Goal: Task Accomplishment & Management: Use online tool/utility

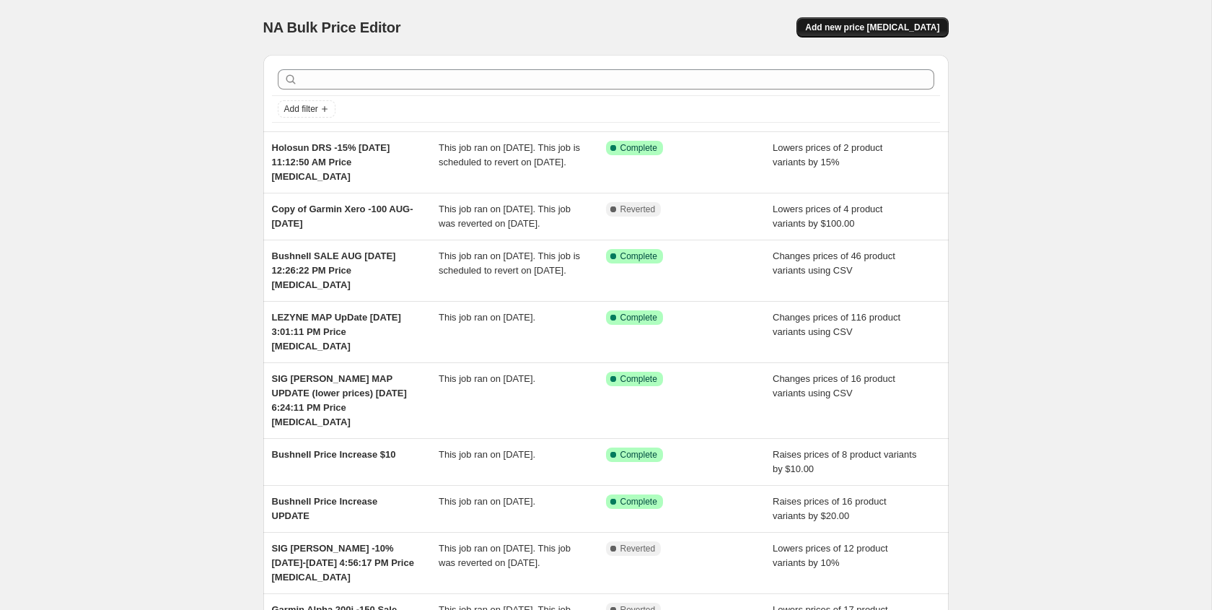
click at [889, 28] on span "Add new price [MEDICAL_DATA]" at bounding box center [872, 28] width 134 height 12
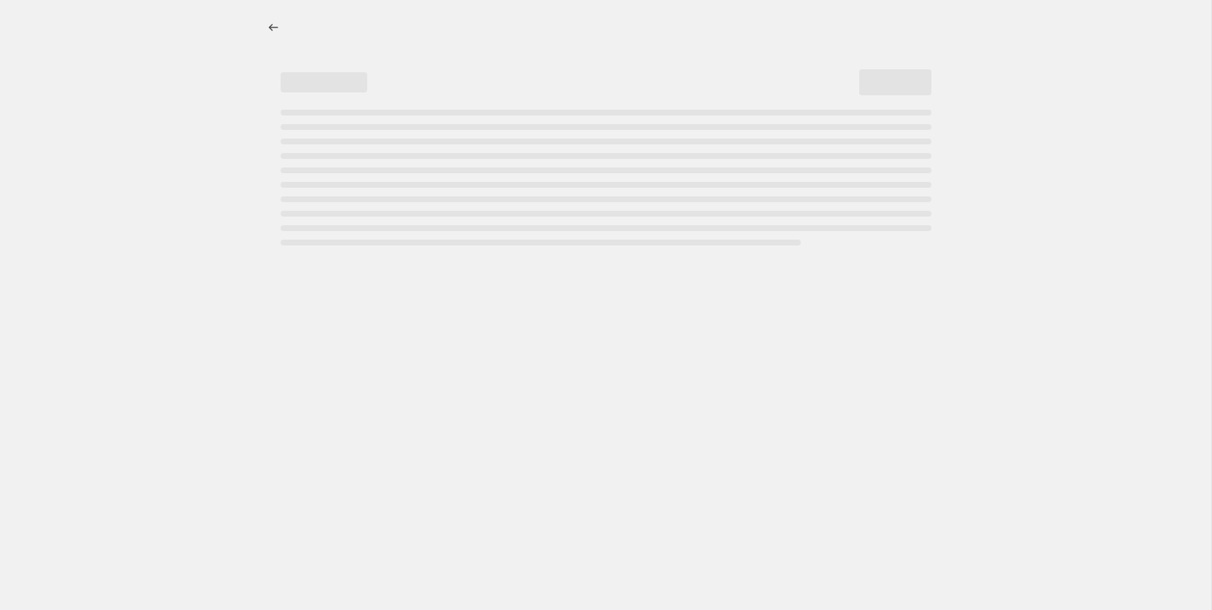
select select "percentage"
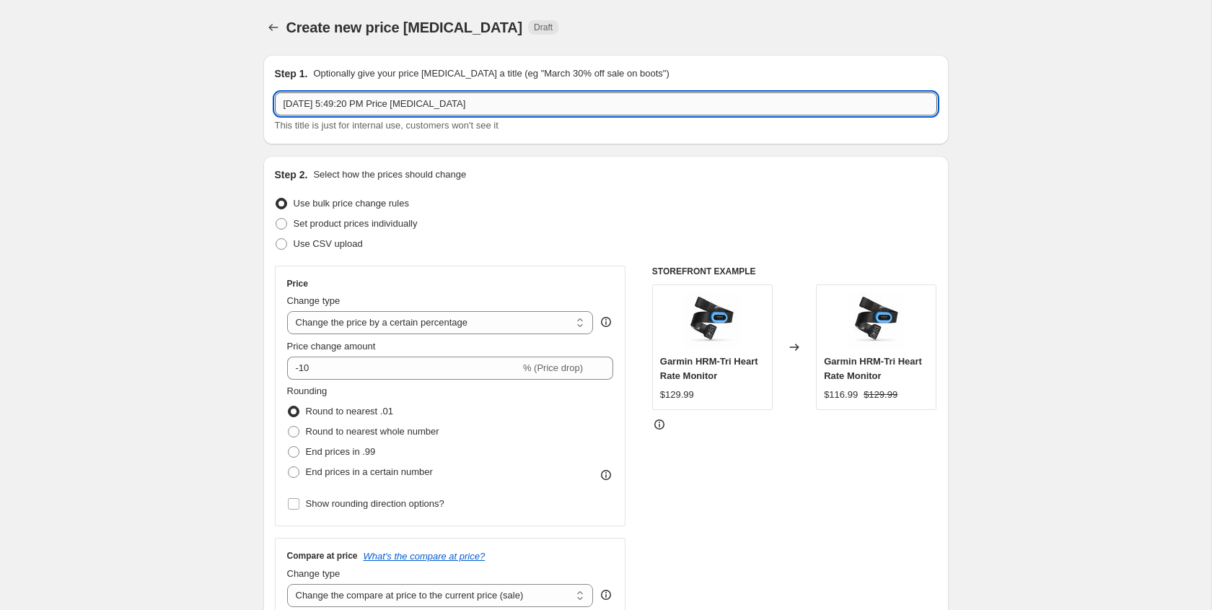
drag, startPoint x: 285, startPoint y: 103, endPoint x: 486, endPoint y: 106, distance: 201.3
click at [486, 106] on input "Sep 26, 2025, 5:49:20 PM Price change job" at bounding box center [606, 103] width 662 height 23
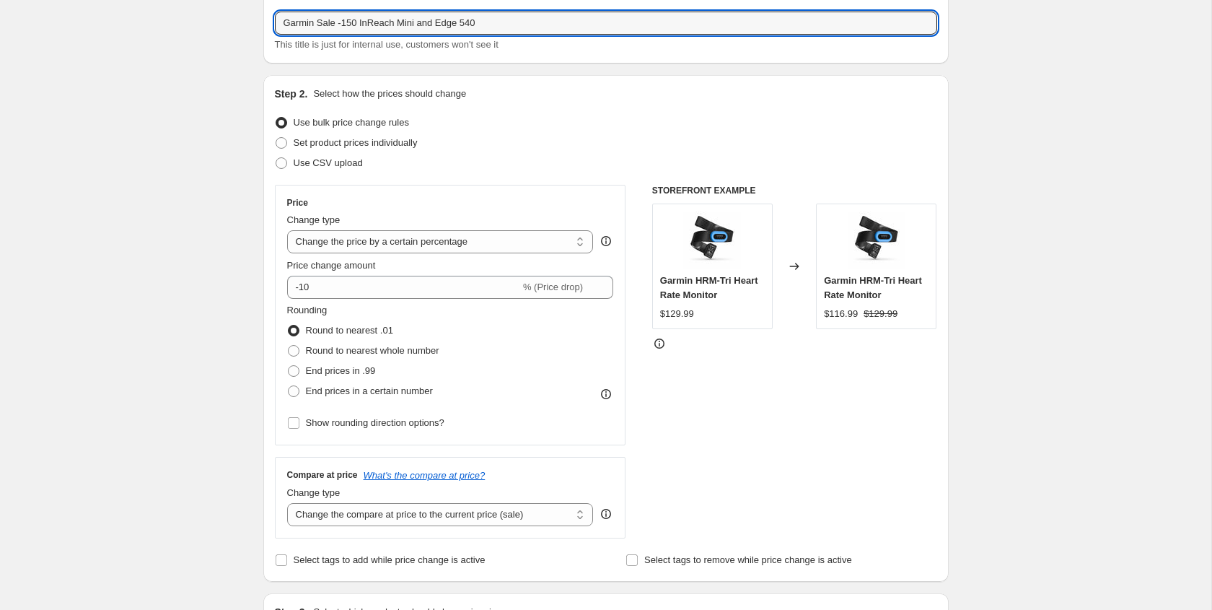
scroll to position [84, 0]
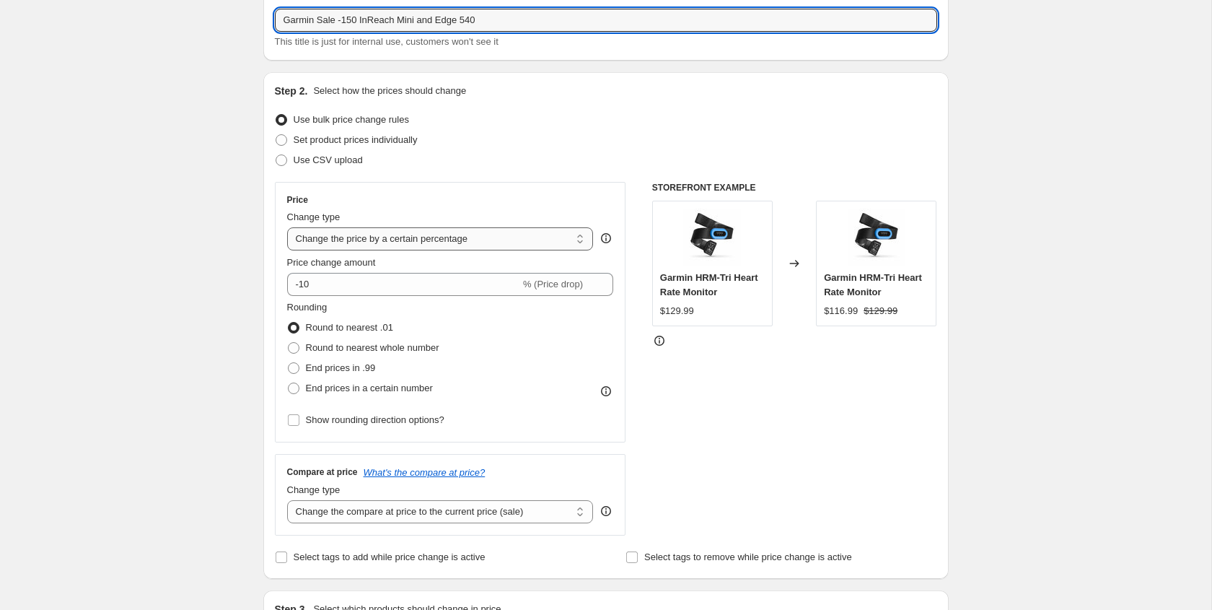
type input "Garmin Sale -150 InReach Mini and Edge 540"
click at [405, 241] on select "Change the price to a certain amount Change the price by a certain amount Chang…" at bounding box center [440, 238] width 307 height 23
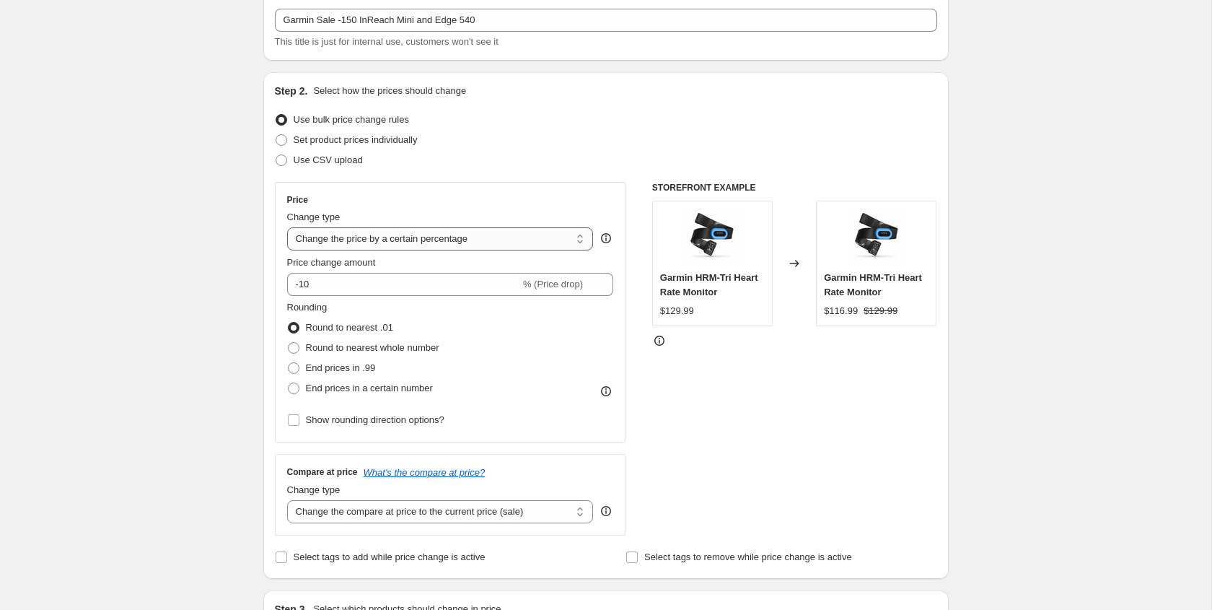
select select "by"
click at [287, 227] on select "Change the price to a certain amount Change the price by a certain amount Chang…" at bounding box center [440, 238] width 307 height 23
click at [316, 285] on input "-10.00" at bounding box center [418, 284] width 226 height 23
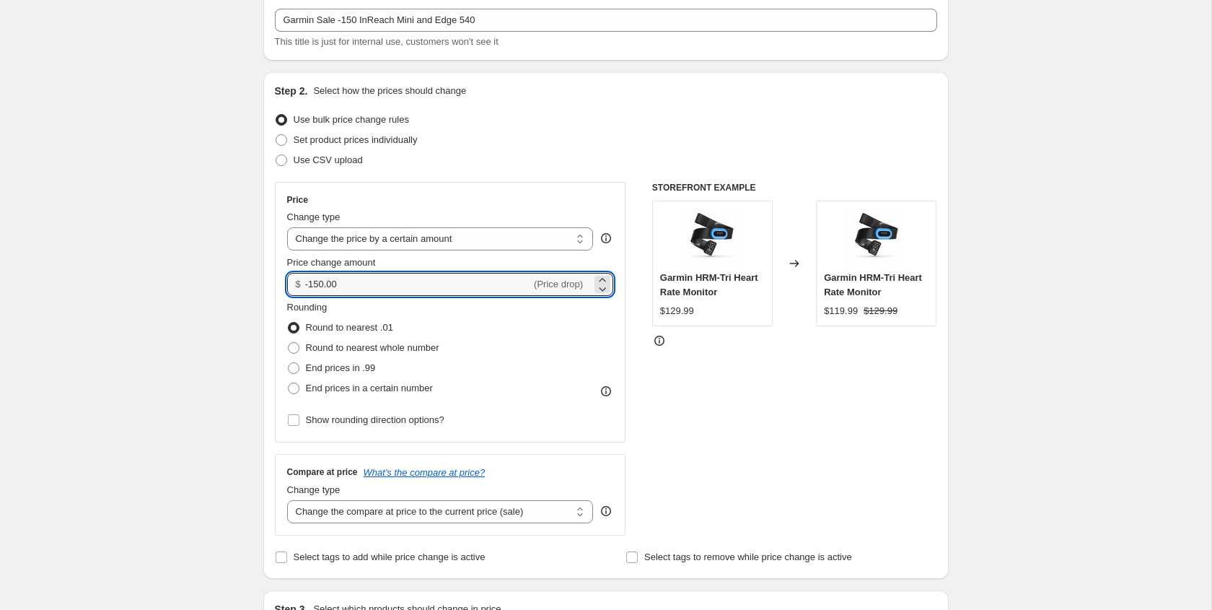
type input "-150.00"
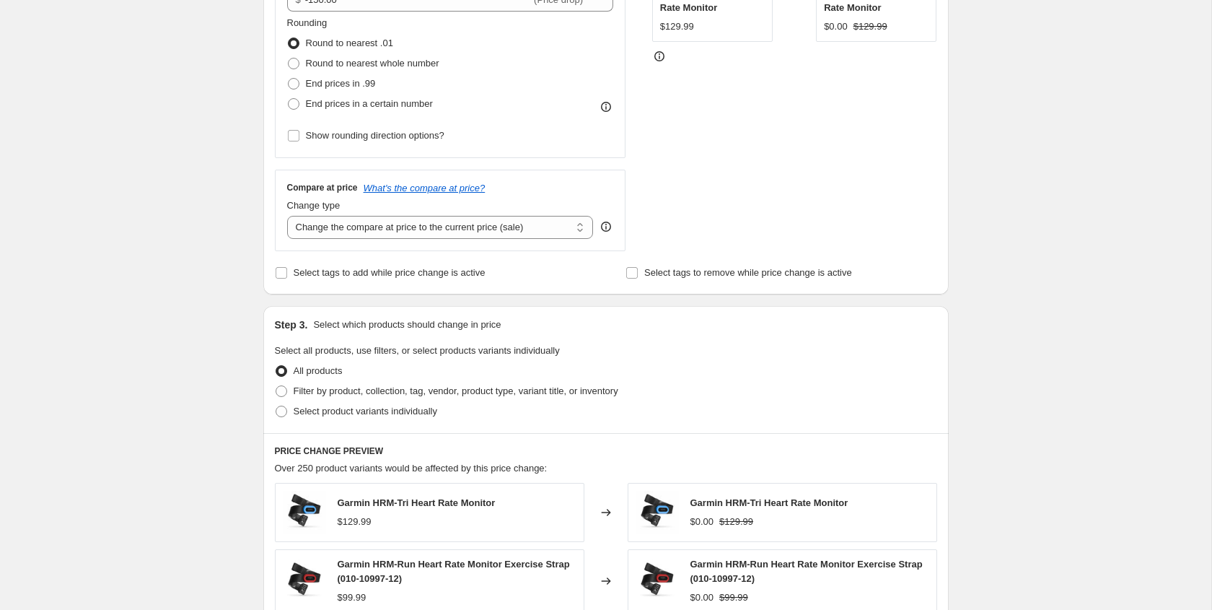
scroll to position [371, 0]
click at [281, 409] on span at bounding box center [282, 409] width 12 height 12
click at [276, 403] on input "Select product variants individually" at bounding box center [276, 403] width 1 height 1
radio input "true"
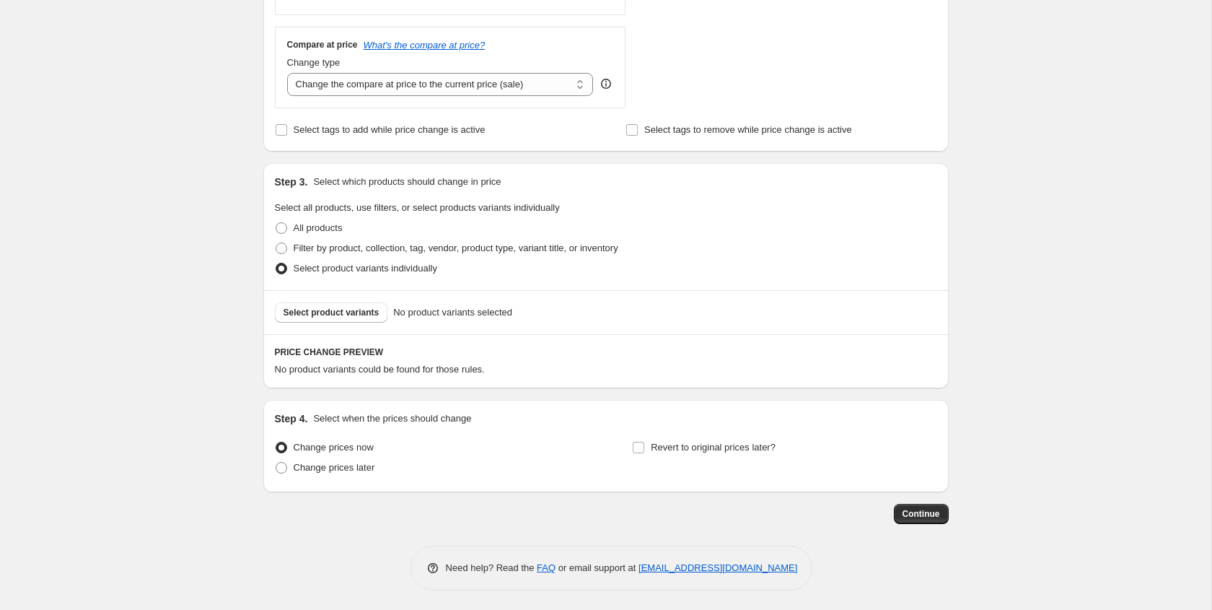
scroll to position [513, 0]
click at [348, 312] on span "Select product variants" at bounding box center [332, 310] width 96 height 12
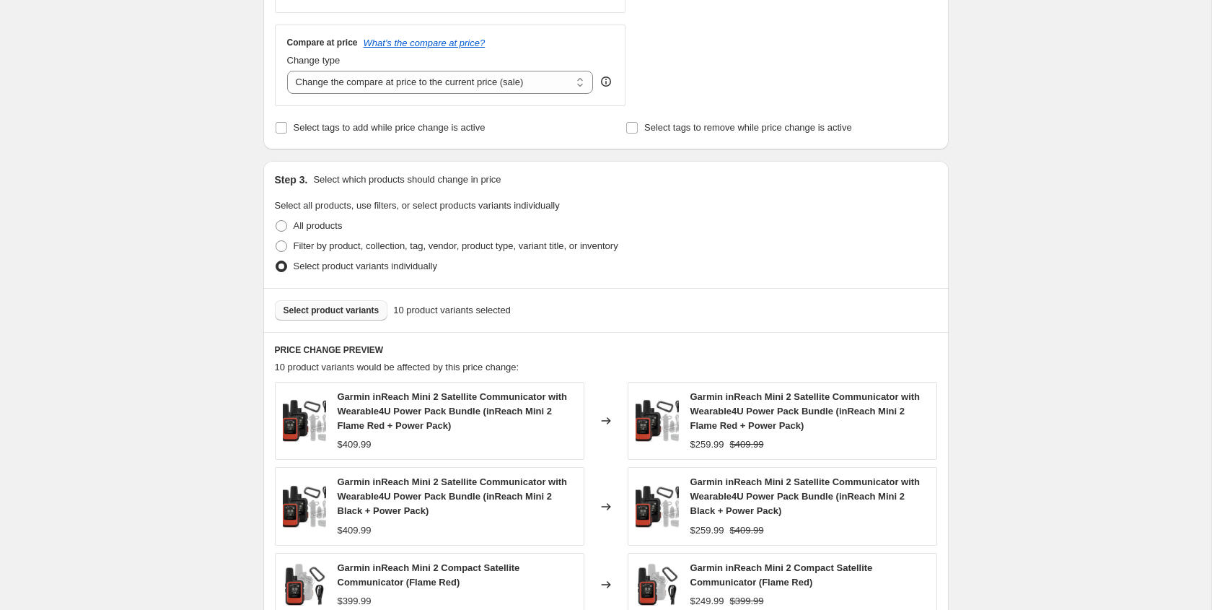
click at [355, 307] on span "Select product variants" at bounding box center [332, 310] width 96 height 12
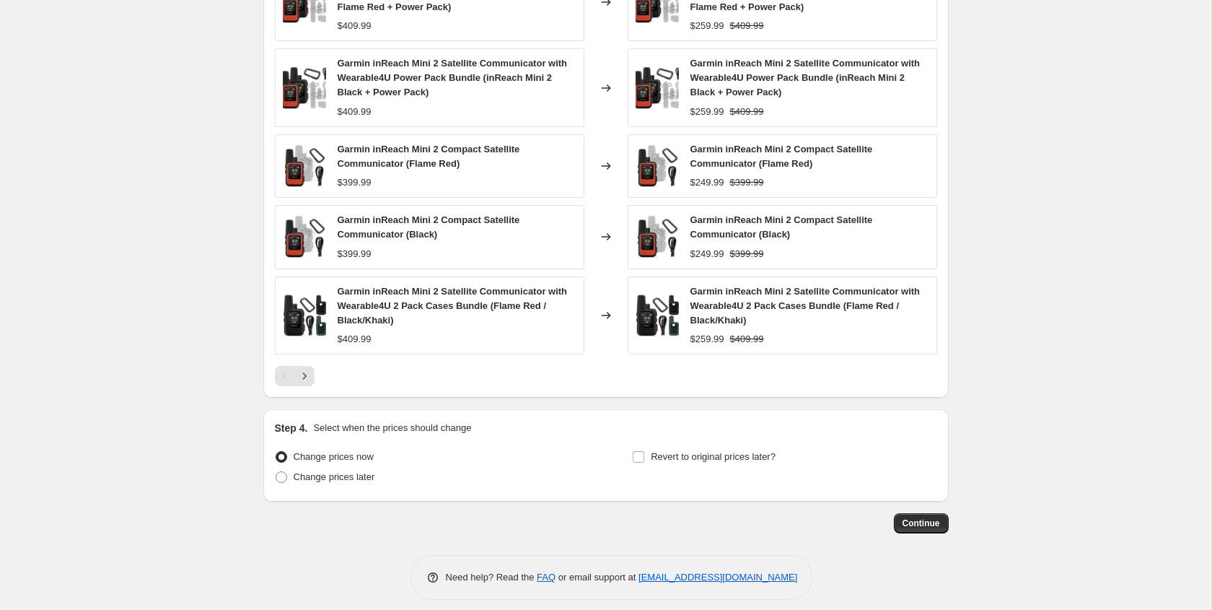
scroll to position [934, 0]
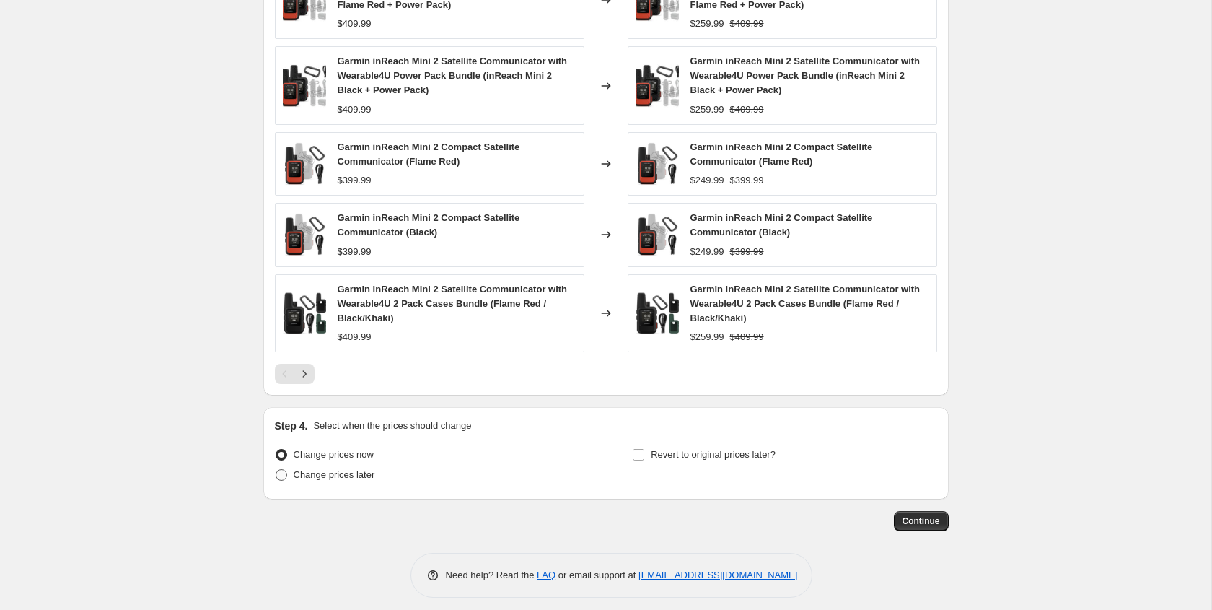
click at [280, 474] on span at bounding box center [282, 475] width 12 height 12
click at [276, 470] on input "Change prices later" at bounding box center [276, 469] width 1 height 1
radio input "true"
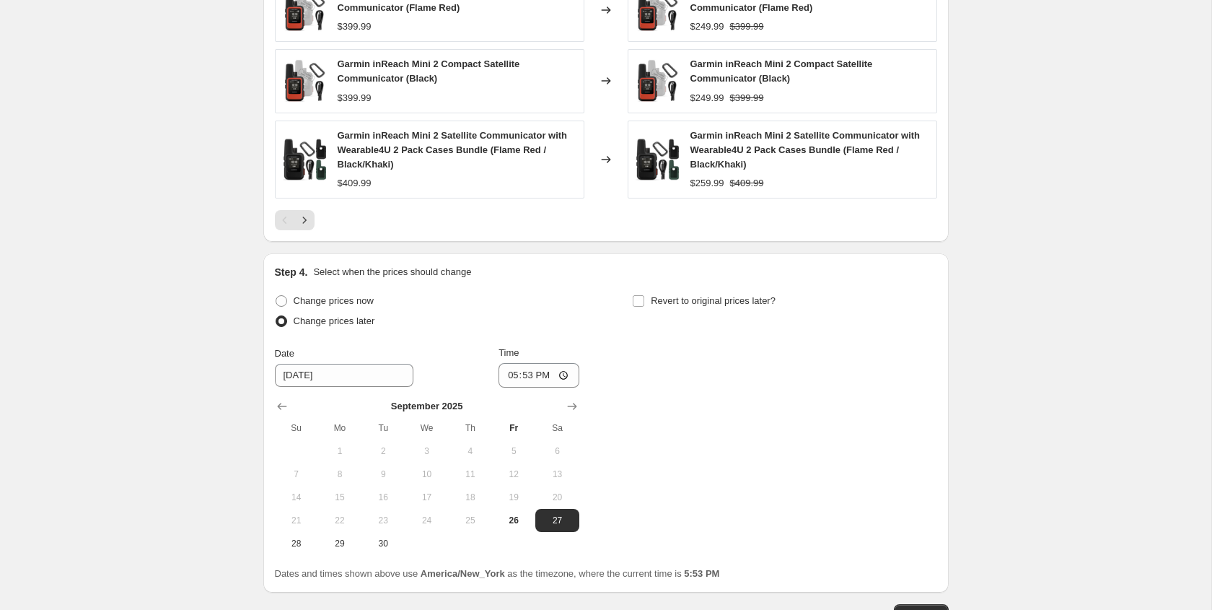
scroll to position [1088, 0]
click at [507, 371] on input "17:53" at bounding box center [539, 374] width 81 height 25
type input "00:00"
click at [582, 341] on div "Change prices now Change prices later Date 9/27/2025 Time 00:00 September 2025 …" at bounding box center [606, 422] width 662 height 264
click at [641, 299] on input "Revert to original prices later?" at bounding box center [639, 300] width 12 height 12
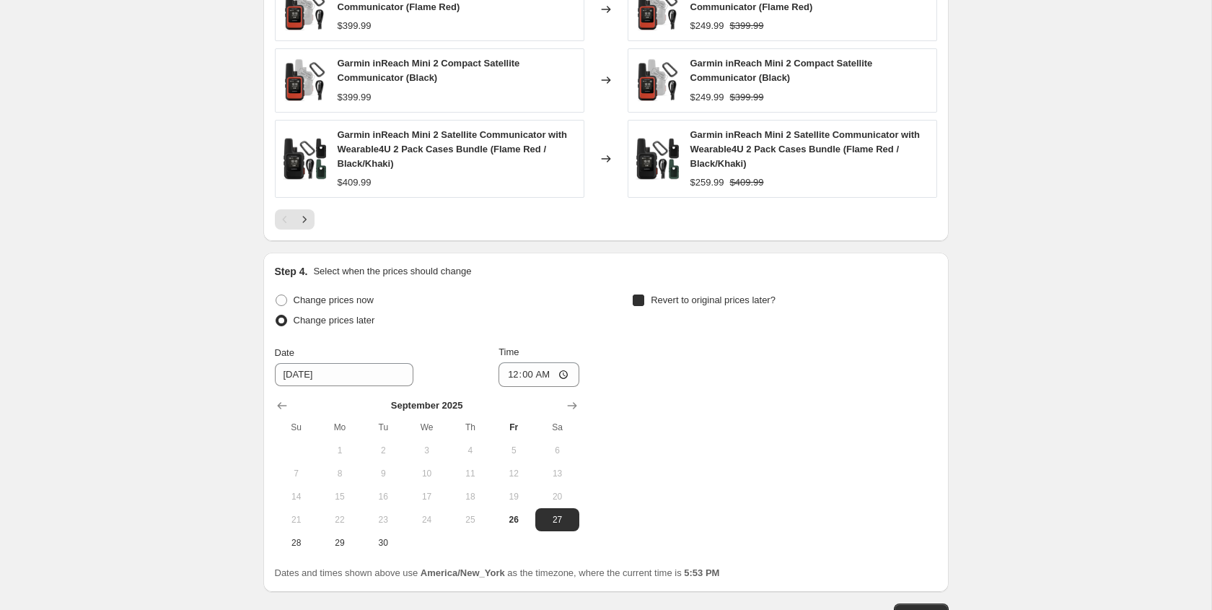
checkbox input "true"
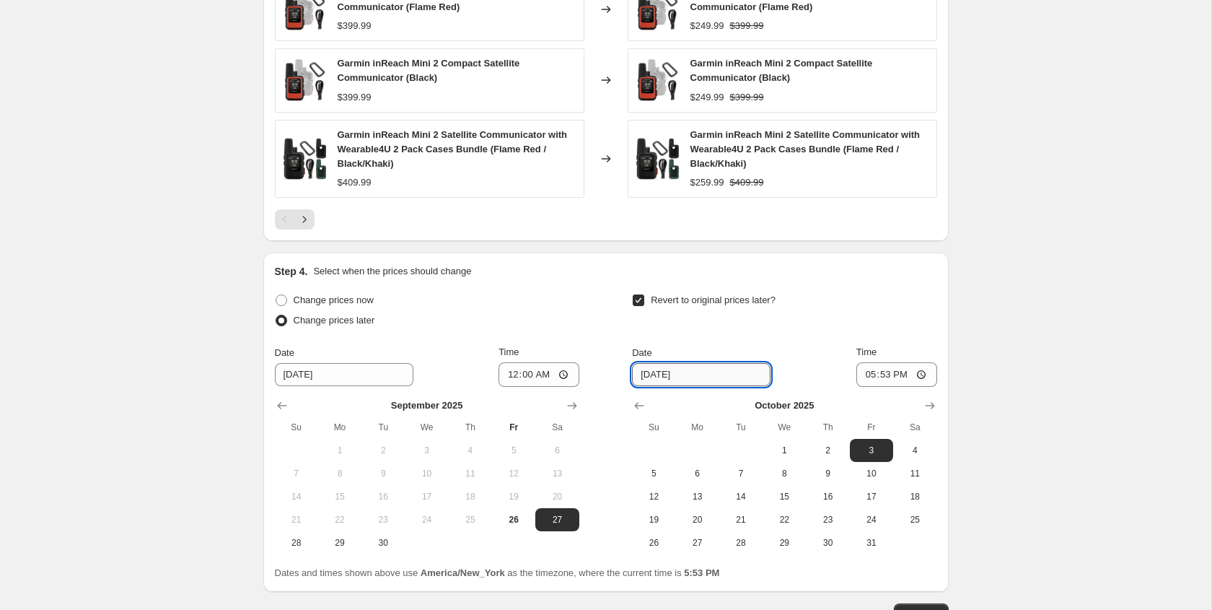
click at [660, 377] on input "10/3/2025" at bounding box center [701, 374] width 139 height 23
click at [697, 468] on span "6" at bounding box center [698, 474] width 32 height 12
type input "10/6/2025"
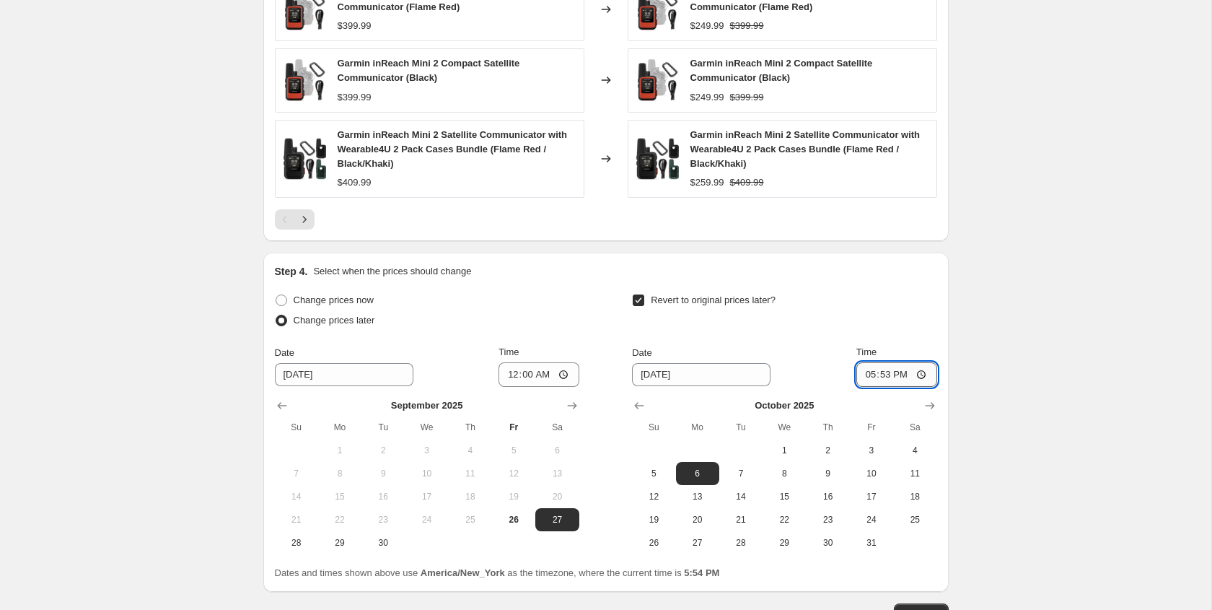
click at [867, 372] on input "17:53" at bounding box center [896, 374] width 81 height 25
type input "00:00"
click at [901, 302] on div "Revert to original prices later?" at bounding box center [784, 311] width 304 height 43
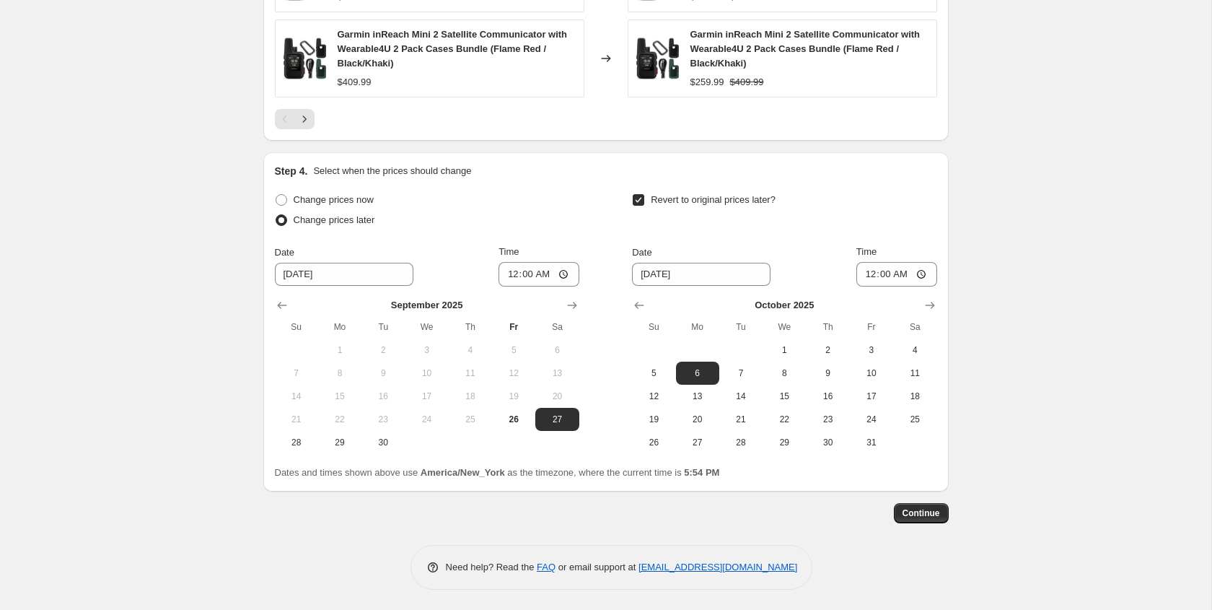
scroll to position [1190, 0]
click at [924, 513] on span "Continue" at bounding box center [922, 512] width 38 height 12
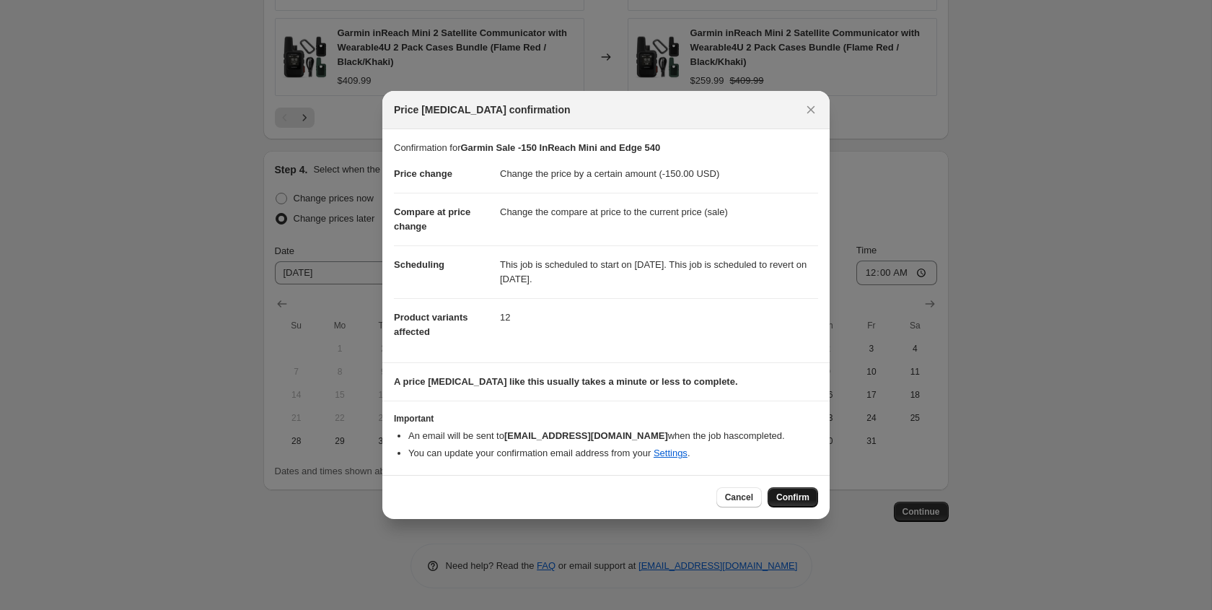
click at [799, 501] on span "Confirm" at bounding box center [792, 497] width 33 height 12
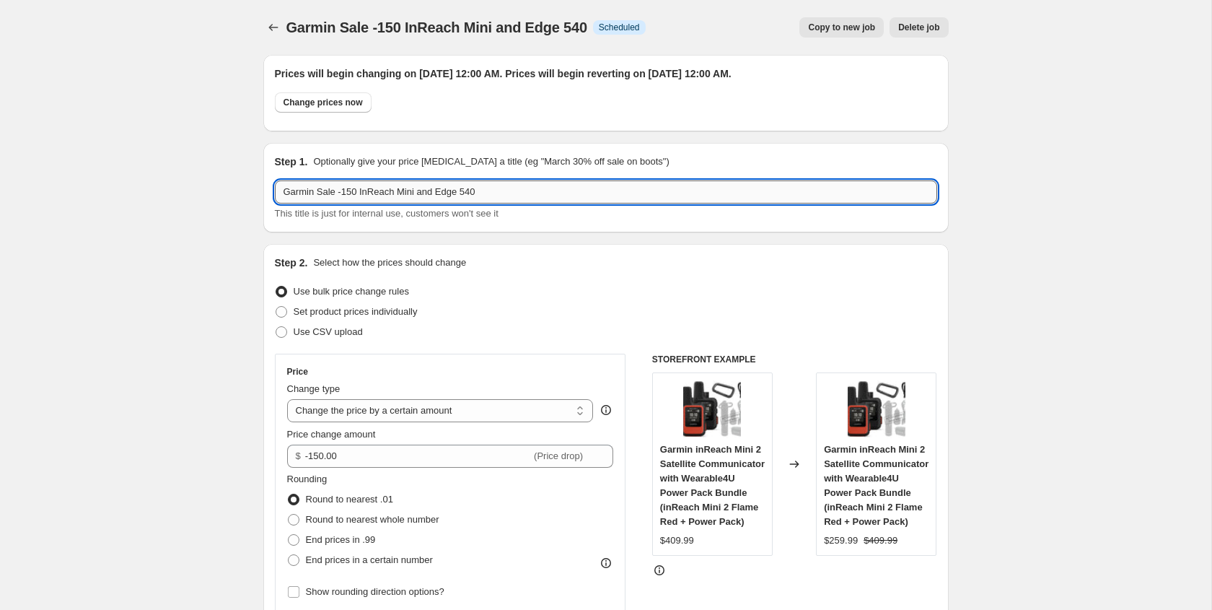
drag, startPoint x: 281, startPoint y: 188, endPoint x: 522, endPoint y: 188, distance: 241.7
click at [522, 188] on input "Garmin Sale -150 InReach Mini and Edge 540" at bounding box center [606, 191] width 662 height 23
click at [273, 30] on icon "Price change jobs" at bounding box center [273, 27] width 14 height 14
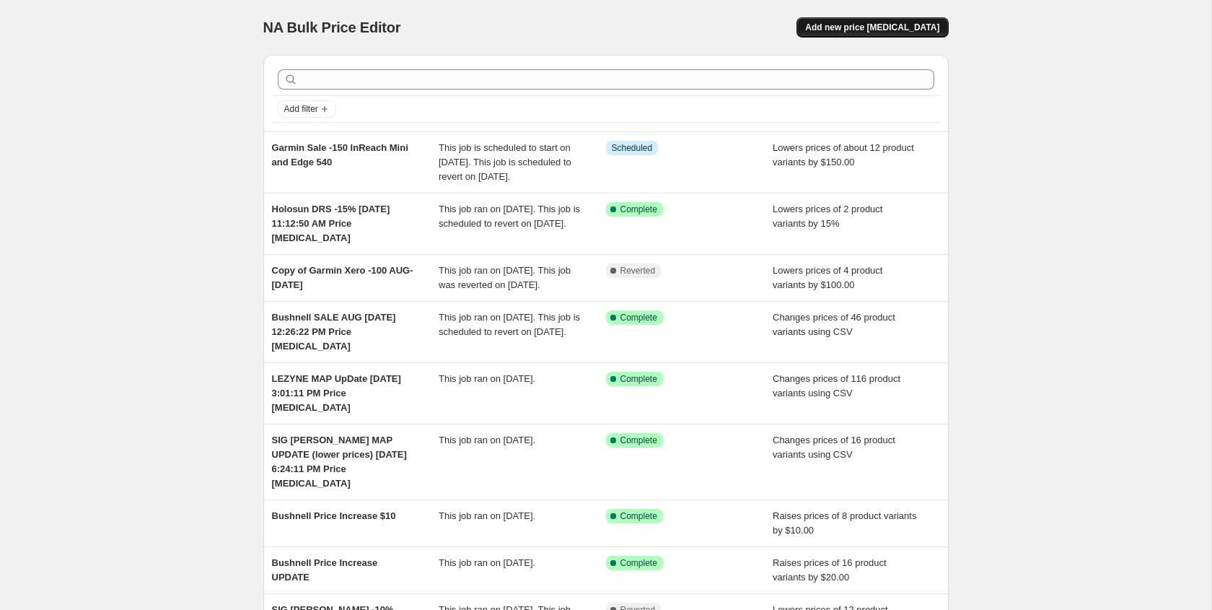
click at [901, 27] on span "Add new price change job" at bounding box center [872, 28] width 134 height 12
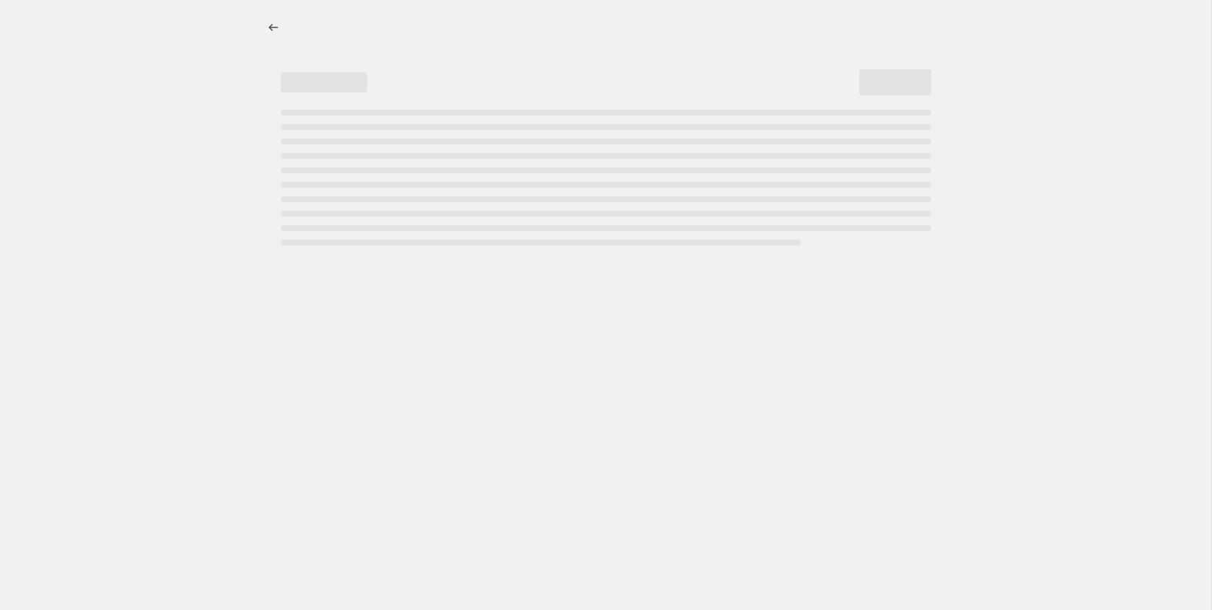
select select "percentage"
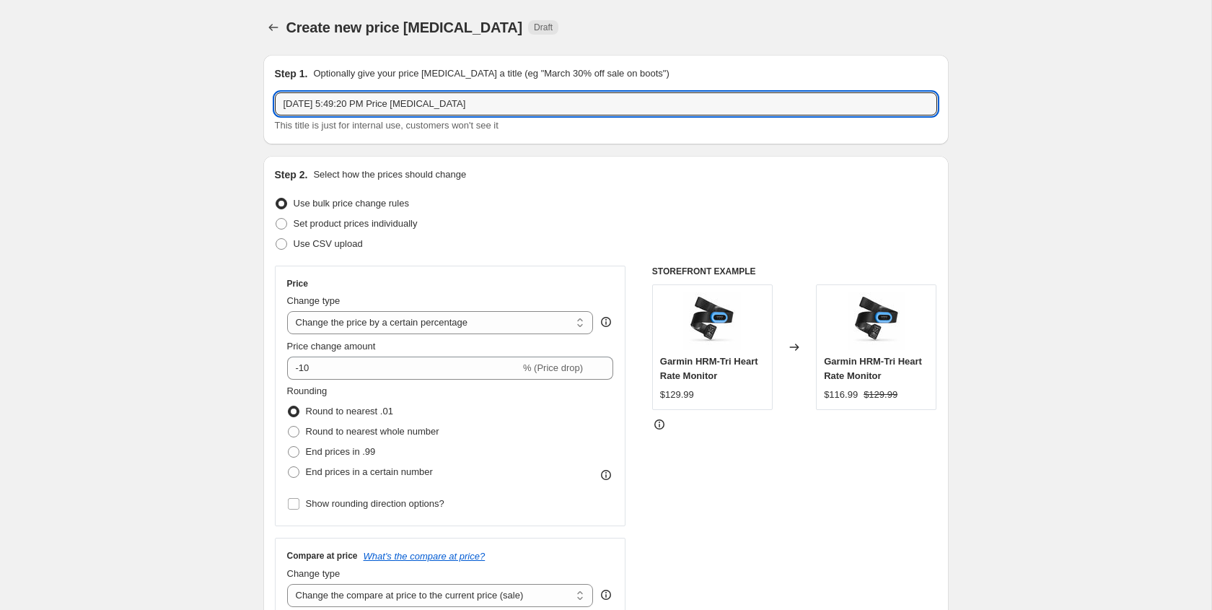
drag, startPoint x: 283, startPoint y: 105, endPoint x: 571, endPoint y: 117, distance: 288.1
click at [571, 117] on div "Sep 26, 2025, 5:49:20 PM Price change job This title is just for internal use, …" at bounding box center [606, 112] width 662 height 40
type input "Garmin Sale -100"
click at [351, 324] on select "Change the price to a certain amount Change the price by a certain amount Chang…" at bounding box center [440, 322] width 307 height 23
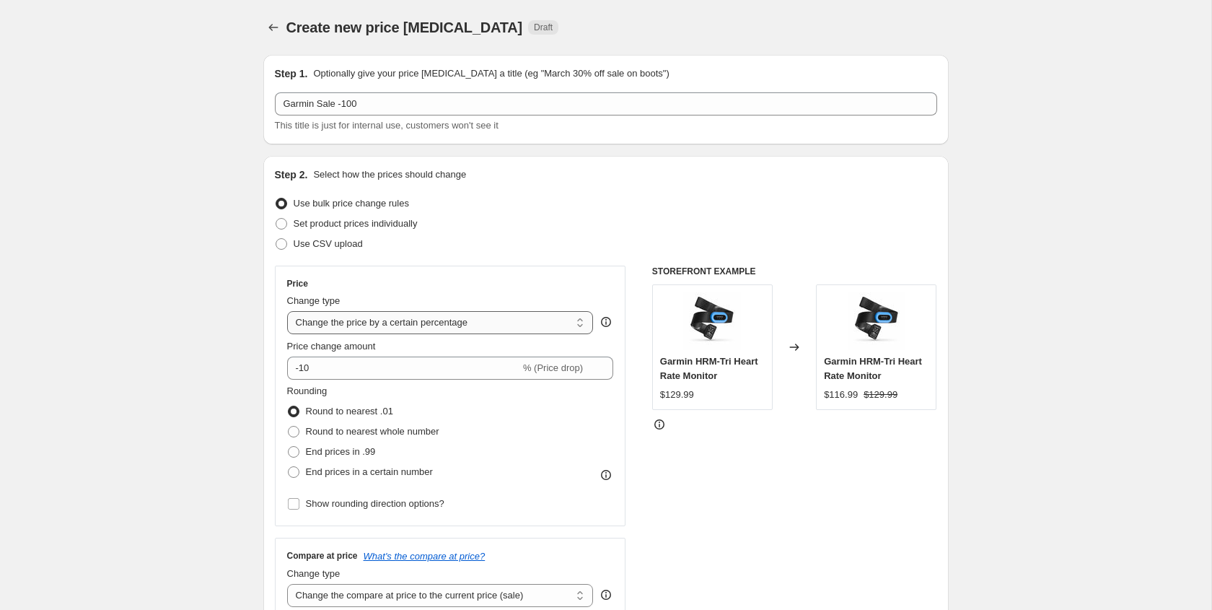
select select "by"
click at [287, 311] on select "Change the price to a certain amount Change the price by a certain amount Chang…" at bounding box center [440, 322] width 307 height 23
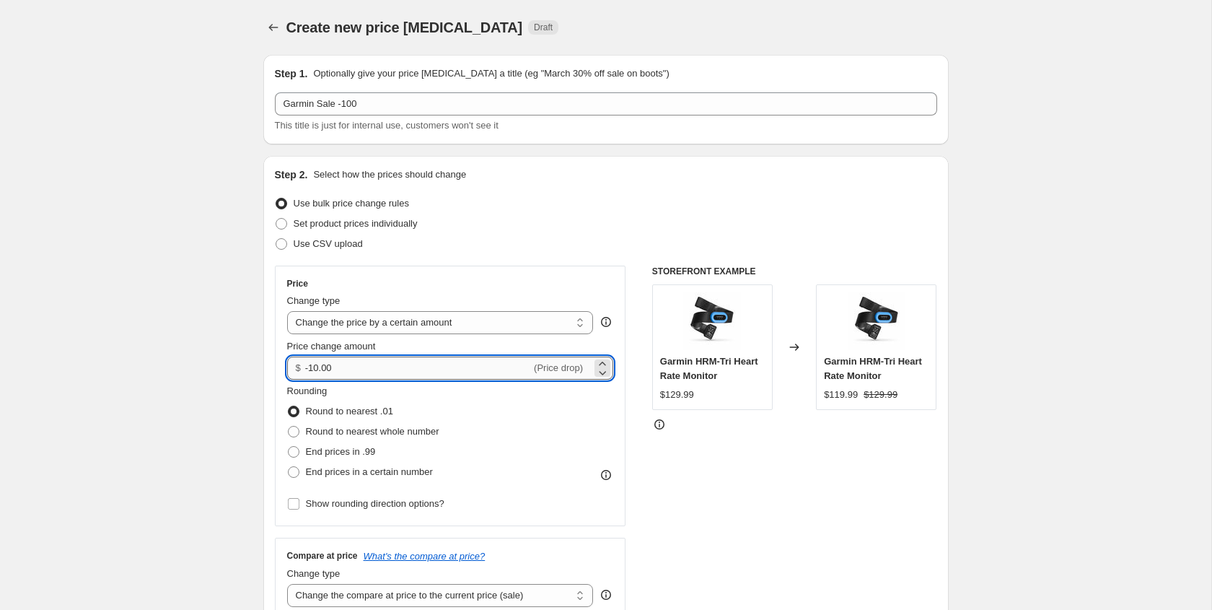
click at [317, 369] on input "-10.00" at bounding box center [418, 367] width 226 height 23
type input "-100.00"
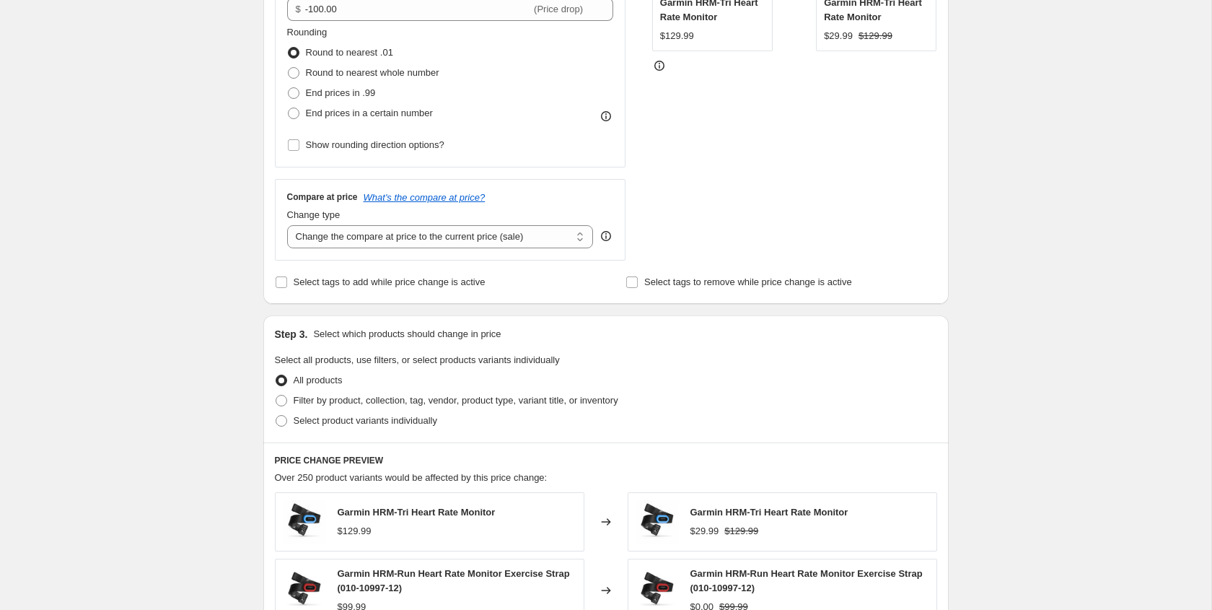
scroll to position [359, 0]
click at [279, 417] on span at bounding box center [282, 420] width 12 height 12
click at [276, 415] on input "Select product variants individually" at bounding box center [276, 414] width 1 height 1
radio input "true"
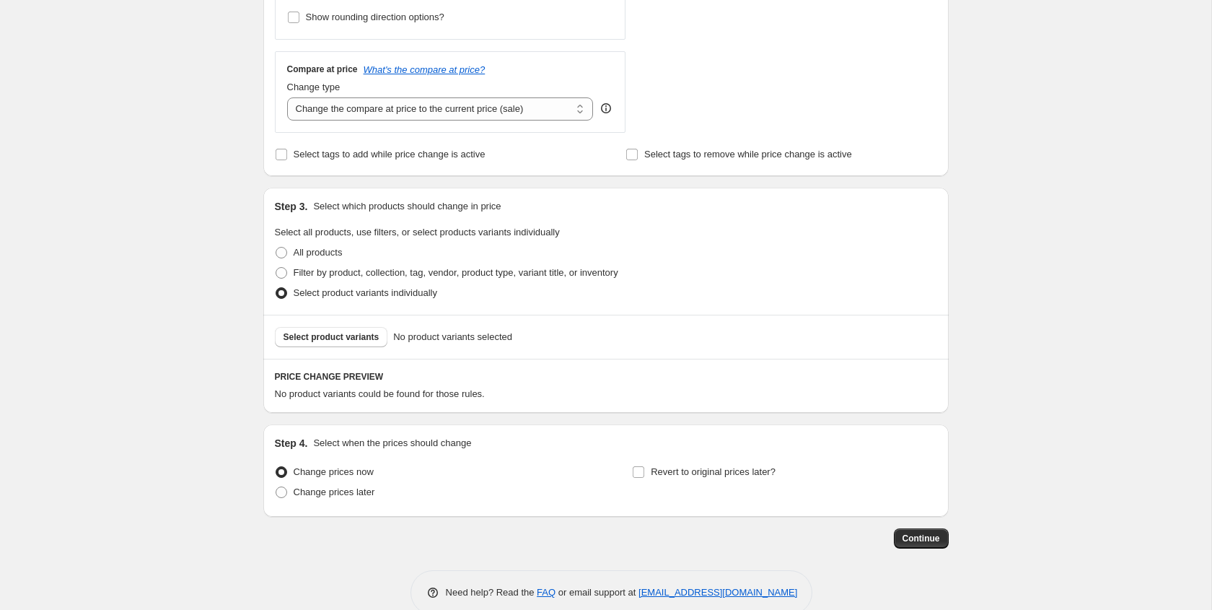
scroll to position [492, 0]
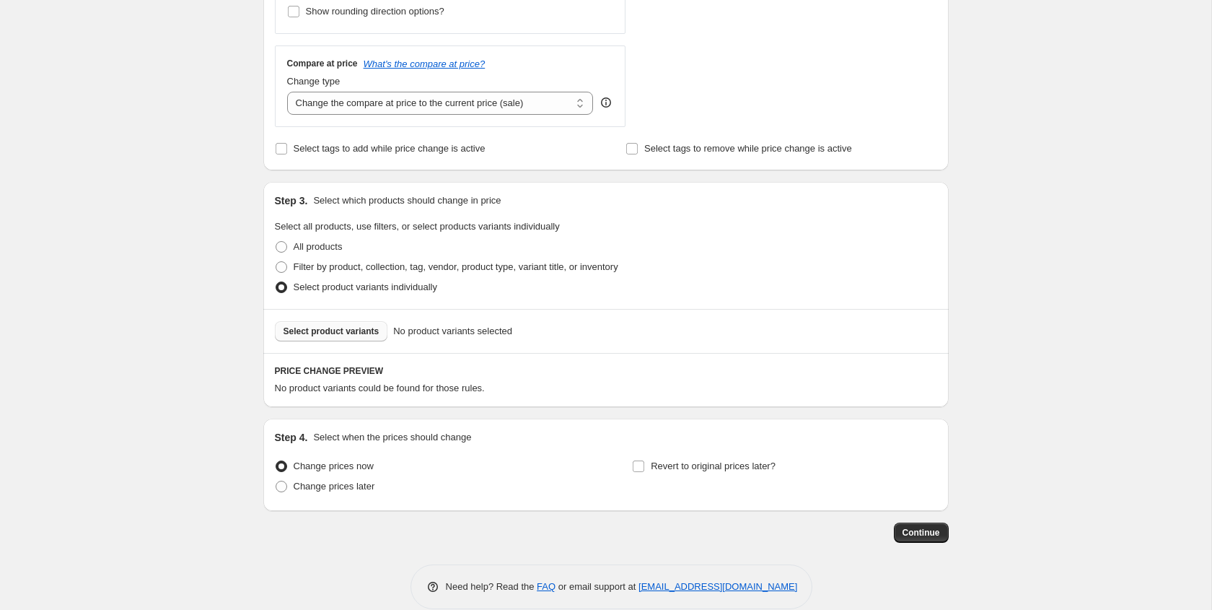
click at [340, 333] on span "Select product variants" at bounding box center [332, 331] width 96 height 12
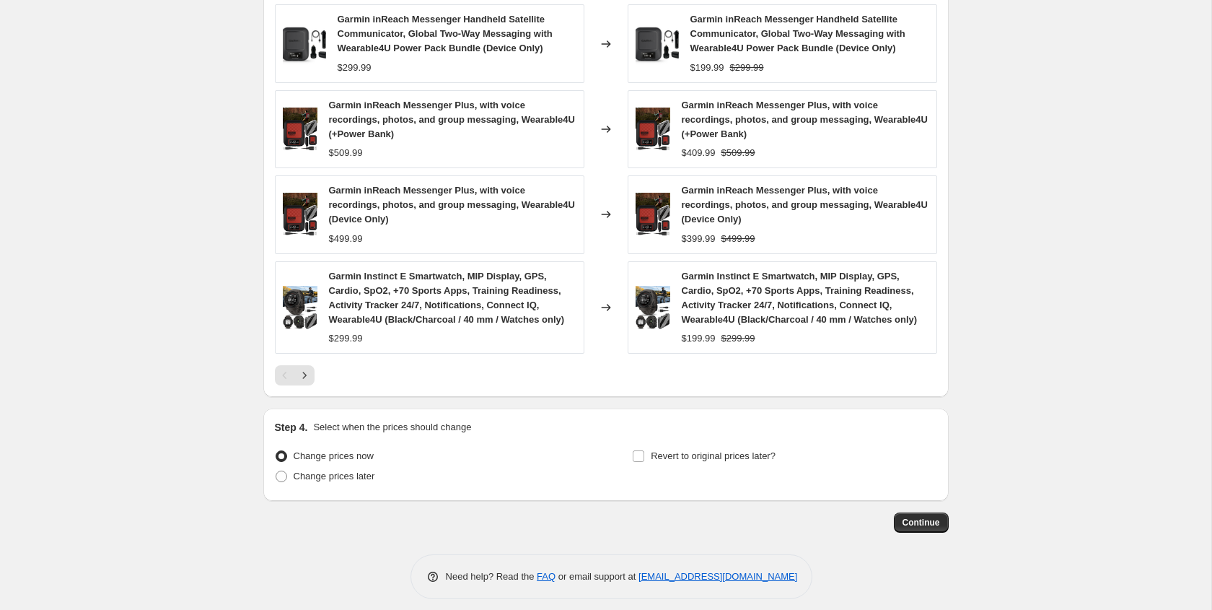
scroll to position [986, 0]
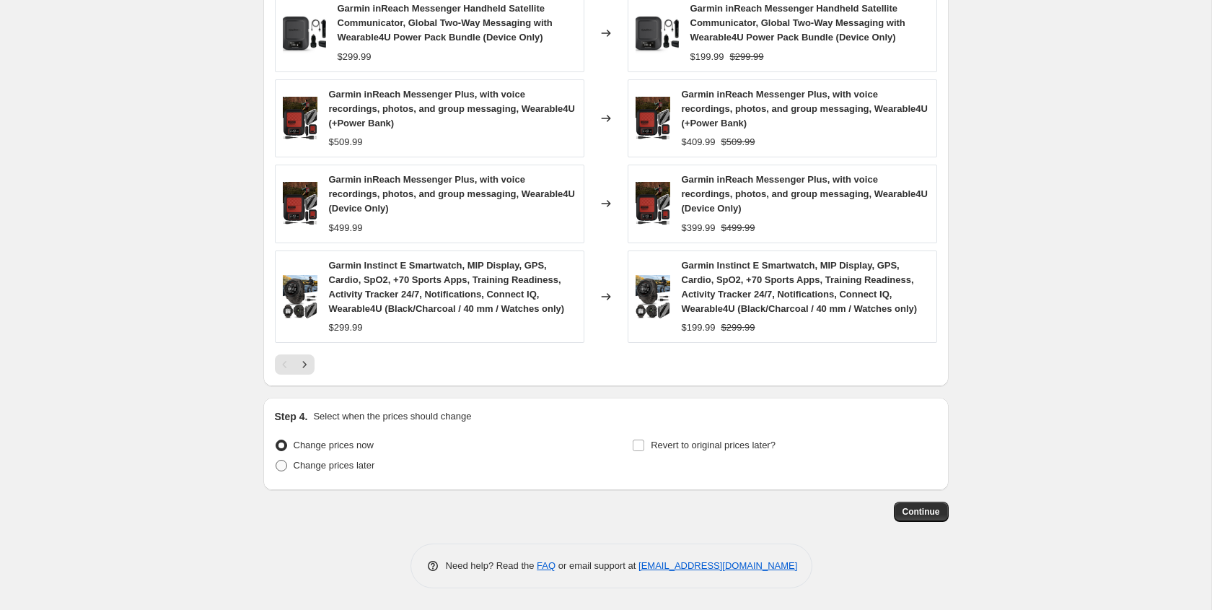
click at [281, 466] on span at bounding box center [282, 466] width 12 height 12
click at [276, 460] on input "Change prices later" at bounding box center [276, 460] width 1 height 1
radio input "true"
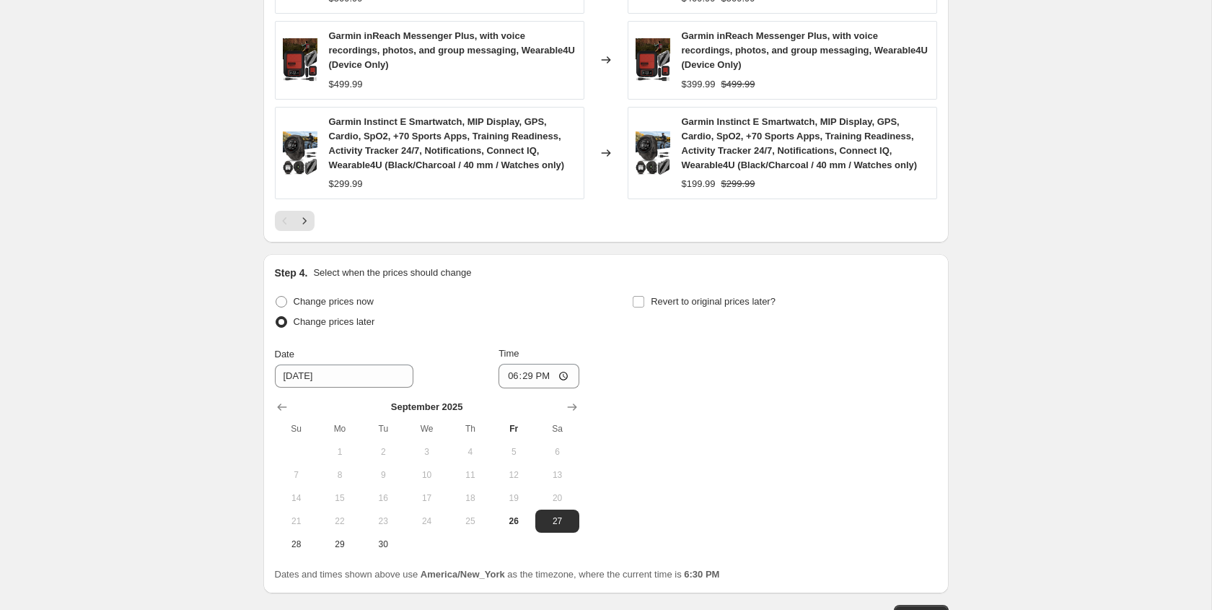
scroll to position [1136, 0]
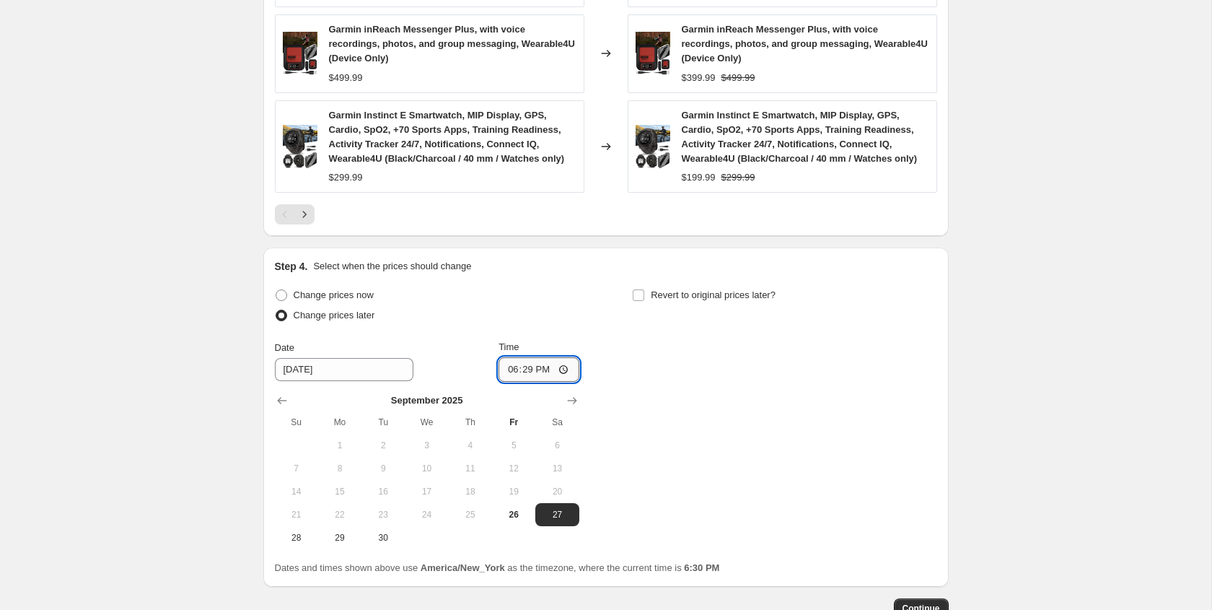
click at [508, 369] on input "18:29" at bounding box center [539, 369] width 81 height 25
type input "00:00"
click at [639, 298] on input "Revert to original prices later?" at bounding box center [639, 295] width 12 height 12
checkbox input "true"
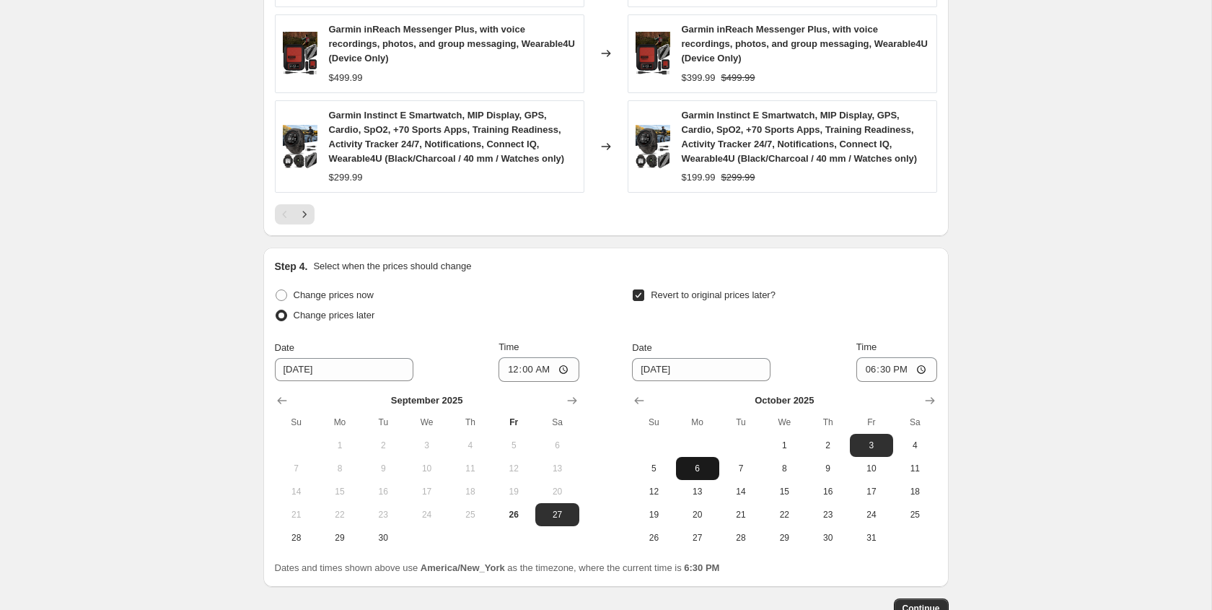
click at [691, 468] on span "6" at bounding box center [698, 469] width 32 height 12
type input "10/6/2025"
click at [867, 370] on input "18:30" at bounding box center [896, 369] width 81 height 25
type input "00:00"
click at [815, 347] on div "Date 10/6/2025 Time 00:00" at bounding box center [784, 361] width 304 height 42
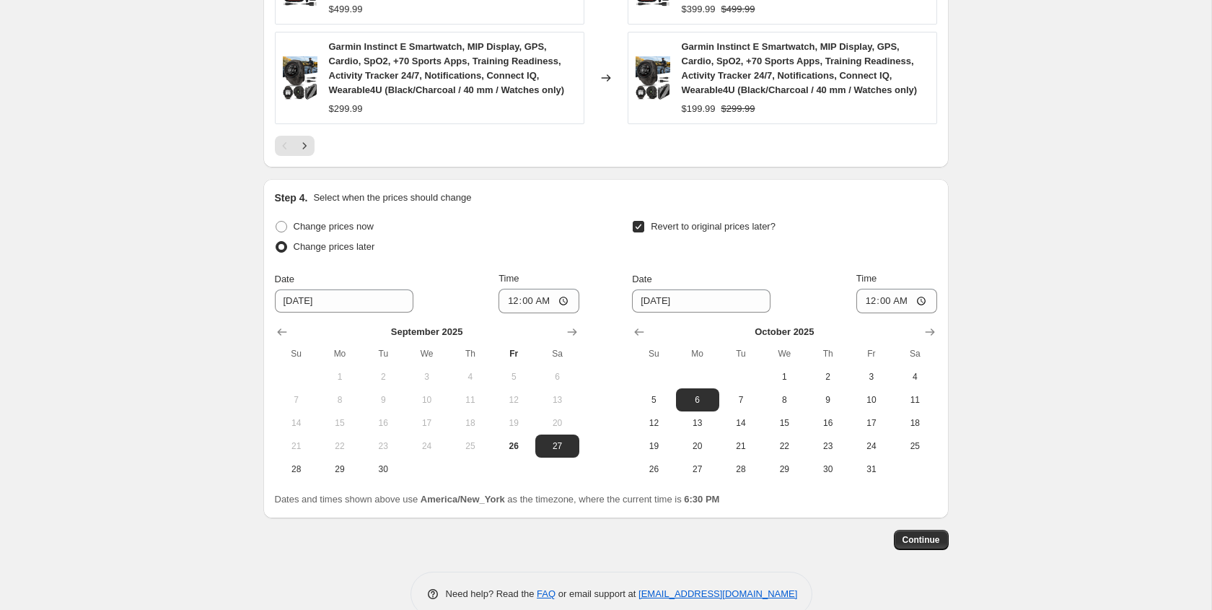
scroll to position [1233, 0]
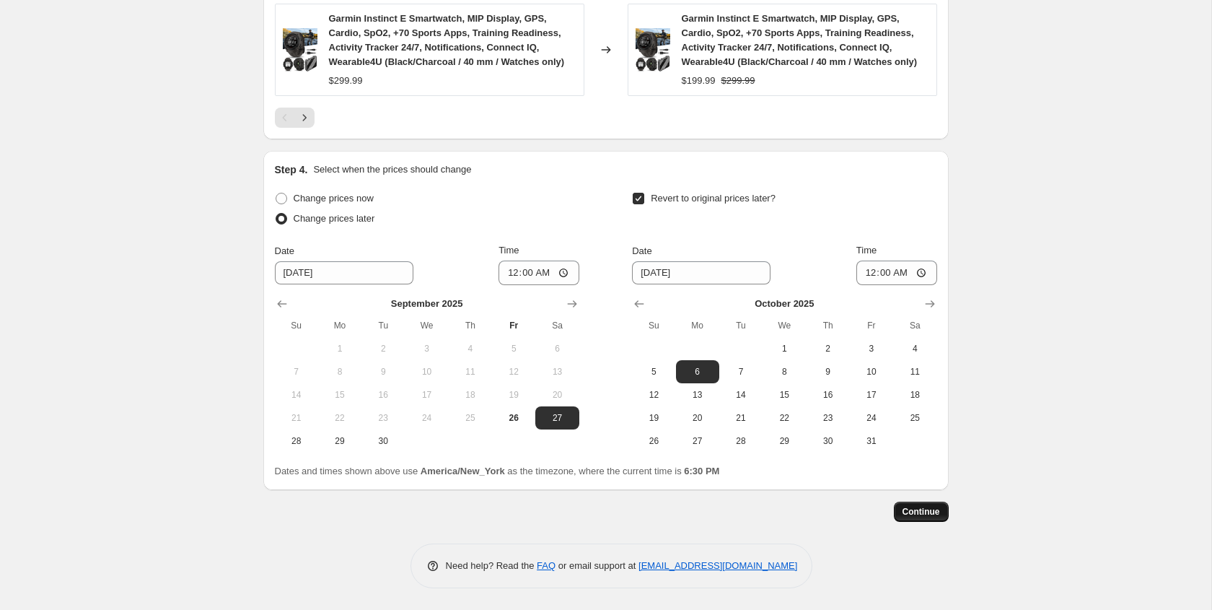
click at [930, 514] on span "Continue" at bounding box center [922, 512] width 38 height 12
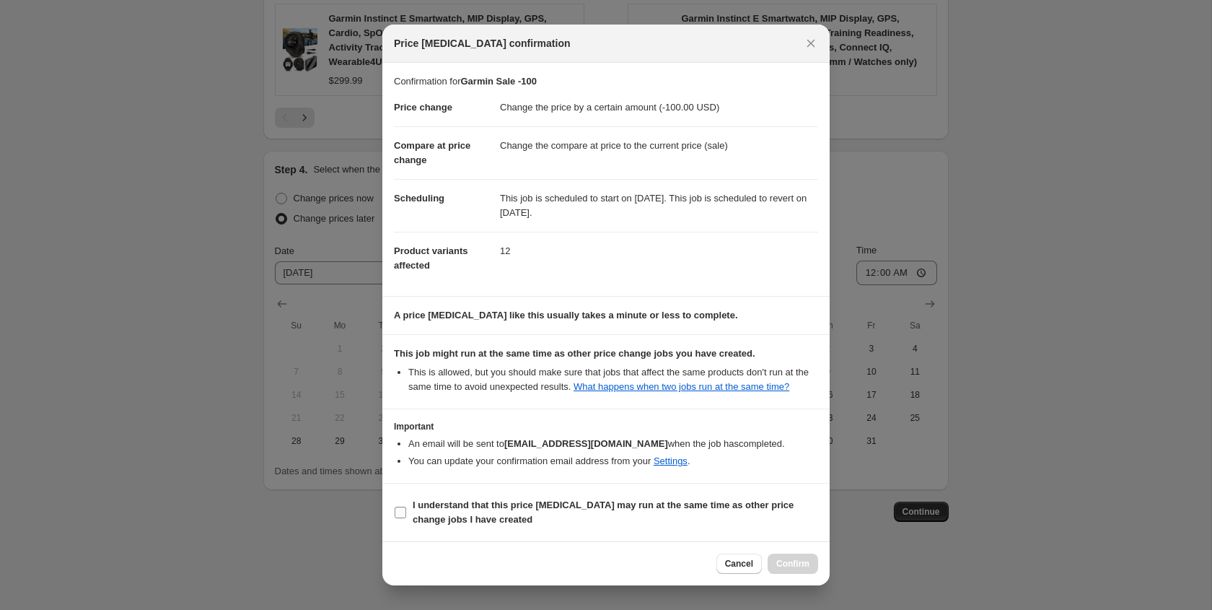
click at [404, 518] on input "I understand that this price change job may run at the same time as other price…" at bounding box center [401, 513] width 12 height 12
checkbox input "true"
click at [788, 569] on span "Confirm" at bounding box center [792, 564] width 33 height 12
type input "Garmin Sale -100"
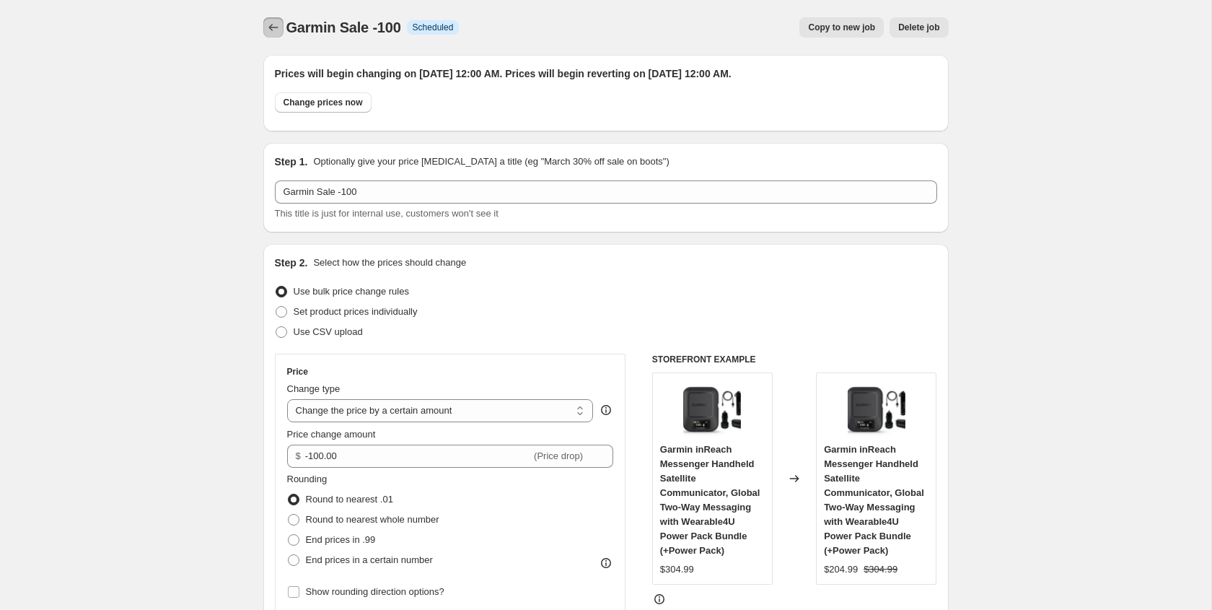
click at [271, 25] on icon "Price change jobs" at bounding box center [272, 27] width 9 height 7
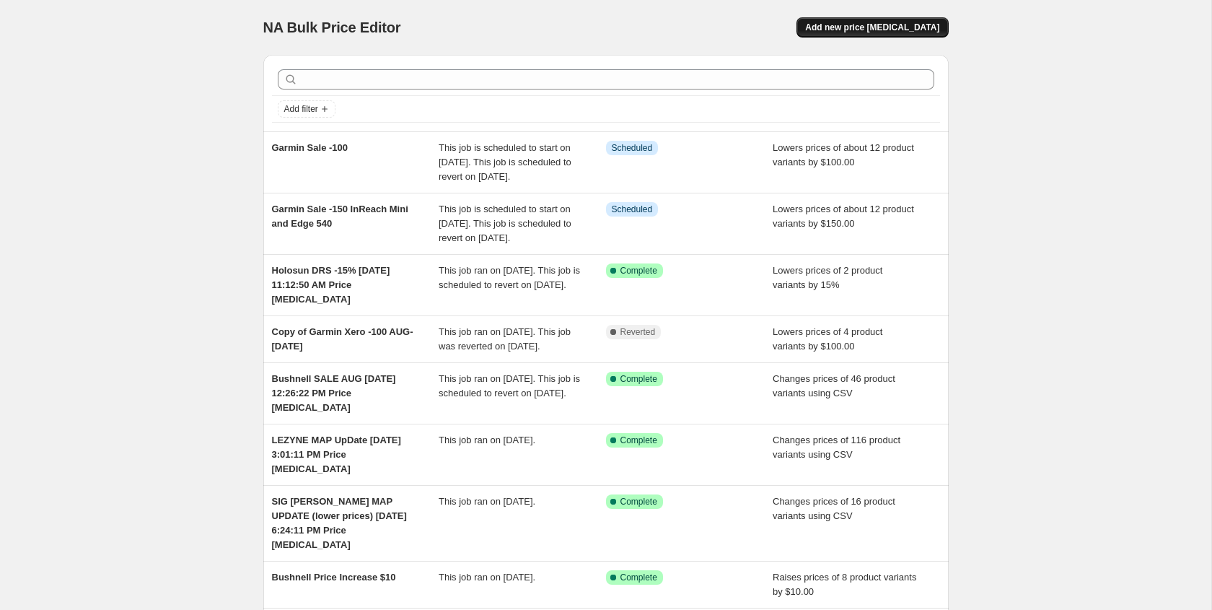
click at [906, 25] on span "Add new price change job" at bounding box center [872, 28] width 134 height 12
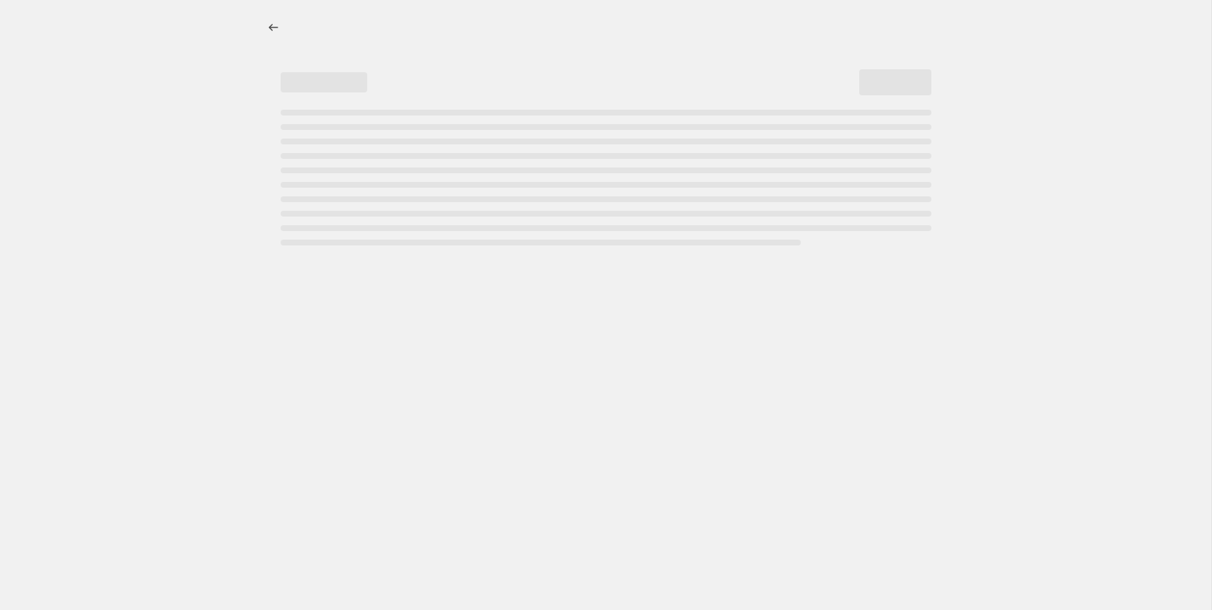
select select "percentage"
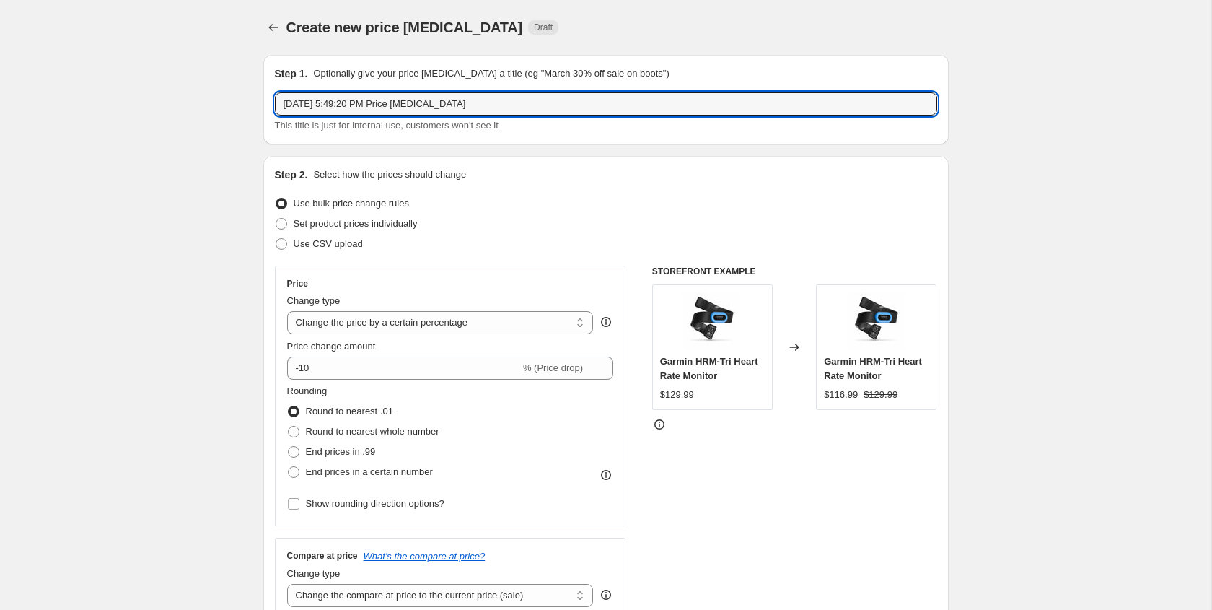
drag, startPoint x: 281, startPoint y: 101, endPoint x: 588, endPoint y: 128, distance: 307.9
click at [588, 128] on div "Sep 26, 2025, 5:49:20 PM Price change job This title is just for internal use, …" at bounding box center [606, 112] width 662 height 40
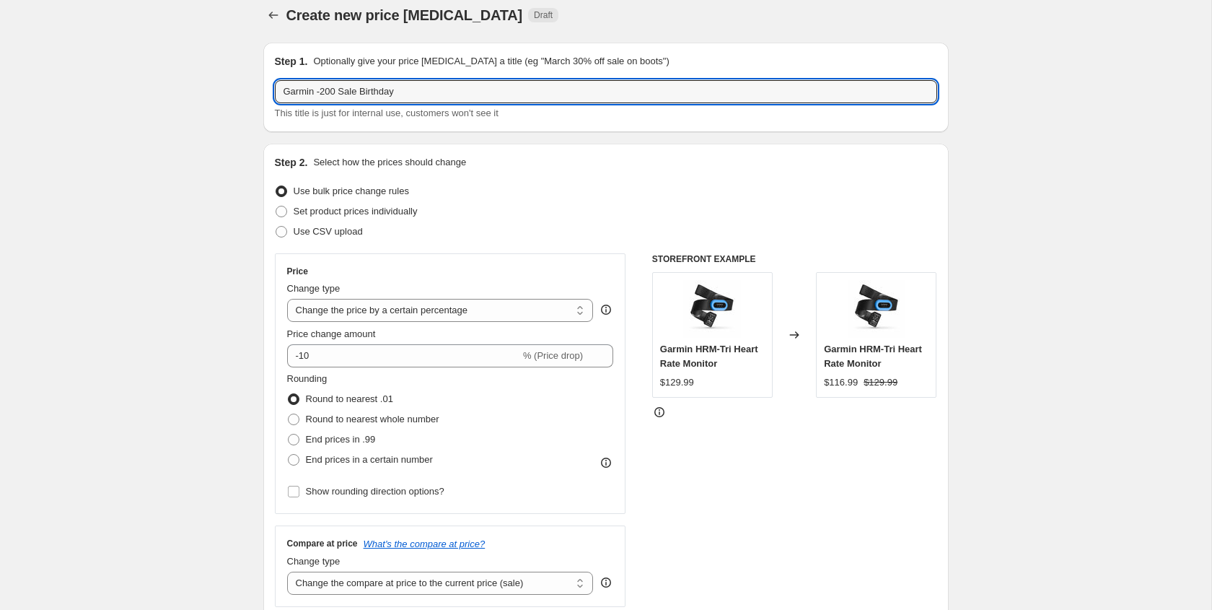
scroll to position [19, 0]
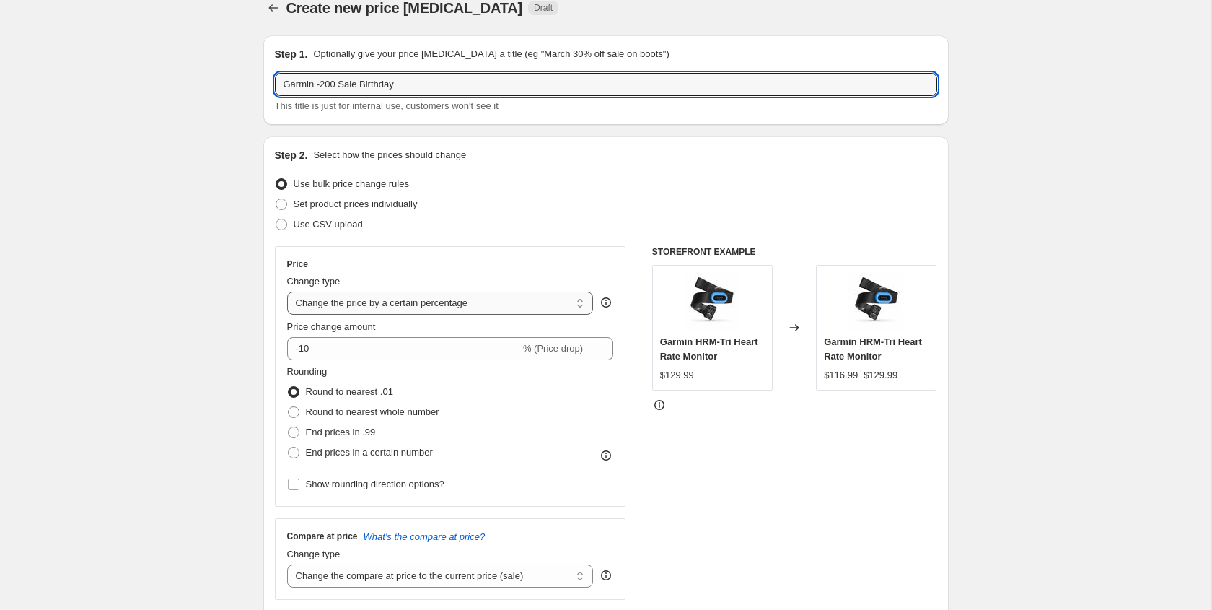
type input "Garmin -200 Sale Birthday"
click at [419, 300] on select "Change the price to a certain amount Change the price by a certain amount Chang…" at bounding box center [440, 303] width 307 height 23
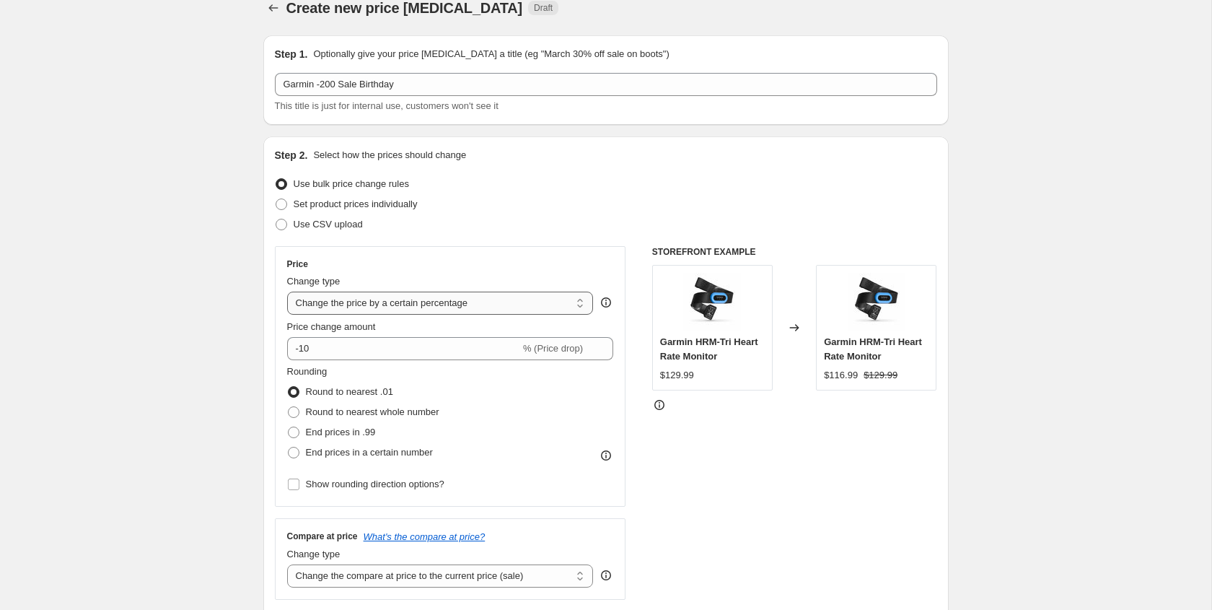
select select "by"
click at [287, 292] on select "Change the price to a certain amount Change the price by a certain amount Chang…" at bounding box center [440, 303] width 307 height 23
click at [314, 349] on input "-10.00" at bounding box center [418, 348] width 226 height 23
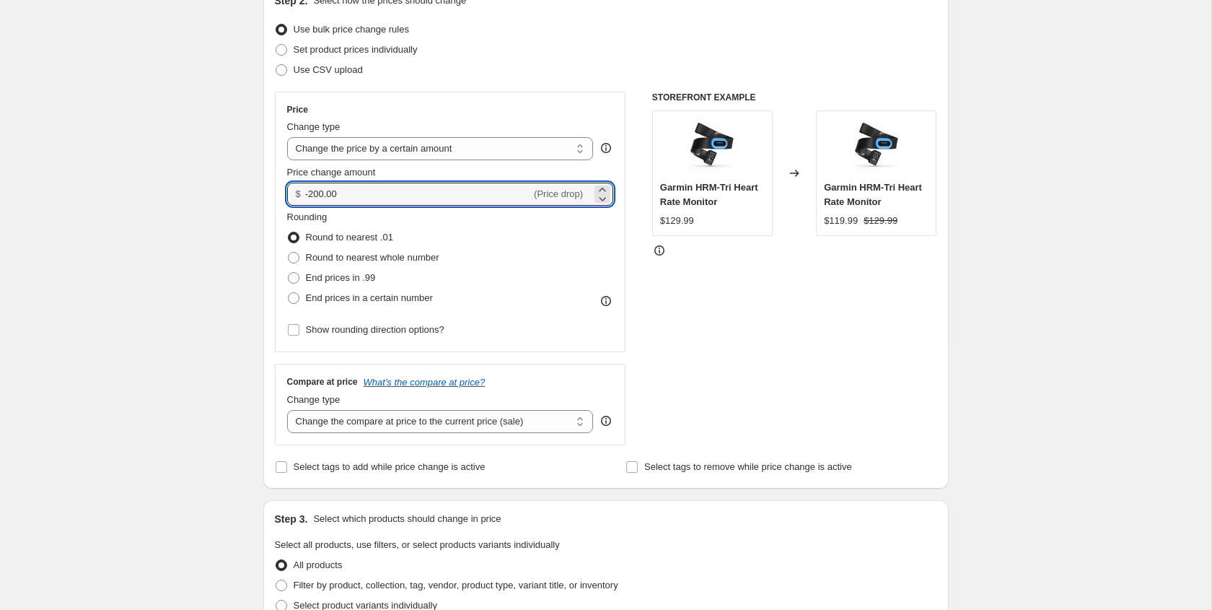
type input "-200.00"
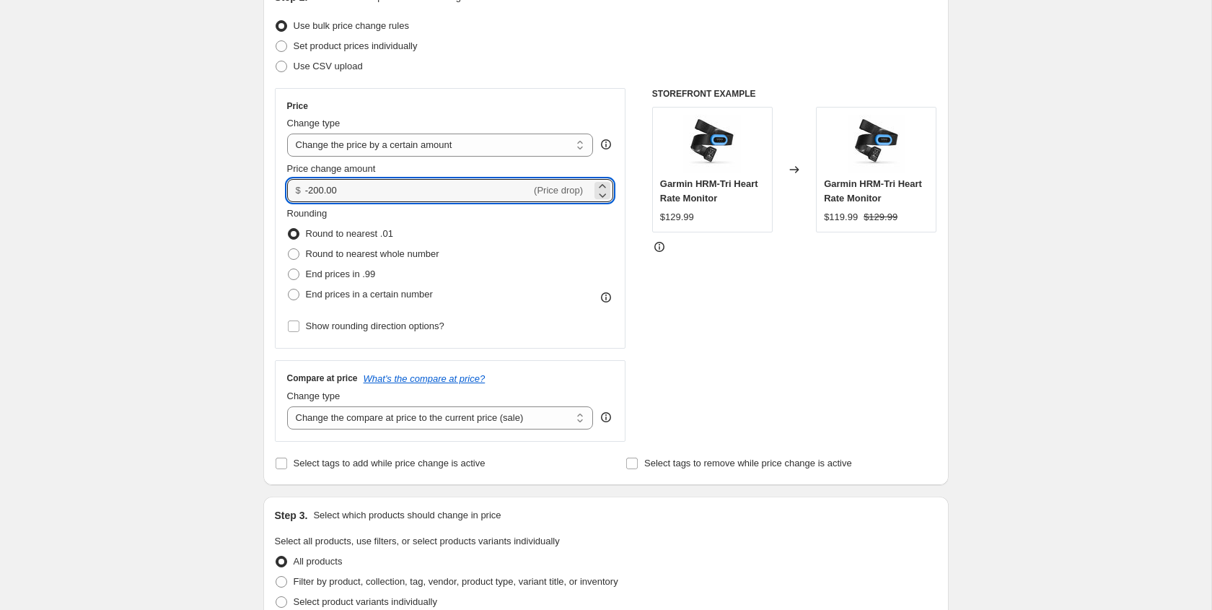
click at [211, 434] on div "Create new price change job. This page is ready Create new price change job Dra…" at bounding box center [605, 552] width 1211 height 1461
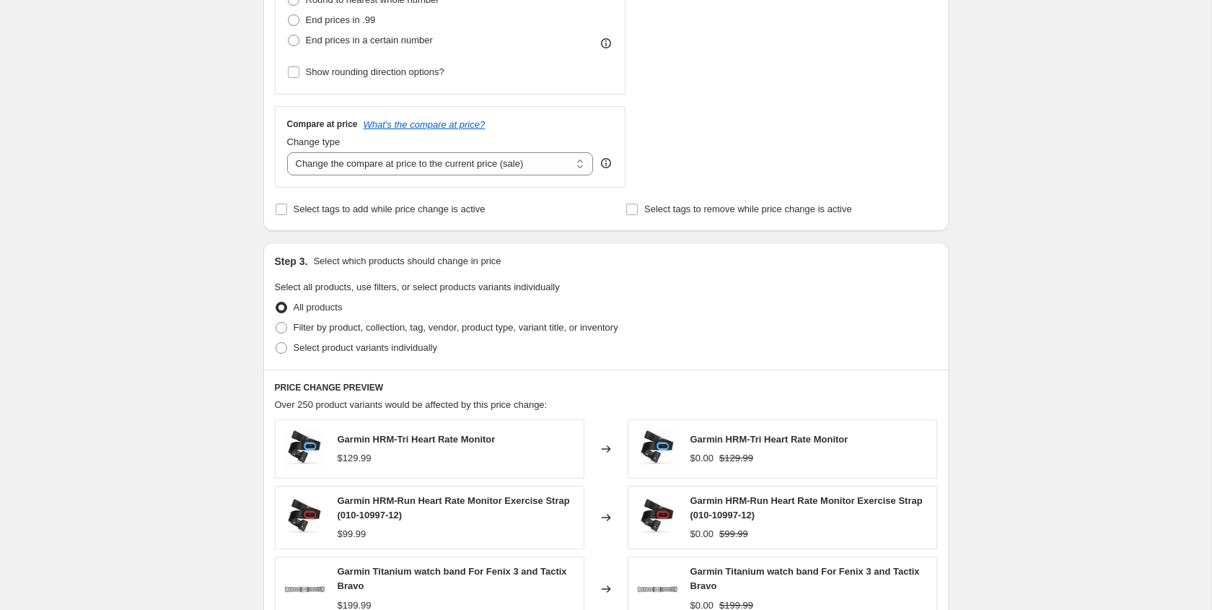
scroll to position [468, 0]
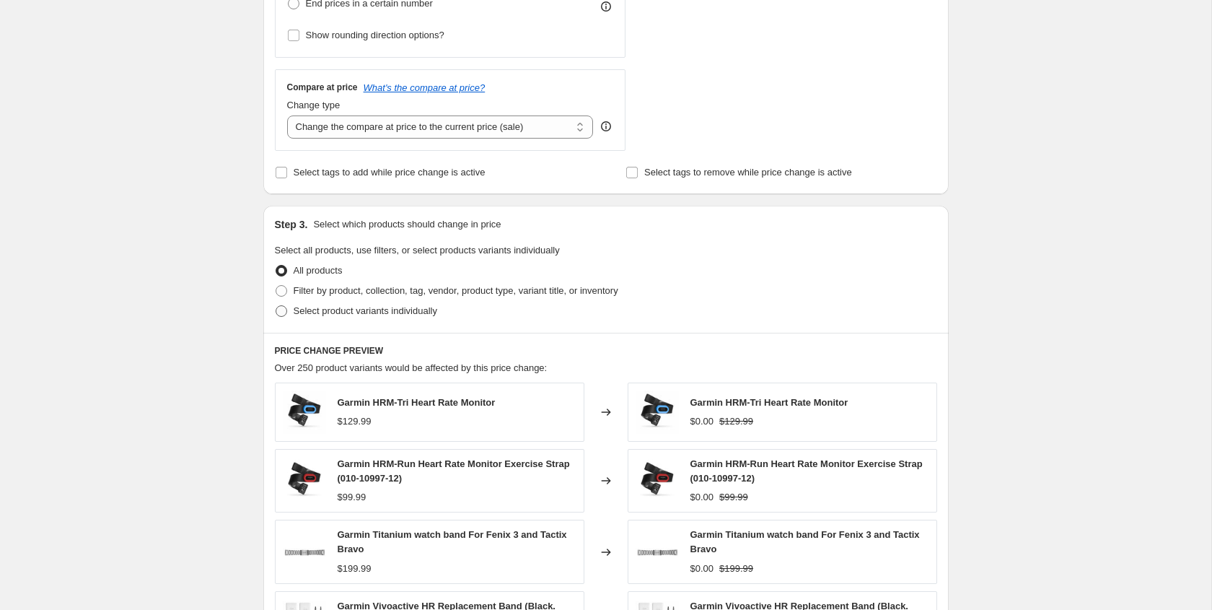
click at [280, 315] on span at bounding box center [282, 311] width 12 height 12
click at [276, 306] on input "Select product variants individually" at bounding box center [276, 305] width 1 height 1
radio input "true"
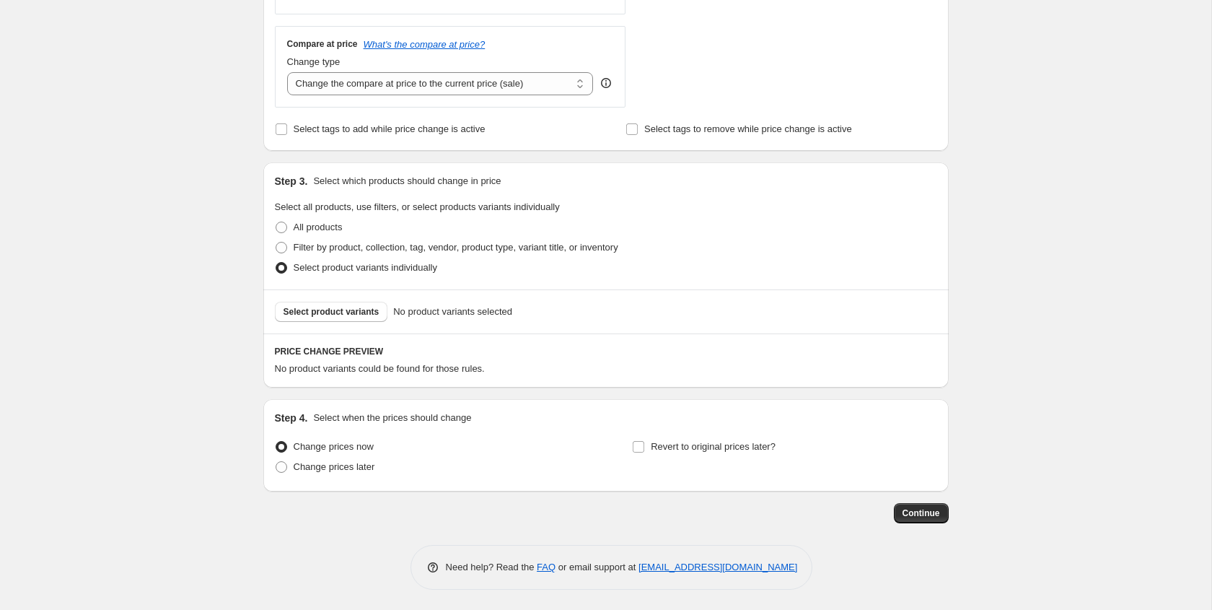
scroll to position [513, 0]
click at [323, 309] on span "Select product variants" at bounding box center [332, 310] width 96 height 12
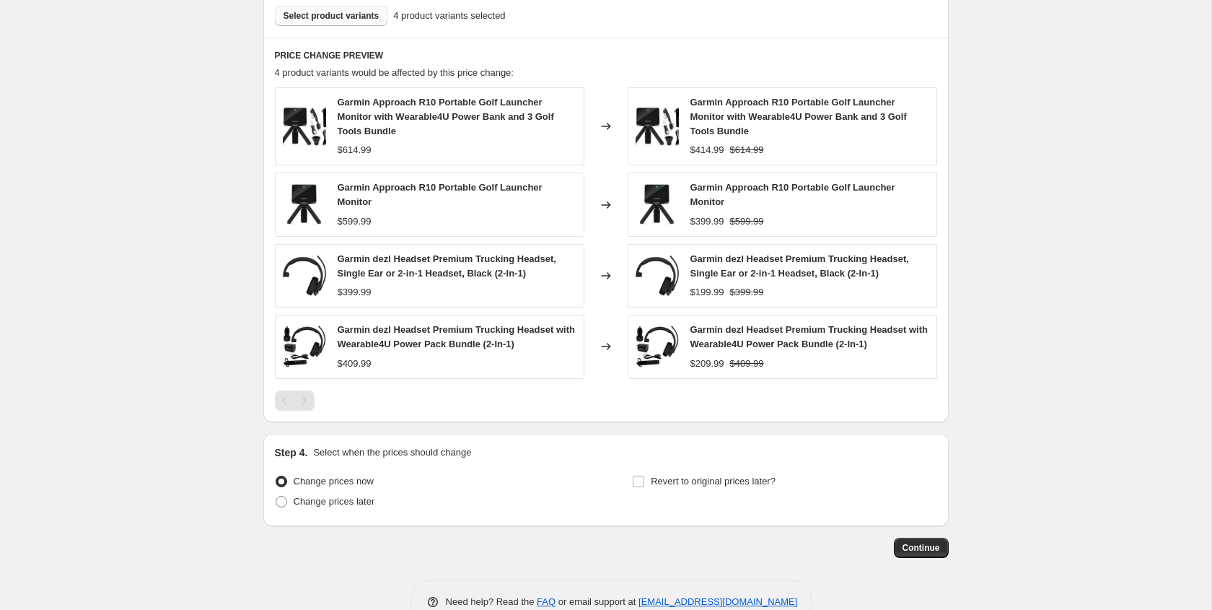
scroll to position [843, 0]
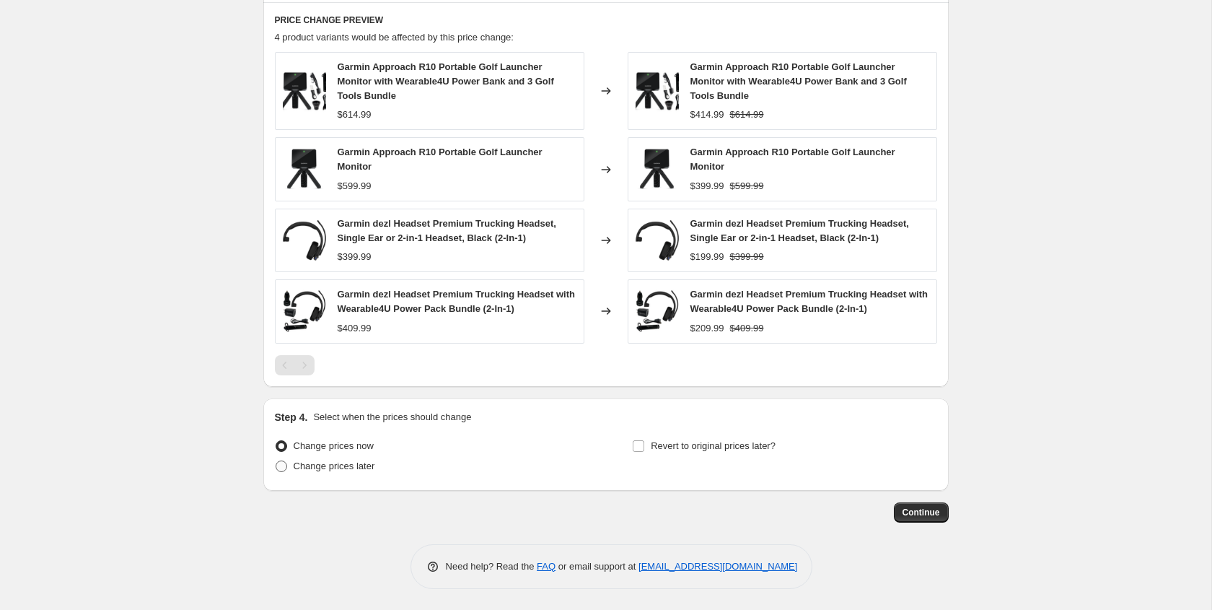
click at [283, 466] on span at bounding box center [282, 466] width 12 height 12
click at [276, 461] on input "Change prices later" at bounding box center [276, 460] width 1 height 1
radio input "true"
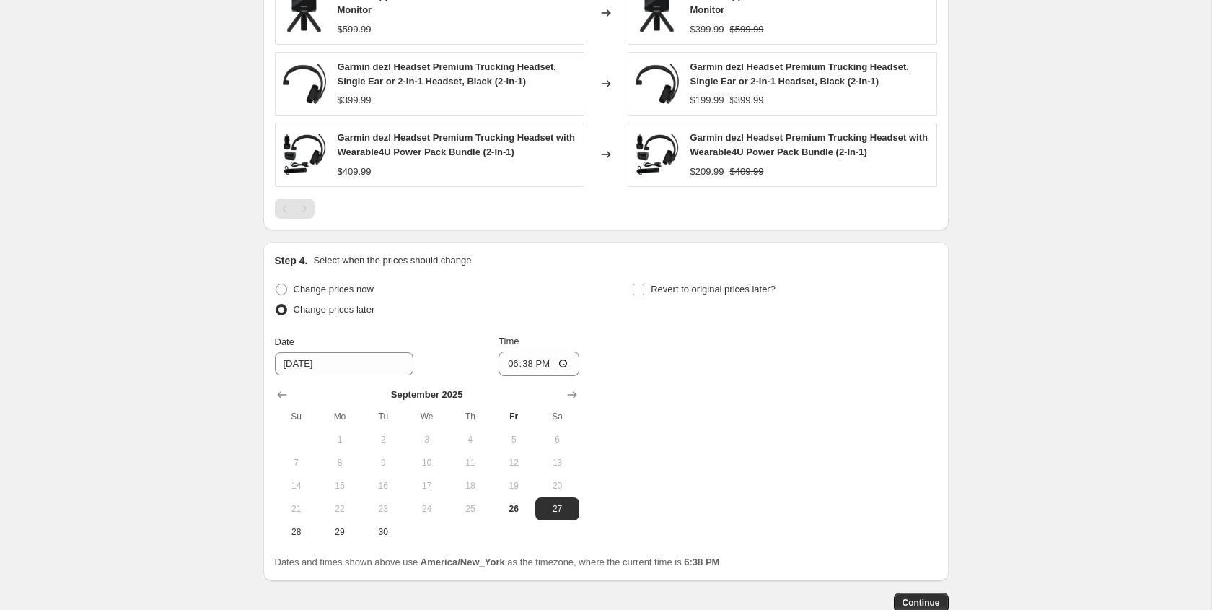
scroll to position [1002, 0]
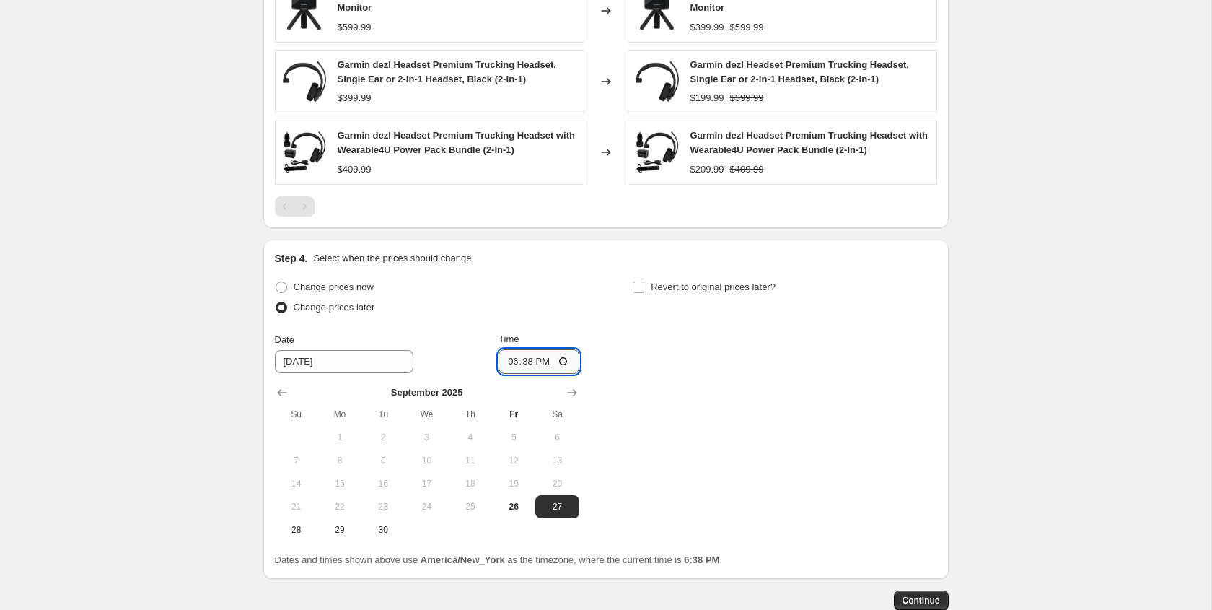
click at [509, 358] on input "18:38" at bounding box center [539, 361] width 81 height 25
type input "00:00"
click at [639, 285] on input "Revert to original prices later?" at bounding box center [639, 287] width 12 height 12
checkbox input "true"
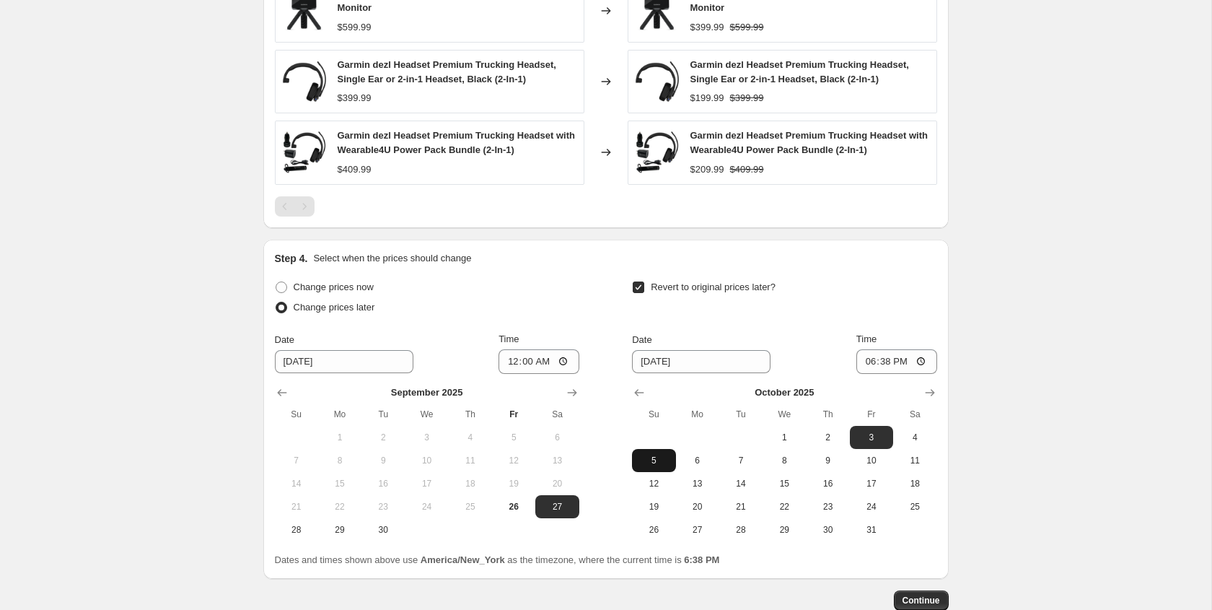
click at [662, 460] on span "5" at bounding box center [654, 461] width 32 height 12
type input "10/5/2025"
click at [867, 362] on input "18:38" at bounding box center [896, 361] width 81 height 25
type input "00:00"
click at [694, 463] on span "6" at bounding box center [698, 461] width 32 height 12
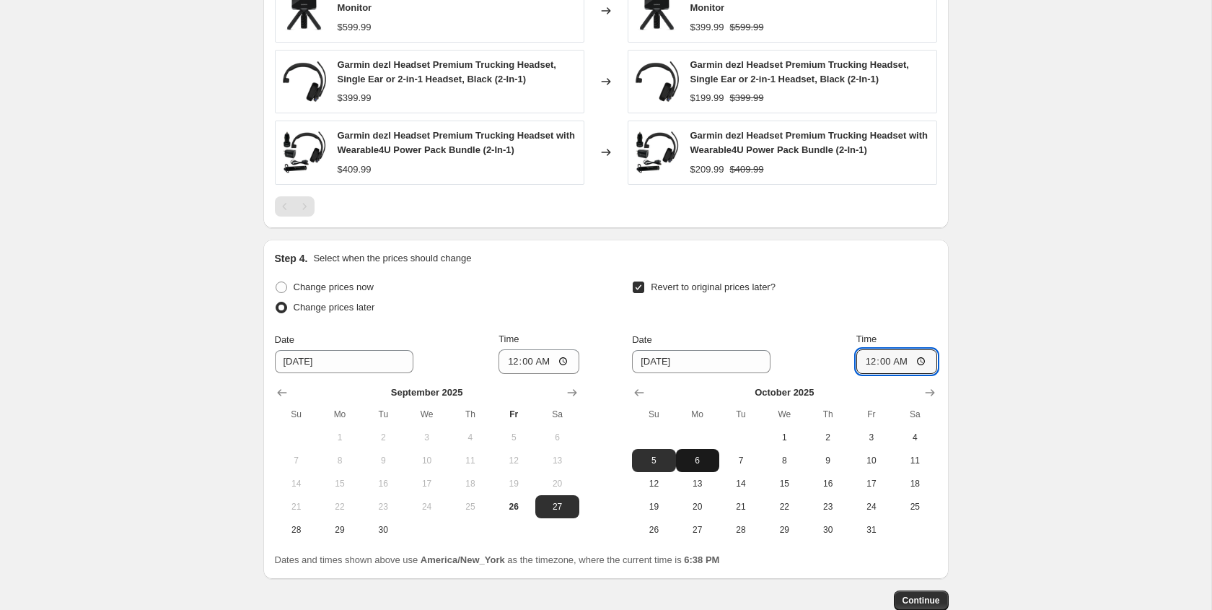
type input "10/6/2025"
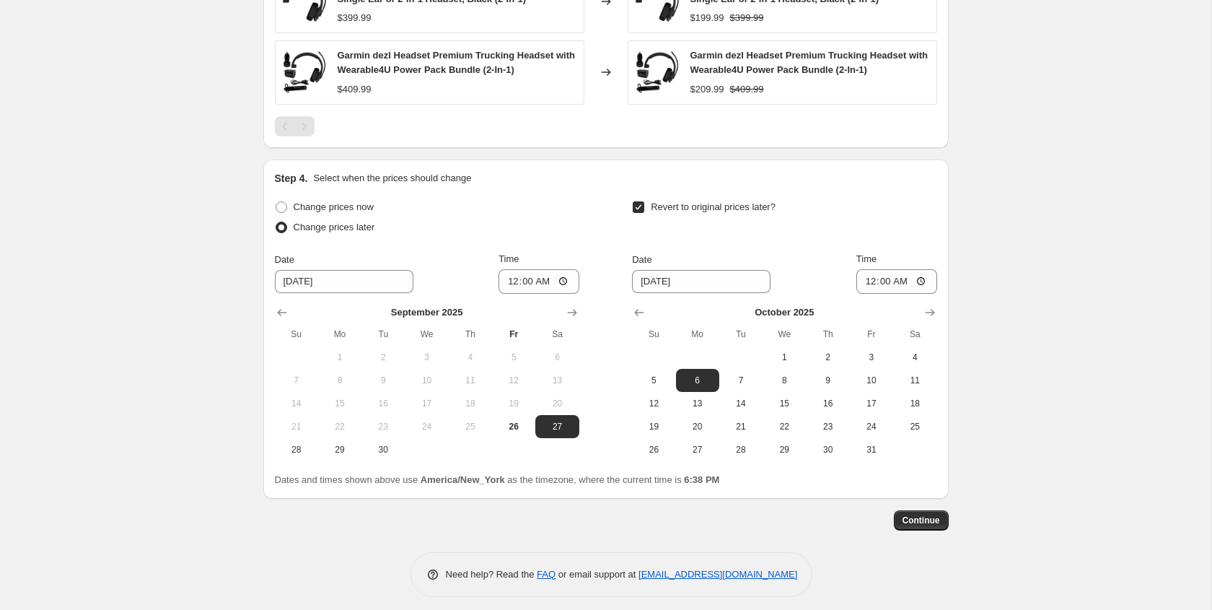
scroll to position [1090, 0]
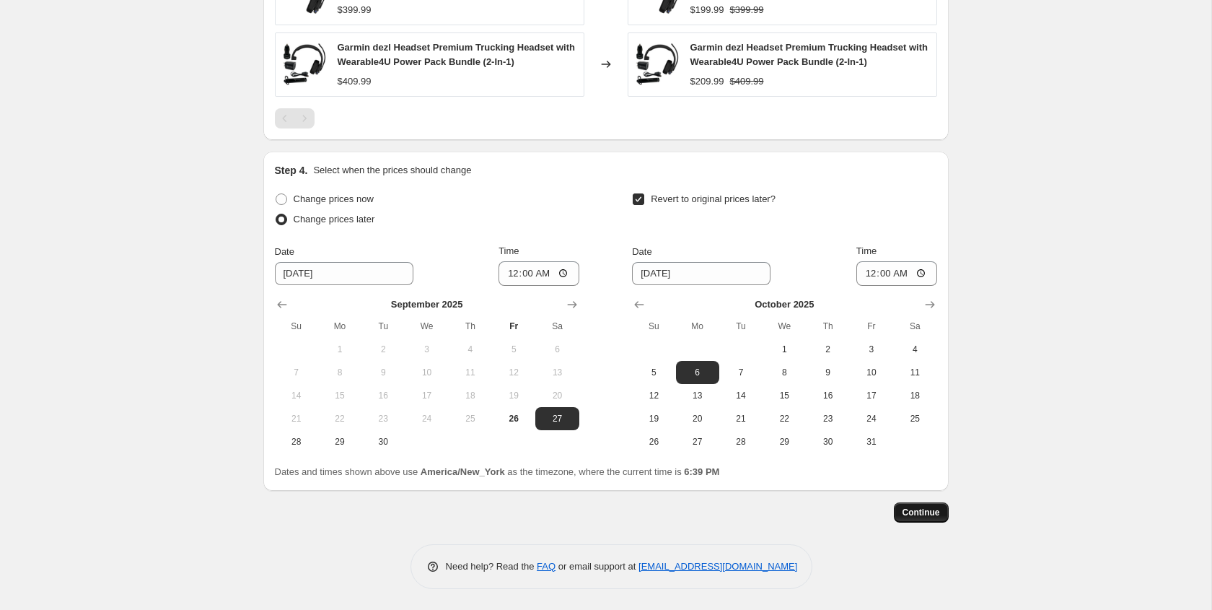
click at [929, 512] on span "Continue" at bounding box center [922, 513] width 38 height 12
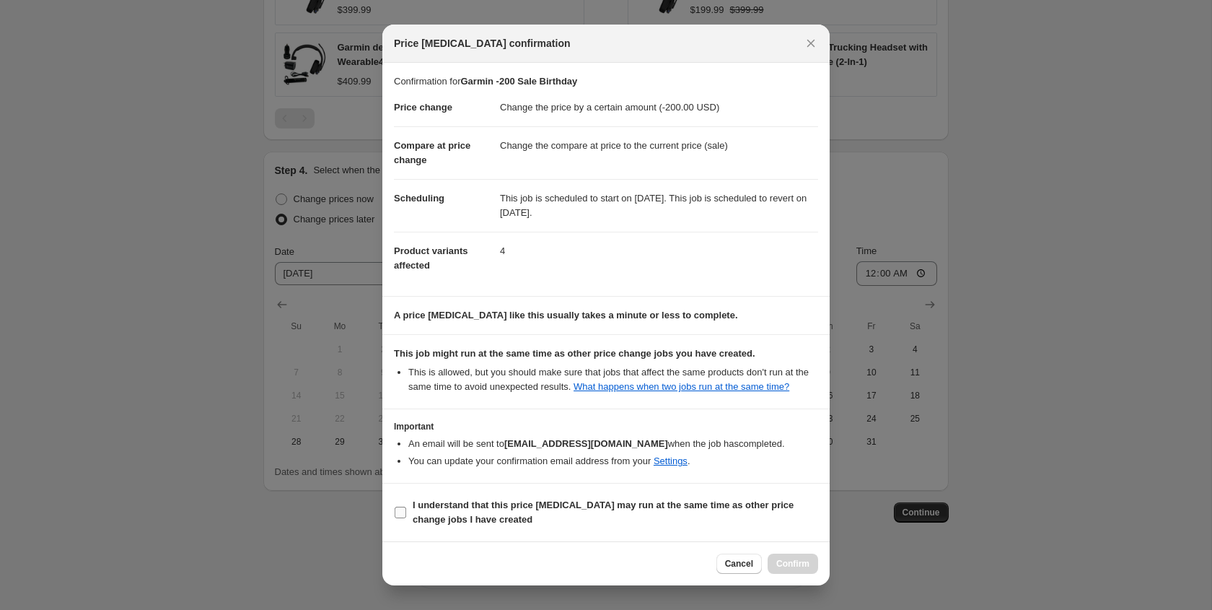
click at [402, 518] on input "I understand that this price change job may run at the same time as other price…" at bounding box center [401, 513] width 12 height 12
checkbox input "true"
click at [789, 569] on span "Confirm" at bounding box center [792, 564] width 33 height 12
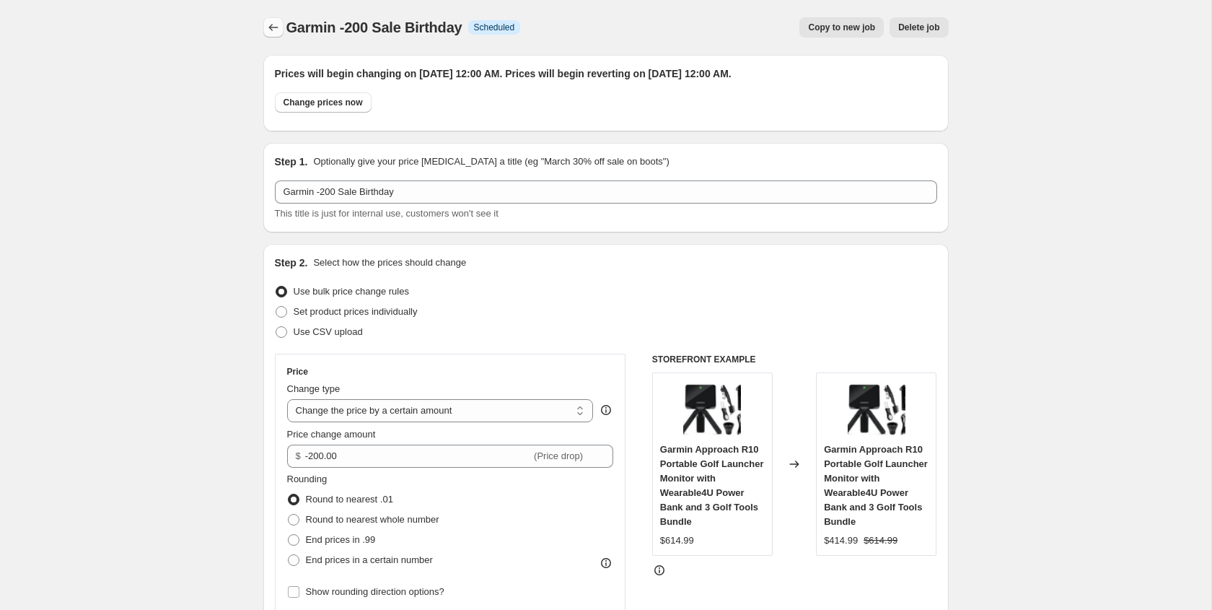
click at [271, 32] on icon "Price change jobs" at bounding box center [273, 27] width 14 height 14
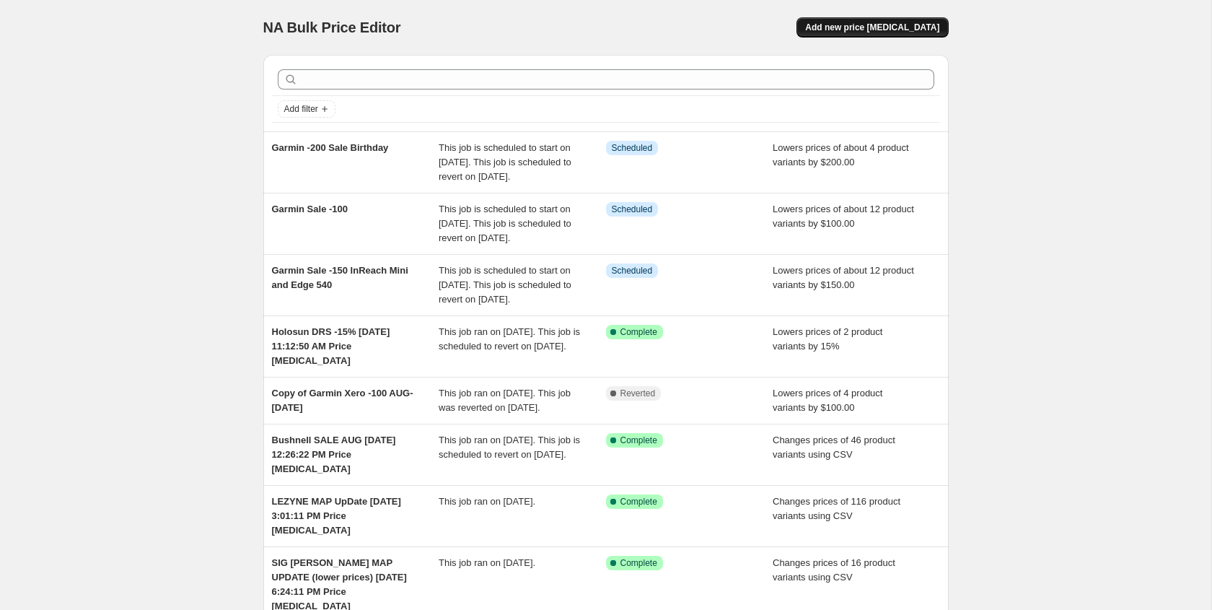
click at [866, 26] on span "Add new price change job" at bounding box center [872, 28] width 134 height 12
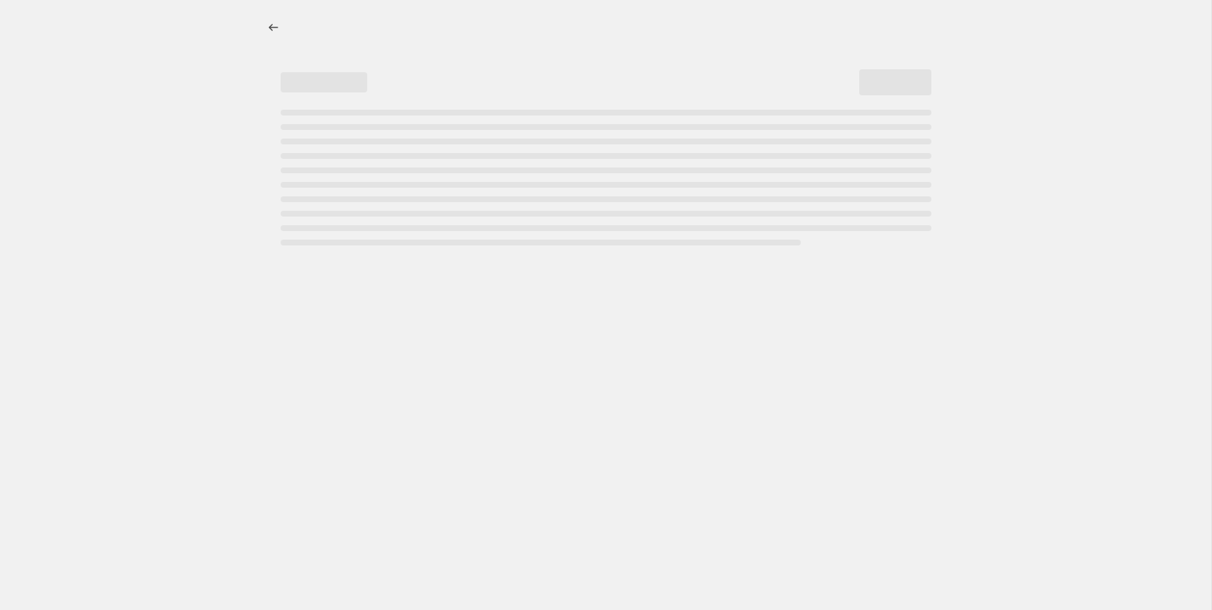
select select "percentage"
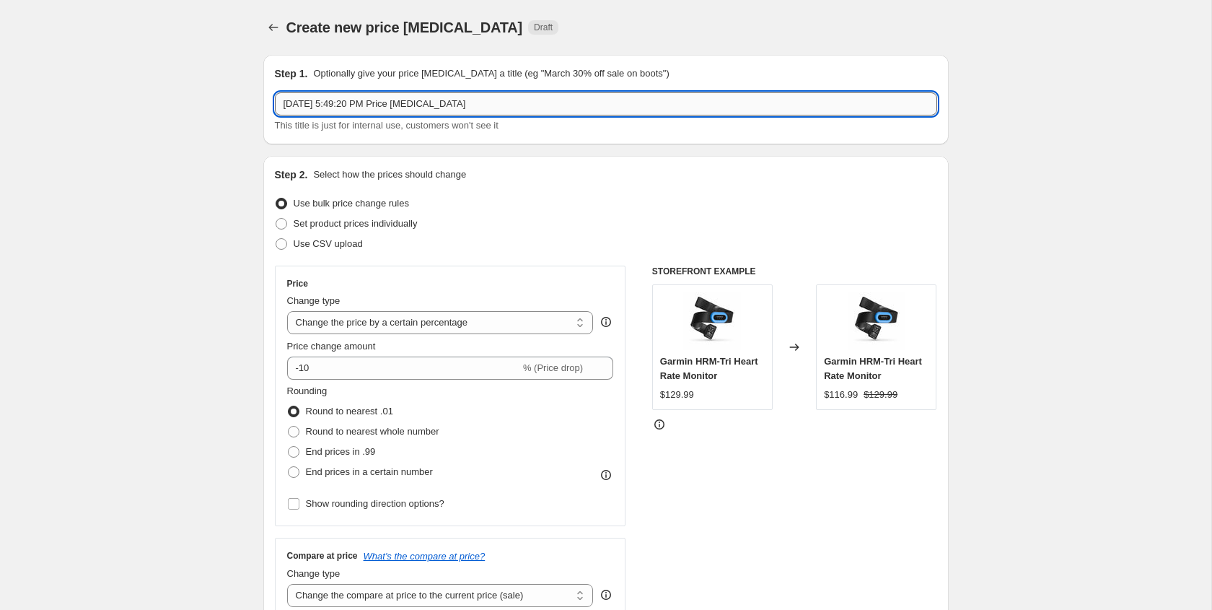
drag, startPoint x: 284, startPoint y: 102, endPoint x: 615, endPoint y: 114, distance: 331.4
click at [615, 114] on input "Sep 26, 2025, 5:49:20 PM Price change job" at bounding box center [606, 103] width 662 height 23
type input "Garmin -300 Sale Birthday"
click at [351, 324] on select "Change the price to a certain amount Change the price by a certain amount Chang…" at bounding box center [440, 322] width 307 height 23
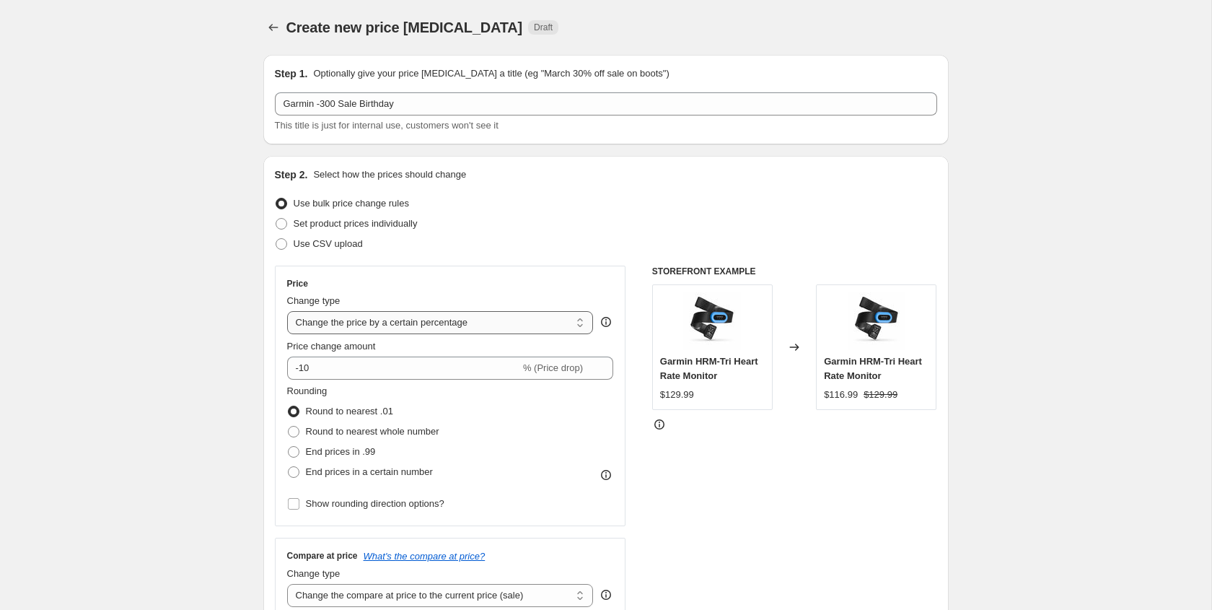
select select "by"
click at [287, 311] on select "Change the price to a certain amount Change the price by a certain amount Chang…" at bounding box center [440, 322] width 307 height 23
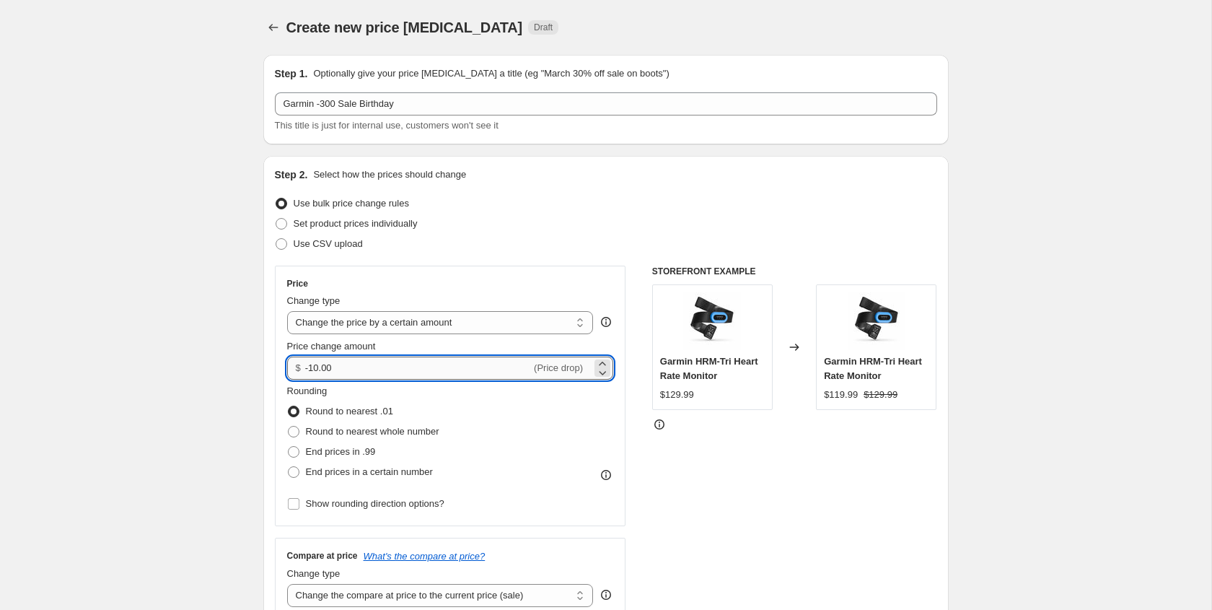
click at [316, 369] on input "-10.00" at bounding box center [418, 367] width 226 height 23
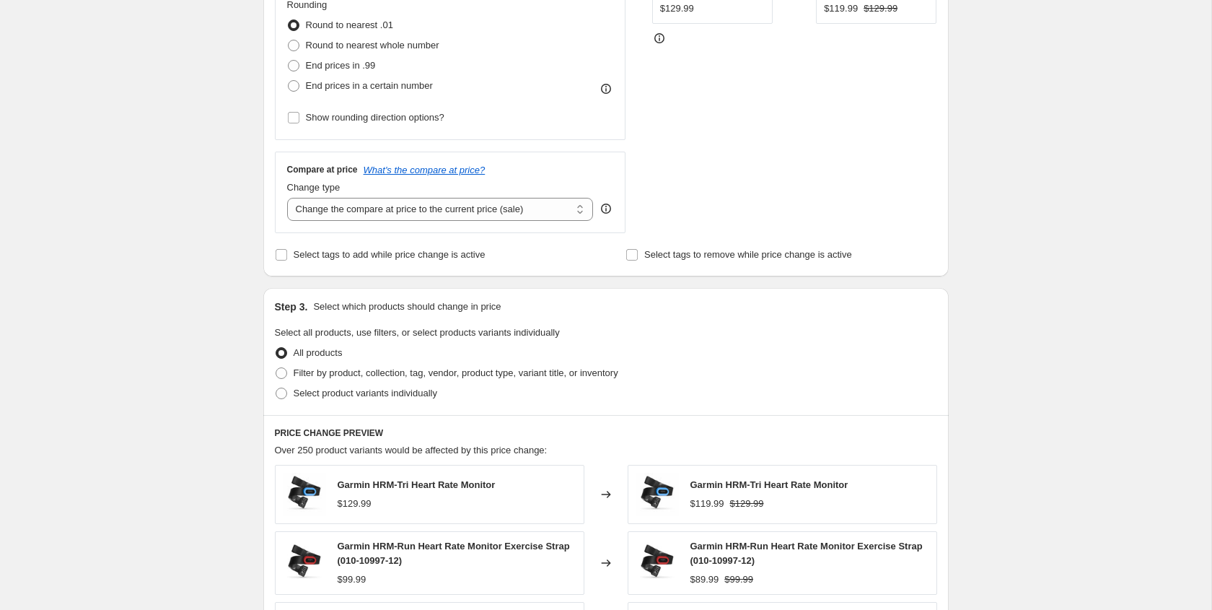
scroll to position [391, 0]
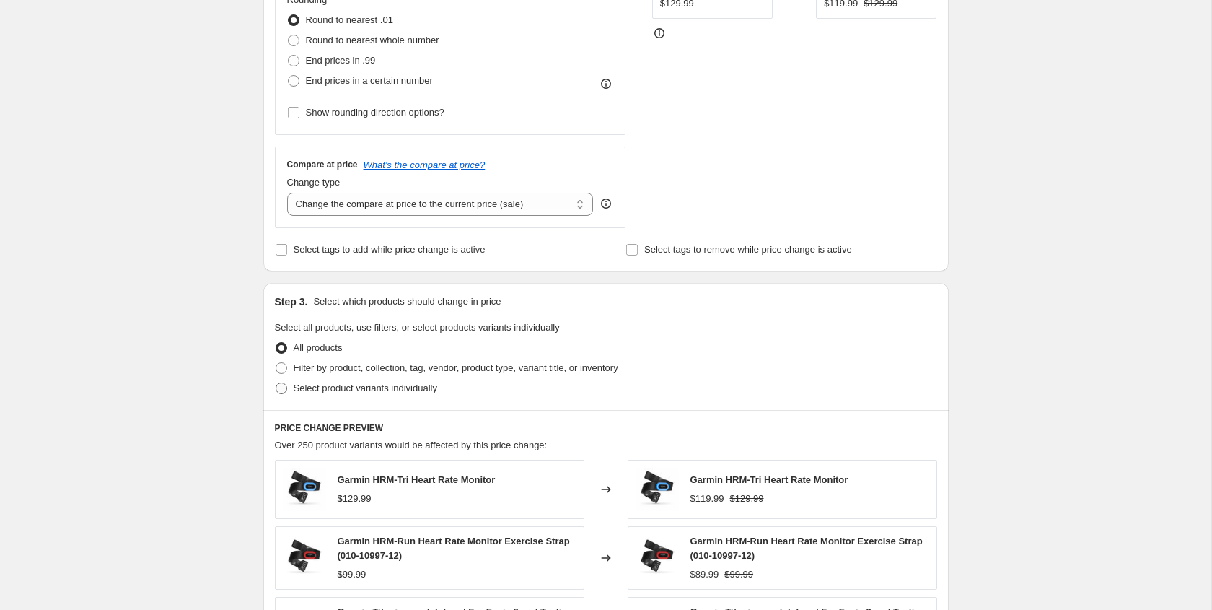
type input "-300.00"
click at [280, 387] on span at bounding box center [282, 388] width 12 height 12
click at [276, 383] on input "Select product variants individually" at bounding box center [276, 382] width 1 height 1
radio input "true"
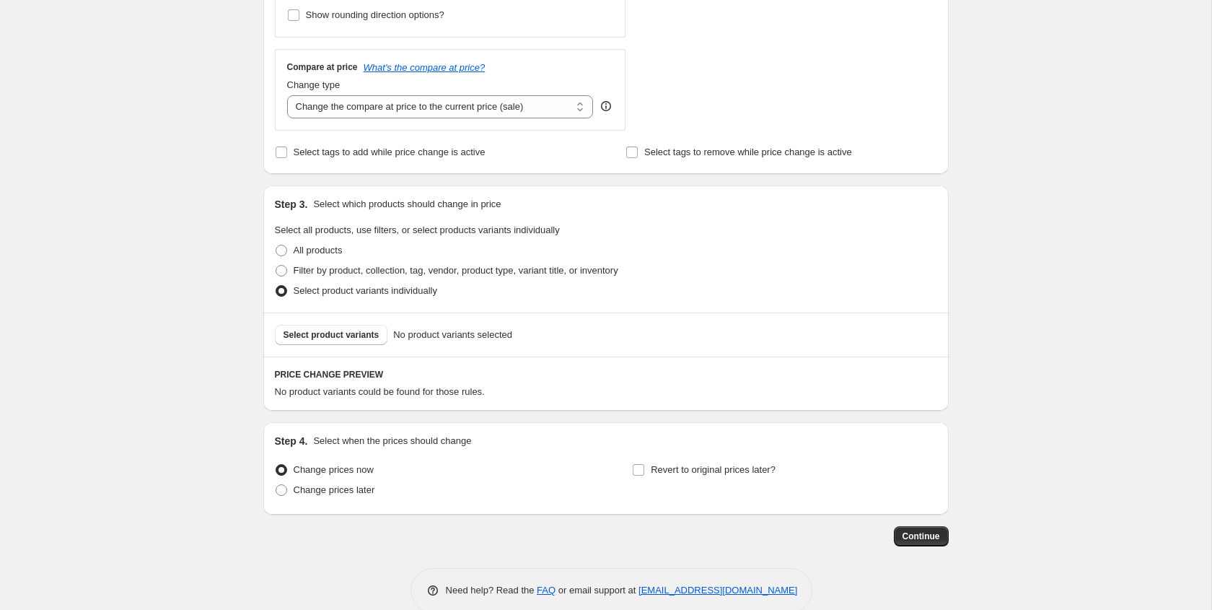
scroll to position [497, 0]
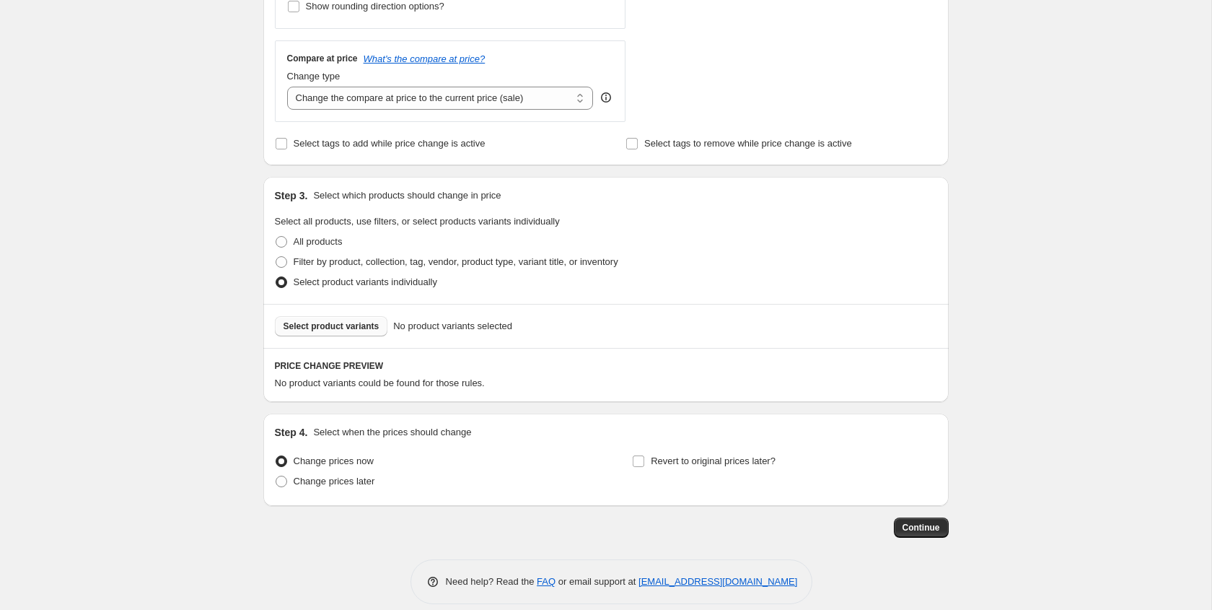
click at [362, 325] on span "Select product variants" at bounding box center [332, 326] width 96 height 12
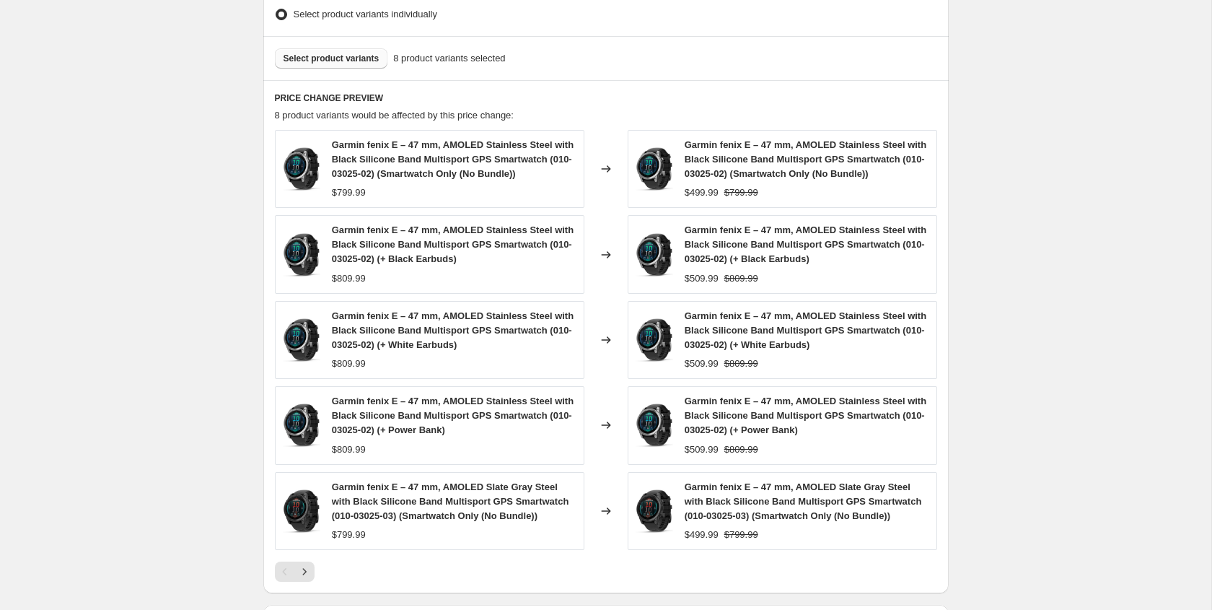
scroll to position [972, 0]
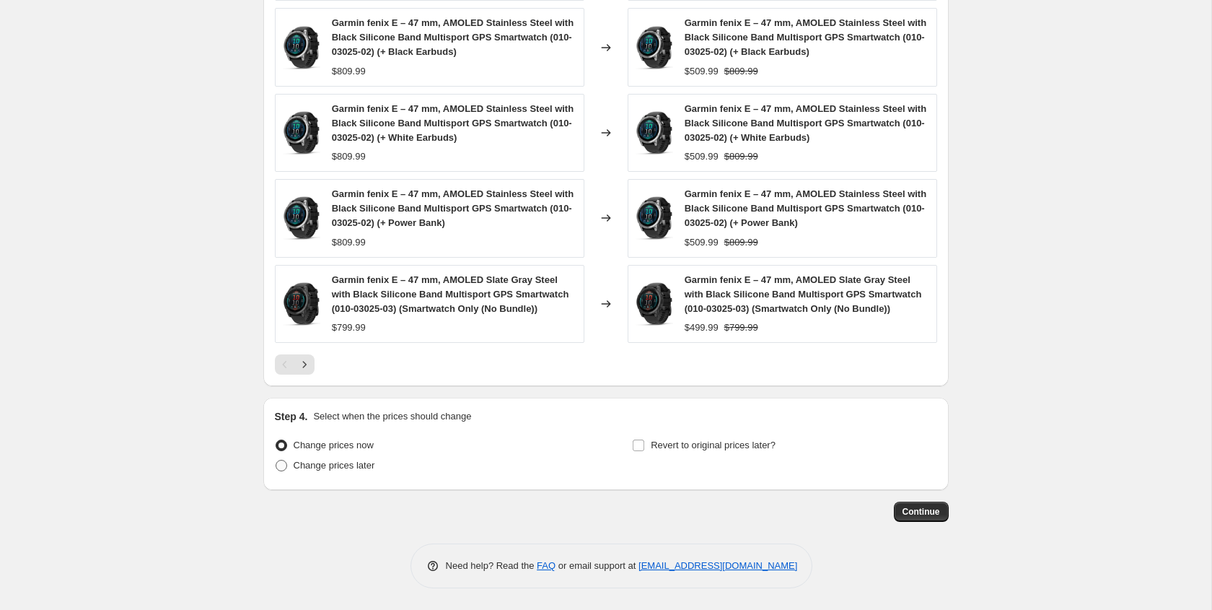
click at [279, 465] on span at bounding box center [282, 466] width 12 height 12
click at [276, 460] on input "Change prices later" at bounding box center [276, 460] width 1 height 1
radio input "true"
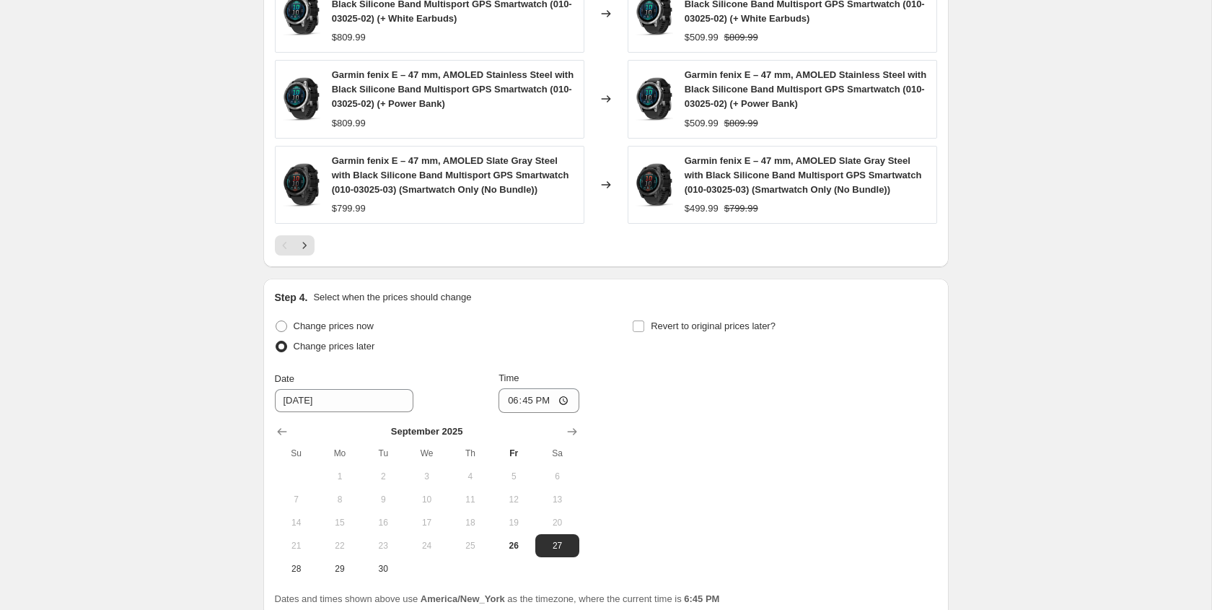
scroll to position [1121, 0]
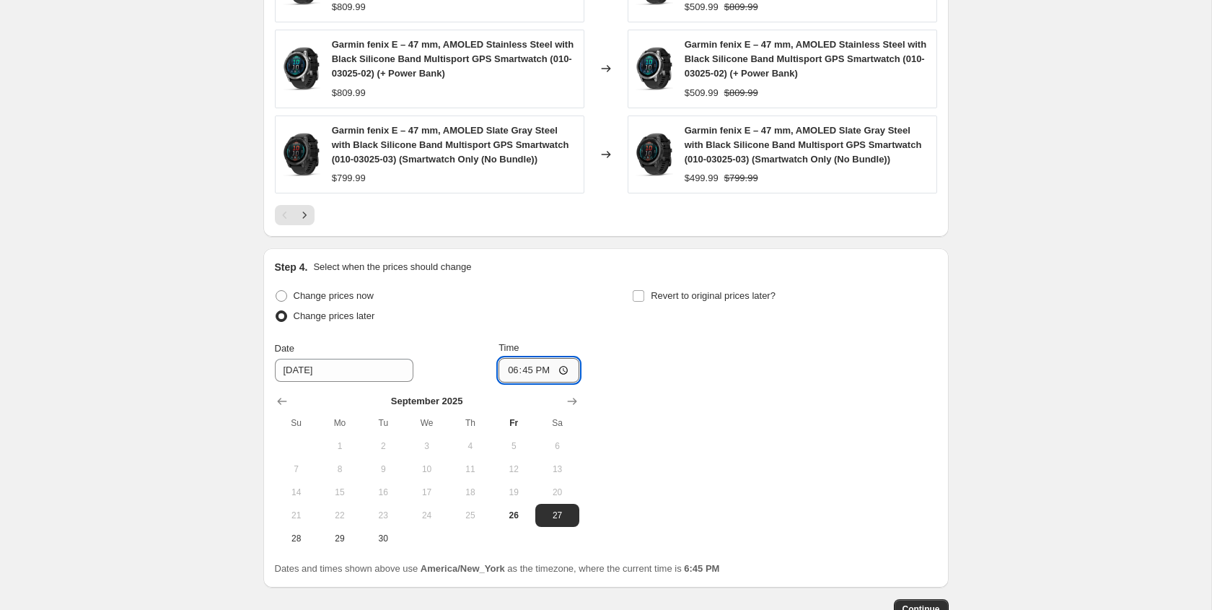
click at [509, 370] on input "18:45" at bounding box center [539, 370] width 81 height 25
type input "00:00"
click at [643, 293] on input "Revert to original prices later?" at bounding box center [639, 296] width 12 height 12
checkbox input "true"
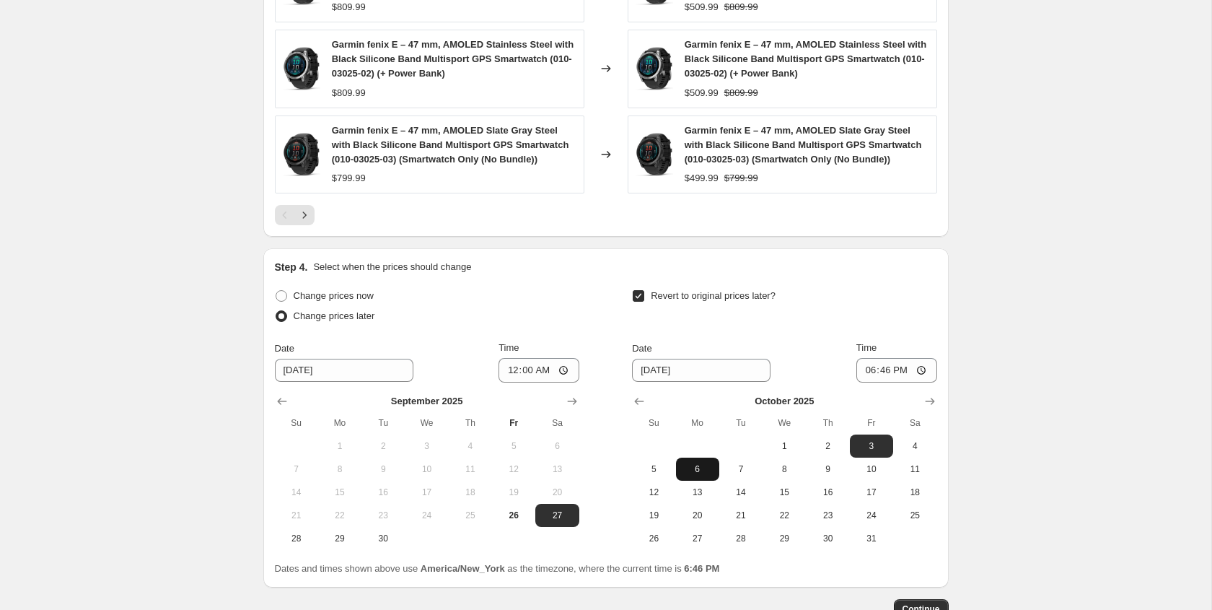
click at [698, 470] on span "6" at bounding box center [698, 469] width 32 height 12
type input "10/6/2025"
click at [865, 370] on input "18:46" at bounding box center [896, 370] width 81 height 25
type input "00:00"
click at [836, 356] on div "Date 10/6/2025 Time 00:00" at bounding box center [784, 362] width 304 height 42
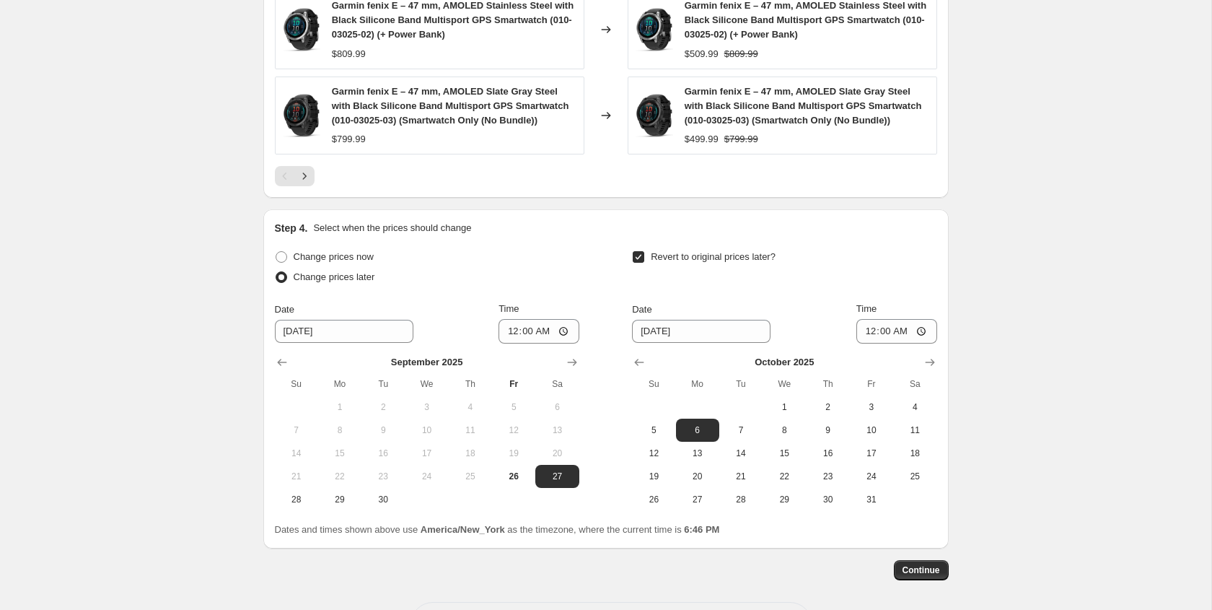
scroll to position [1219, 0]
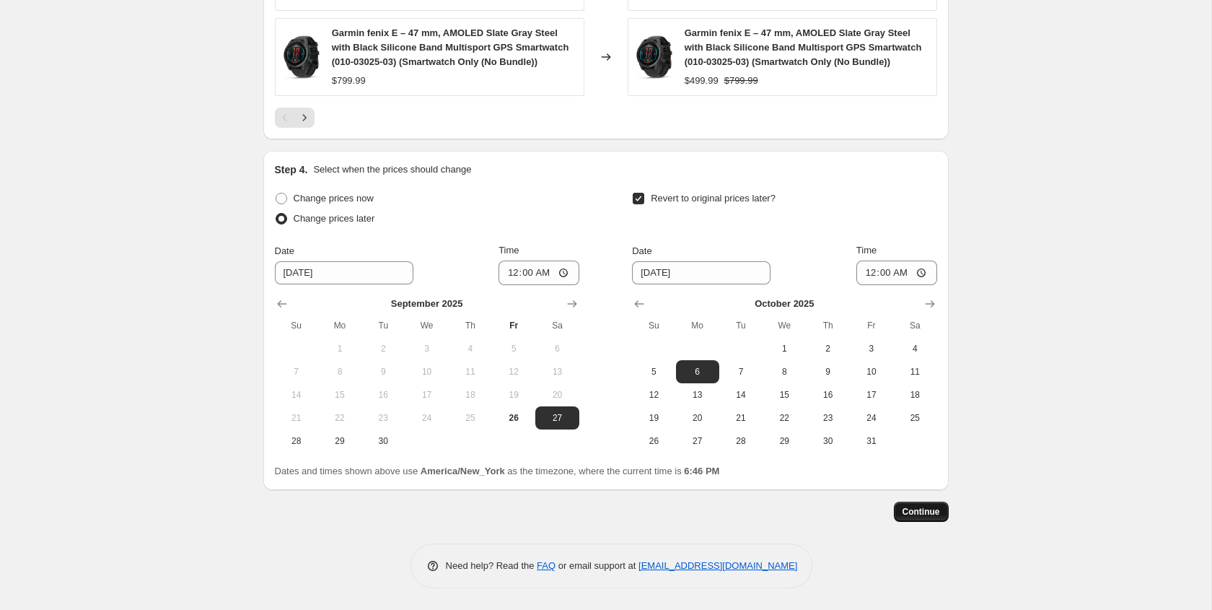
click at [923, 512] on span "Continue" at bounding box center [922, 512] width 38 height 12
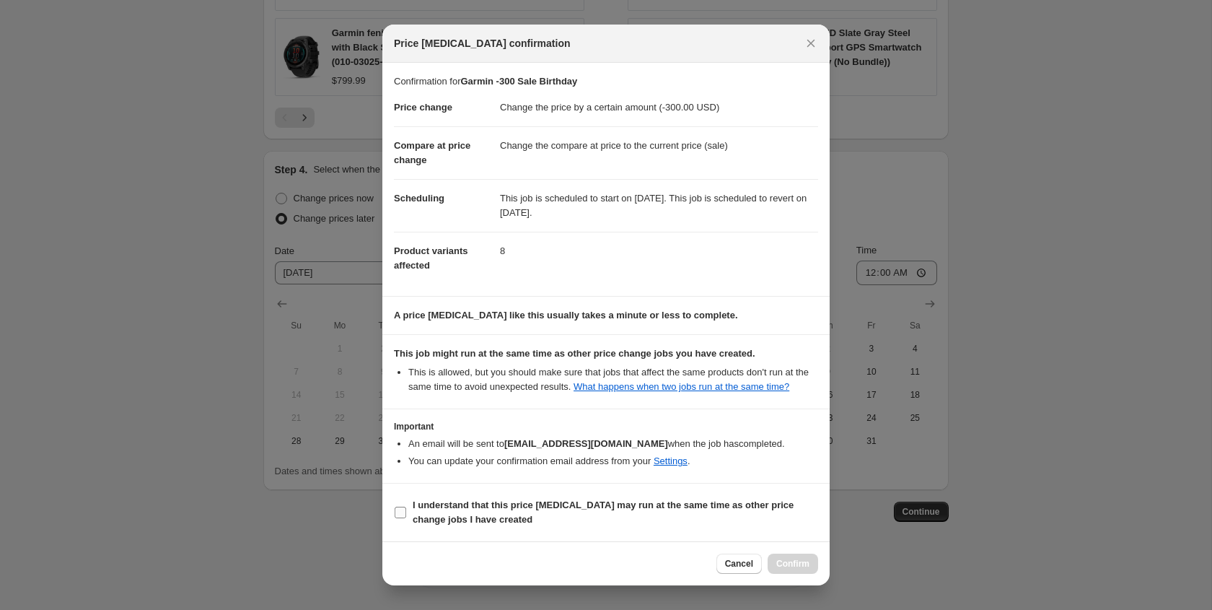
click at [400, 518] on input "I understand that this price change job may run at the same time as other price…" at bounding box center [401, 513] width 12 height 12
checkbox input "true"
click at [794, 564] on span "Confirm" at bounding box center [792, 564] width 33 height 12
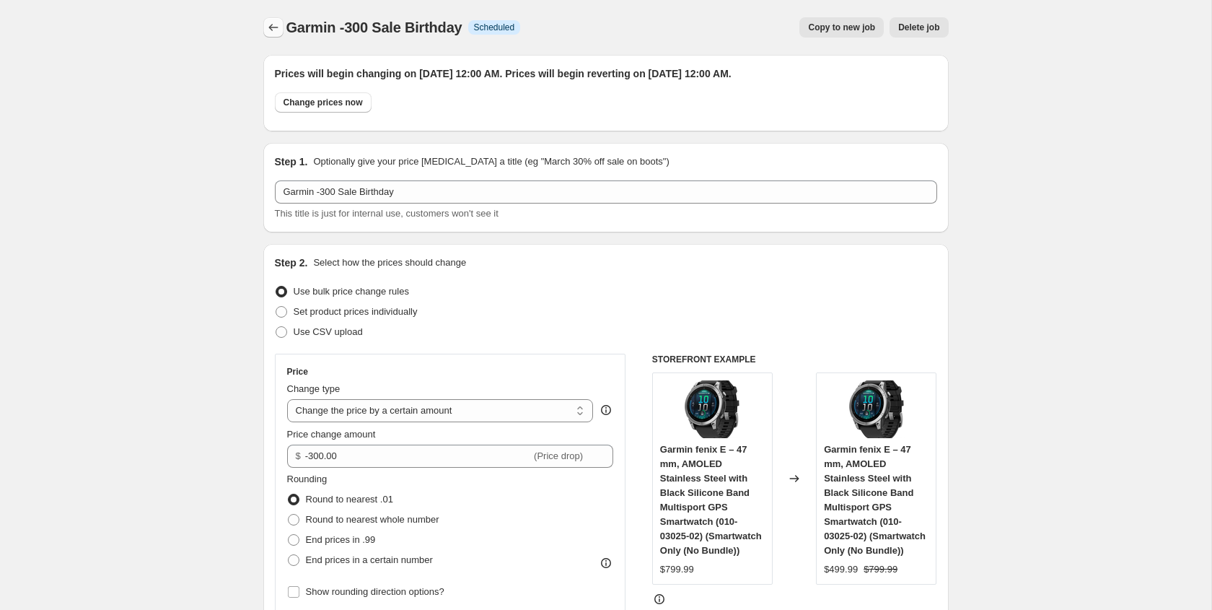
click at [271, 25] on icon "Price change jobs" at bounding box center [273, 27] width 14 height 14
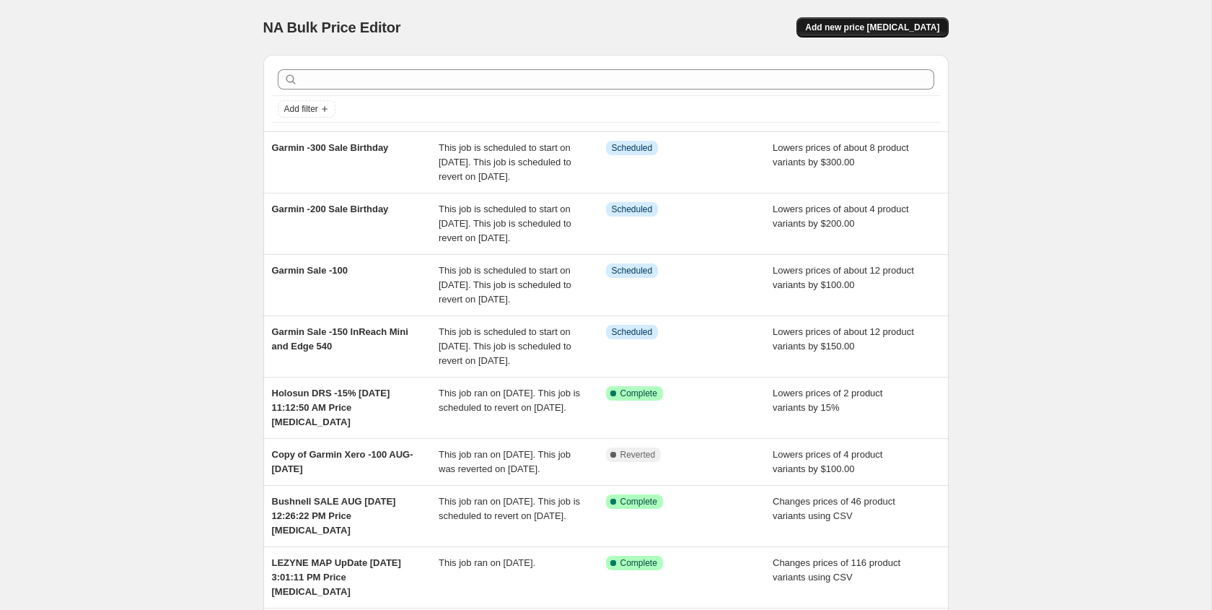
click at [880, 30] on span "Add new price change job" at bounding box center [872, 28] width 134 height 12
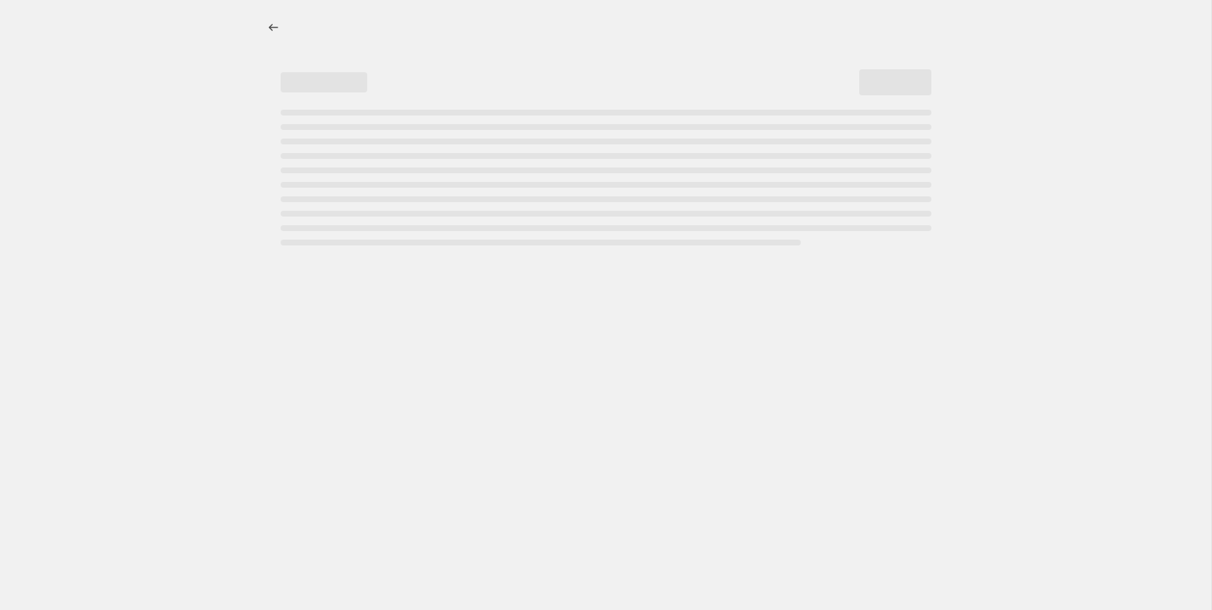
select select "percentage"
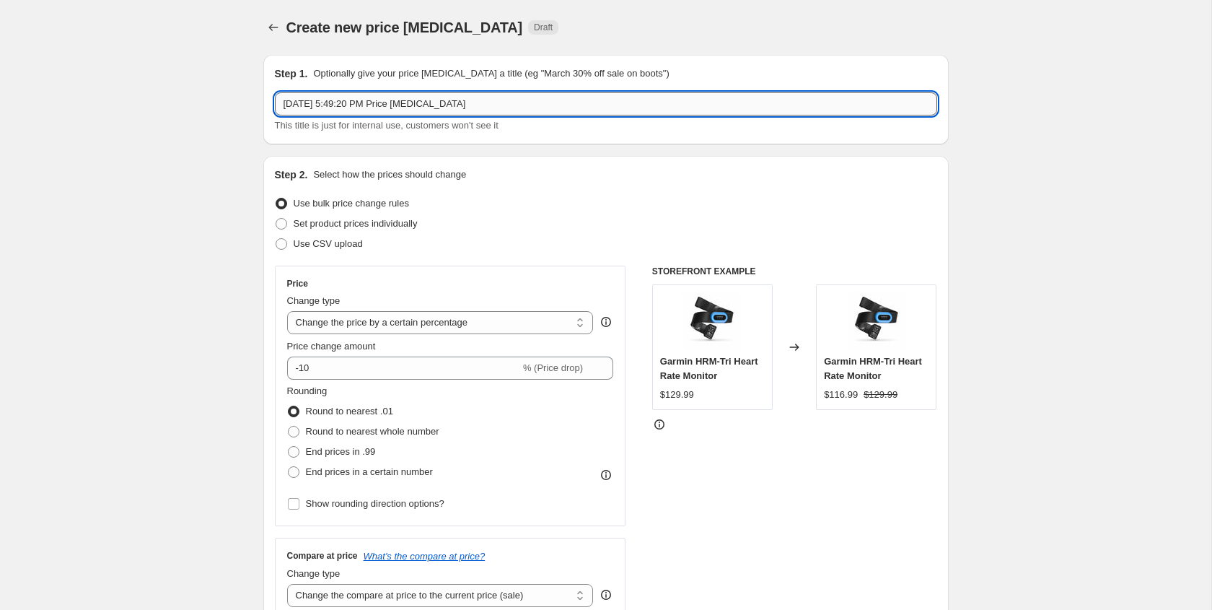
drag, startPoint x: 285, startPoint y: 103, endPoint x: 511, endPoint y: 106, distance: 225.9
click at [511, 106] on input "Sep 26, 2025, 5:49:20 PM Price change job" at bounding box center [606, 103] width 662 height 23
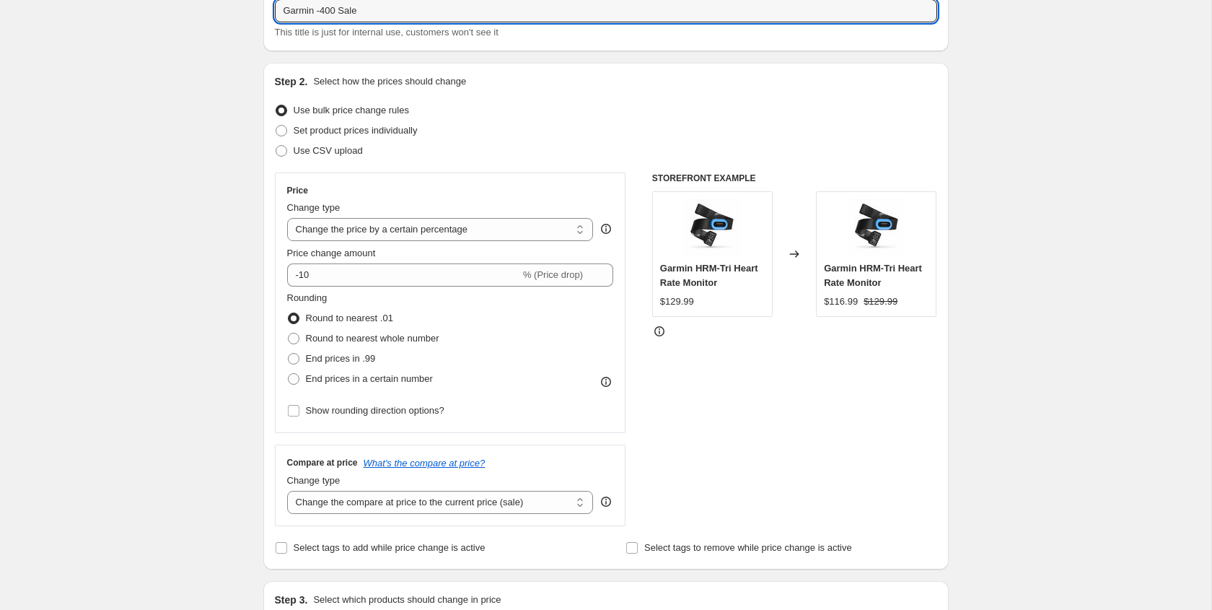
scroll to position [95, 0]
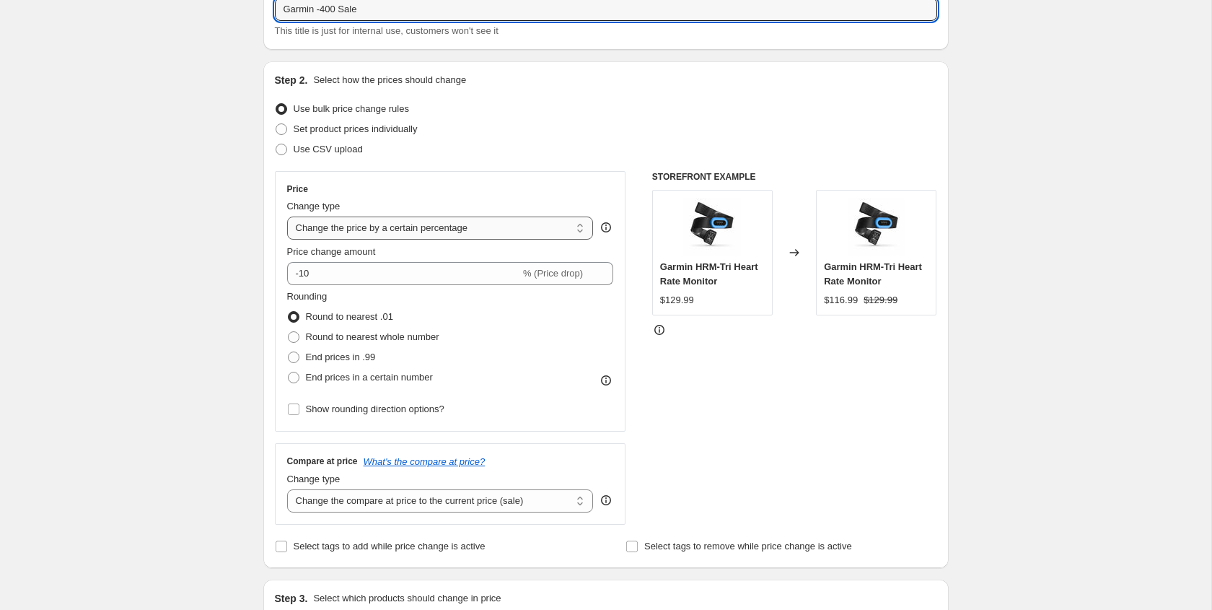
type input "Garmin -400 Sale"
click at [333, 229] on select "Change the price to a certain amount Change the price by a certain amount Chang…" at bounding box center [440, 227] width 307 height 23
select select "by"
click at [287, 216] on select "Change the price to a certain amount Change the price by a certain amount Chang…" at bounding box center [440, 227] width 307 height 23
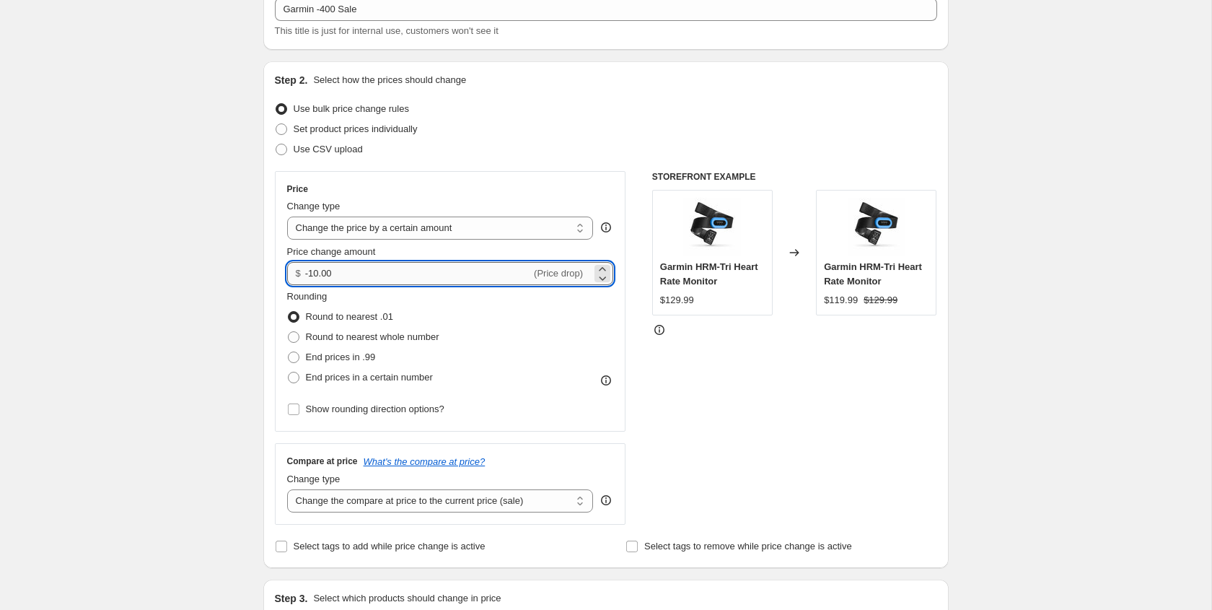
click at [317, 273] on input "-10.00" at bounding box center [418, 273] width 226 height 23
type input "-400.00"
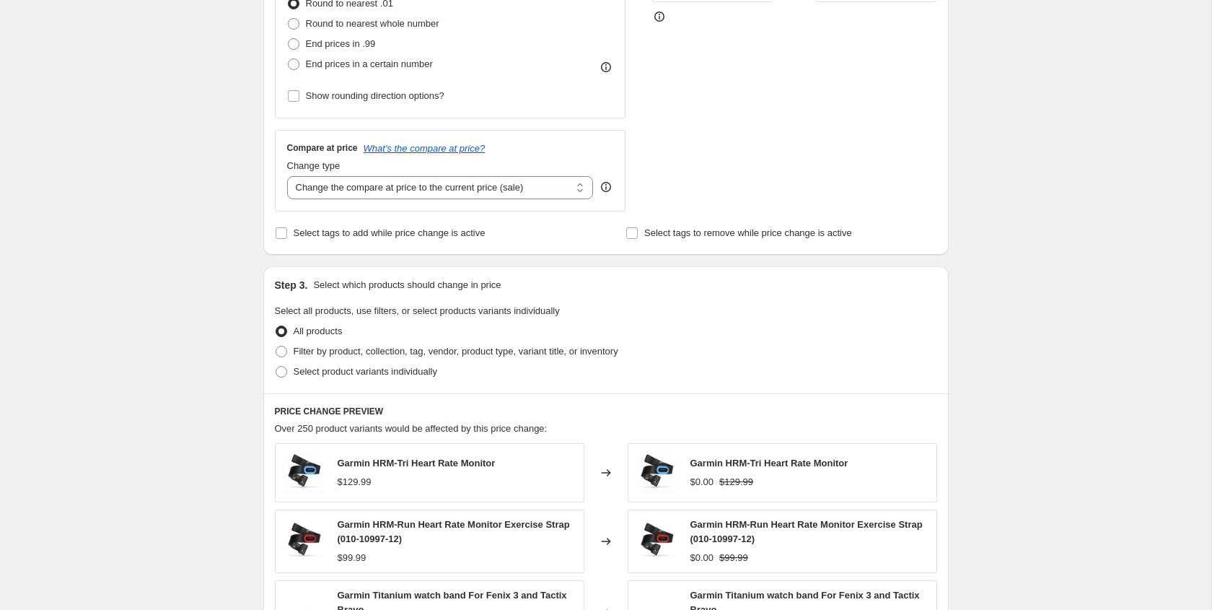
scroll to position [409, 0]
click at [281, 369] on span at bounding box center [282, 370] width 12 height 12
click at [276, 365] on input "Select product variants individually" at bounding box center [276, 364] width 1 height 1
radio input "true"
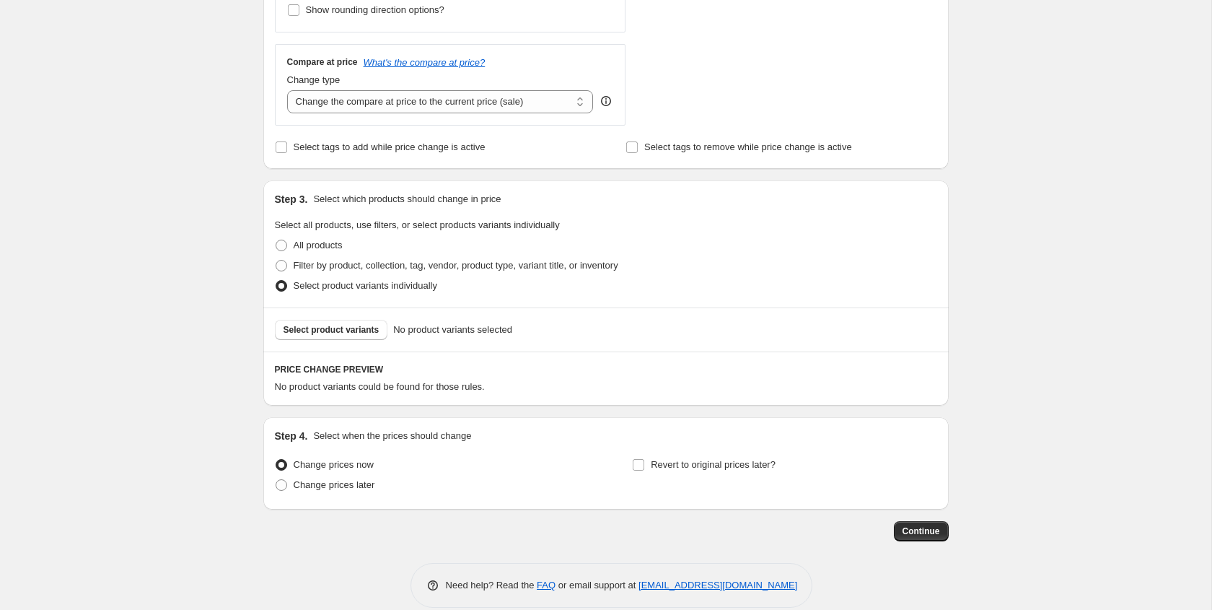
scroll to position [513, 0]
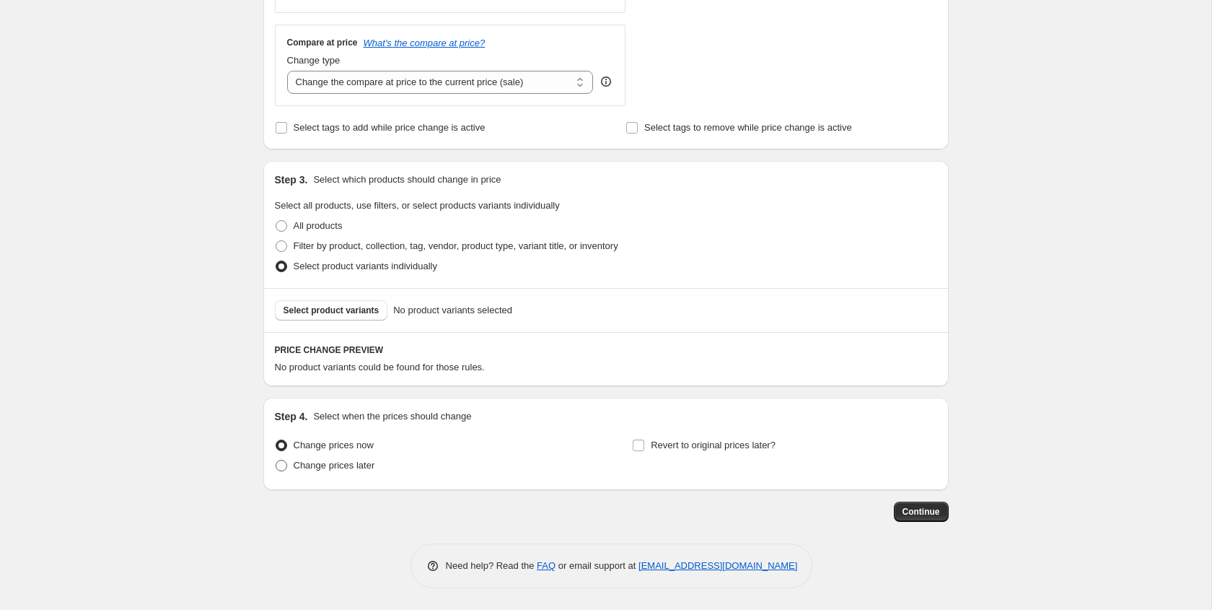
click at [279, 466] on span at bounding box center [282, 466] width 12 height 12
click at [276, 460] on input "Change prices later" at bounding box center [276, 460] width 1 height 1
radio input "true"
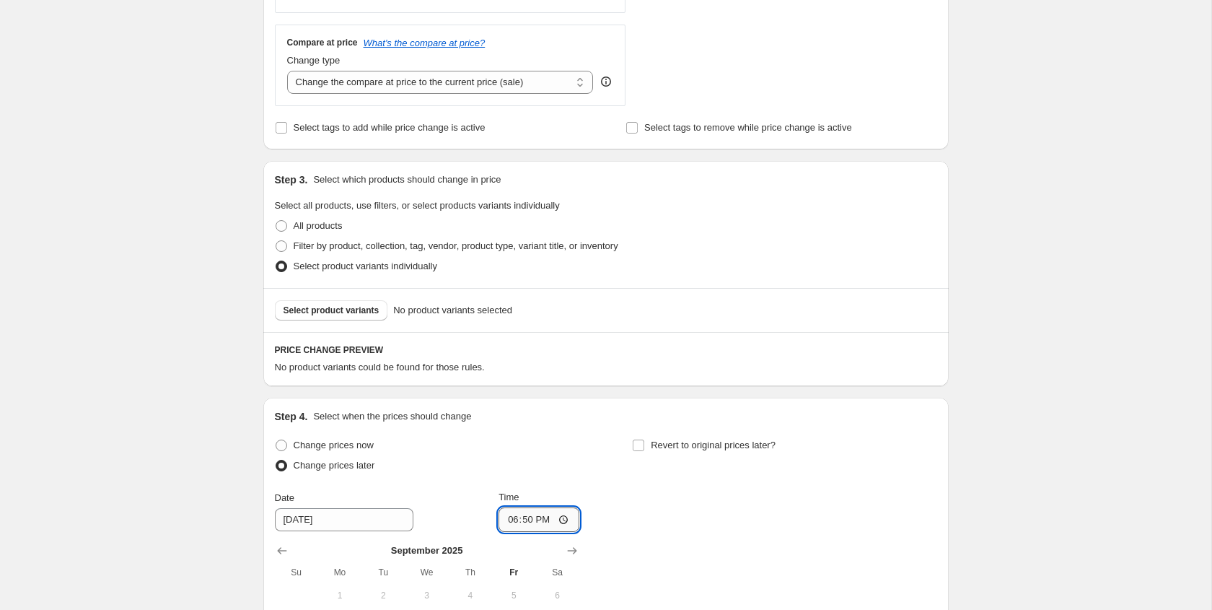
click at [507, 522] on input "18:50" at bounding box center [539, 519] width 81 height 25
type input "00:00"
click at [576, 470] on div "Change prices later" at bounding box center [427, 465] width 304 height 20
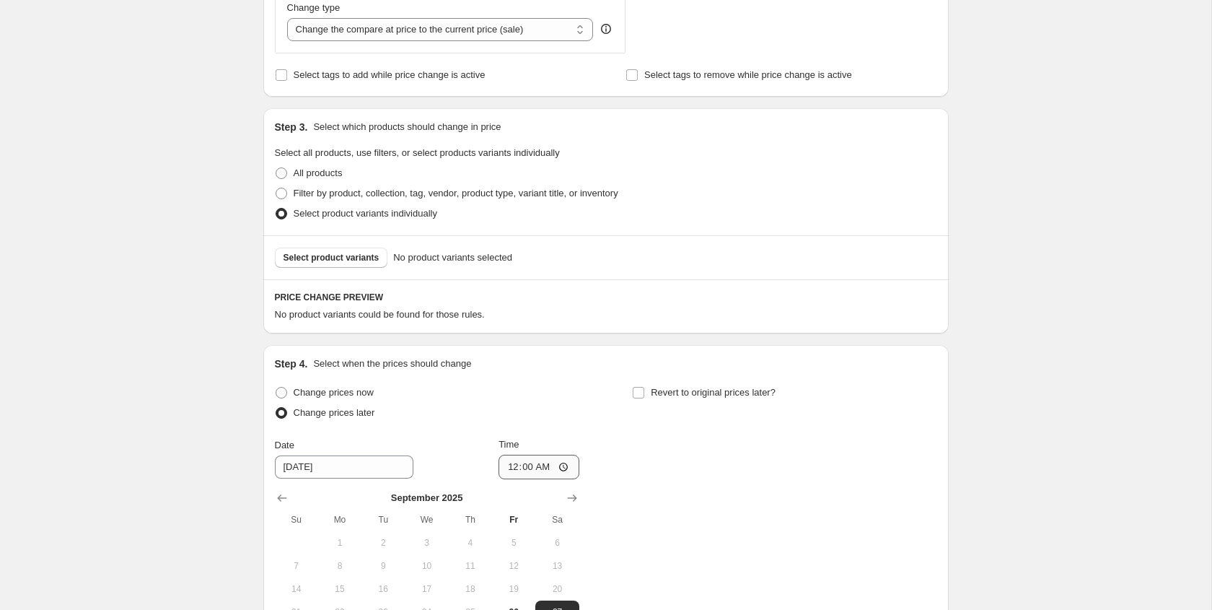
scroll to position [573, 0]
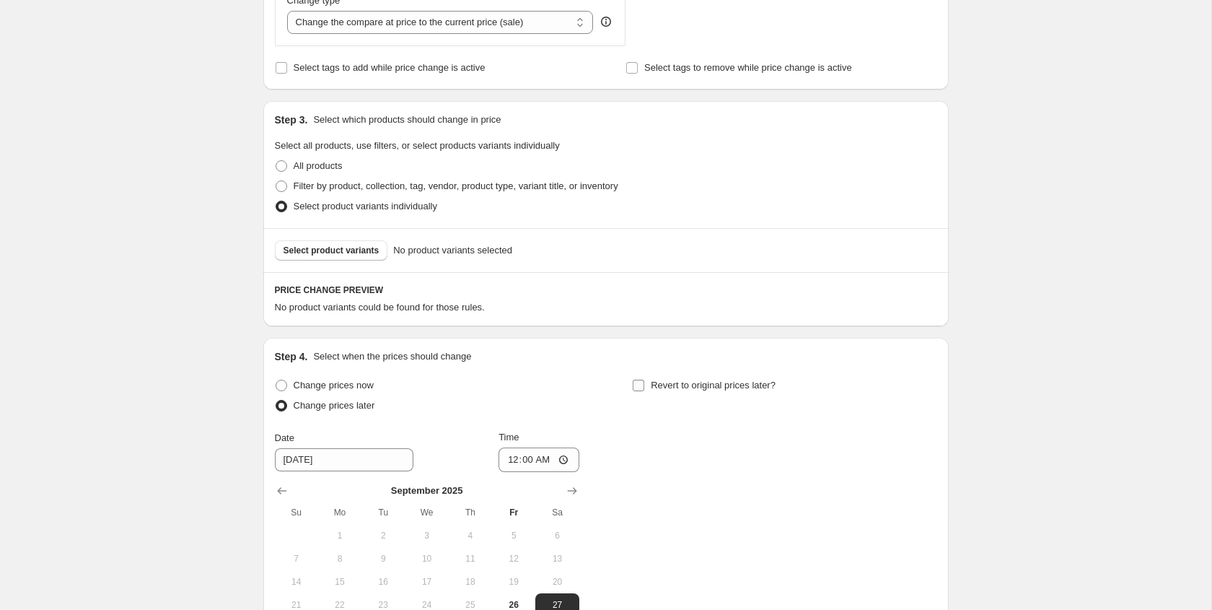
click at [636, 387] on input "Revert to original prices later?" at bounding box center [639, 386] width 12 height 12
checkbox input "true"
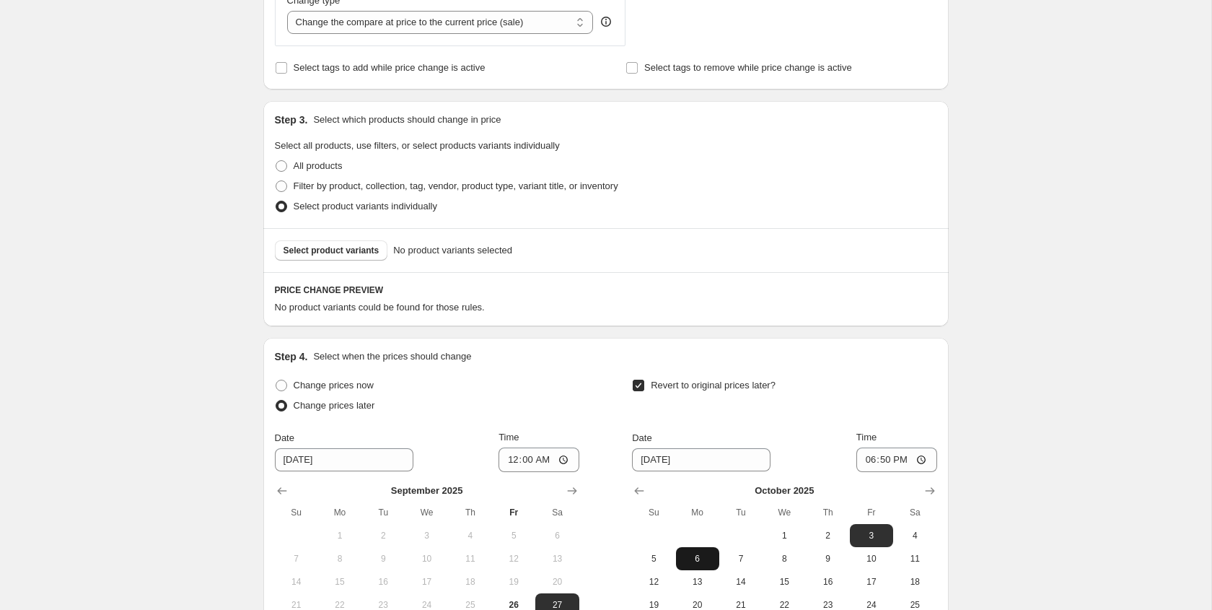
click at [706, 557] on span "6" at bounding box center [698, 559] width 32 height 12
type input "10/6/2025"
click at [867, 459] on input "18:50" at bounding box center [896, 459] width 81 height 25
type input "00:00"
click at [828, 443] on div "Date 10/6/2025 Time 00:00" at bounding box center [784, 451] width 304 height 42
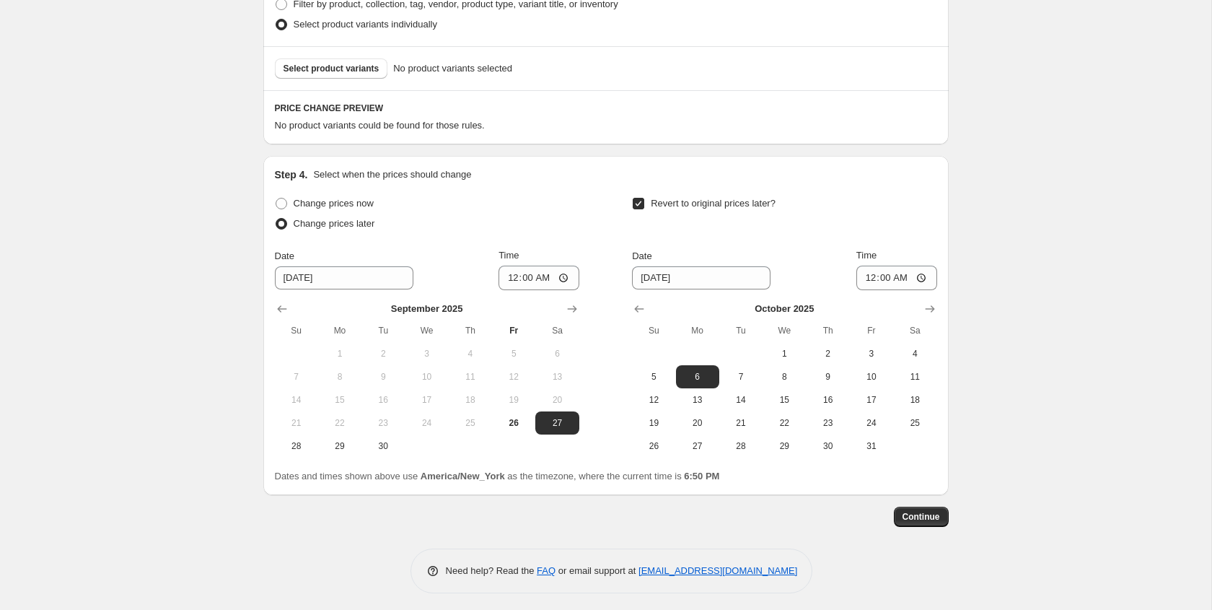
scroll to position [758, 0]
click at [359, 64] on span "Select product variants" at bounding box center [332, 66] width 96 height 12
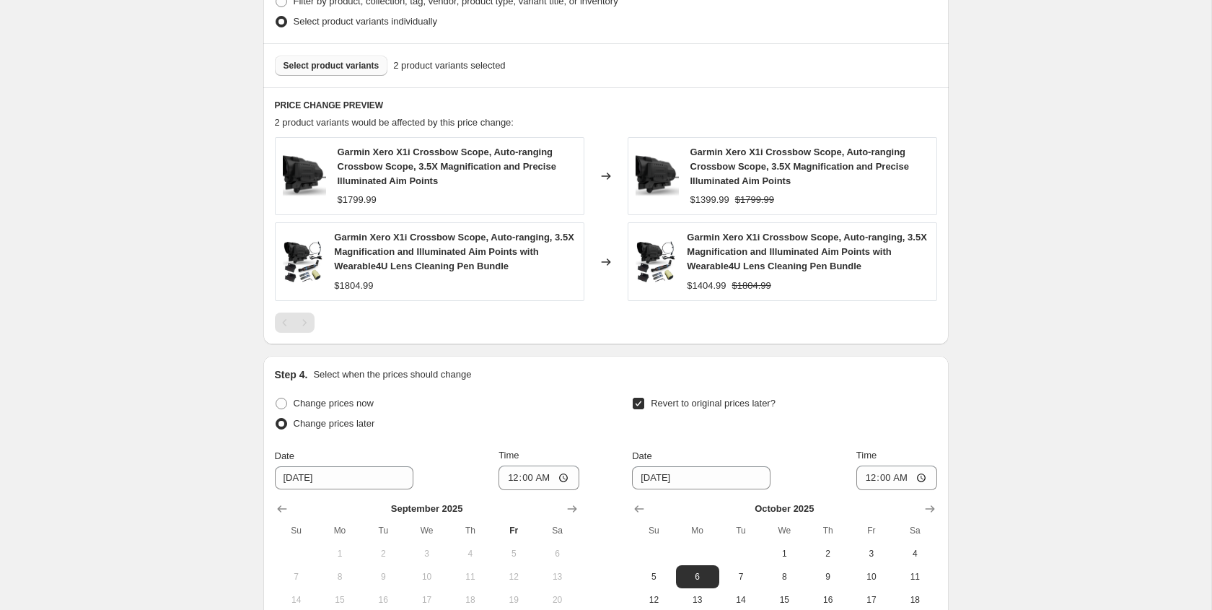
scroll to position [963, 0]
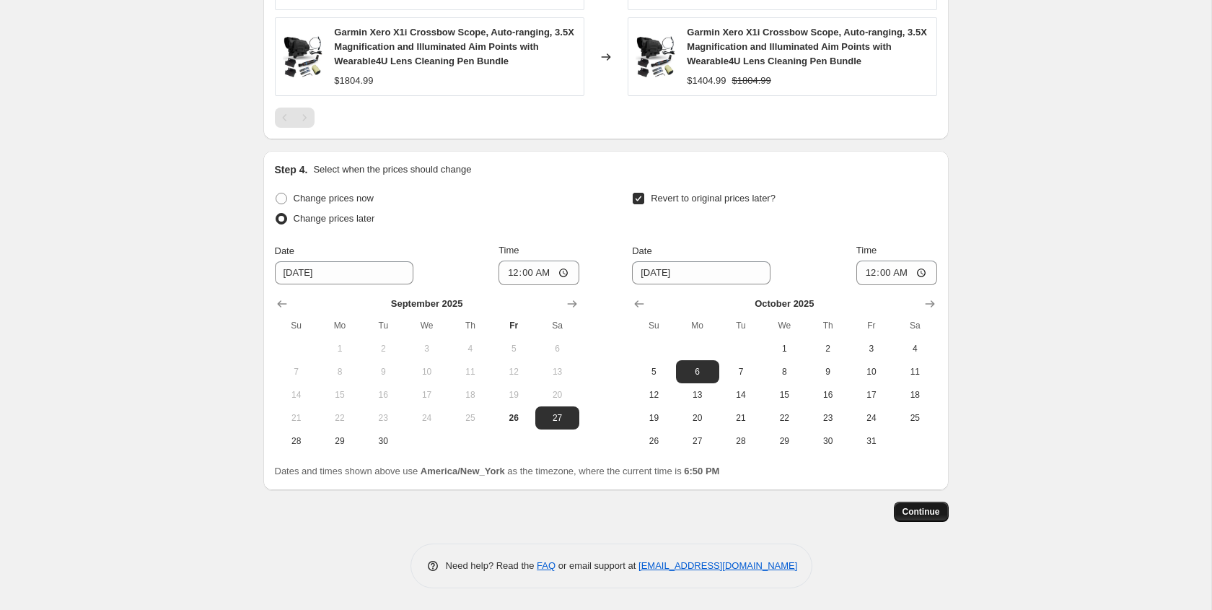
click at [922, 514] on span "Continue" at bounding box center [922, 512] width 38 height 12
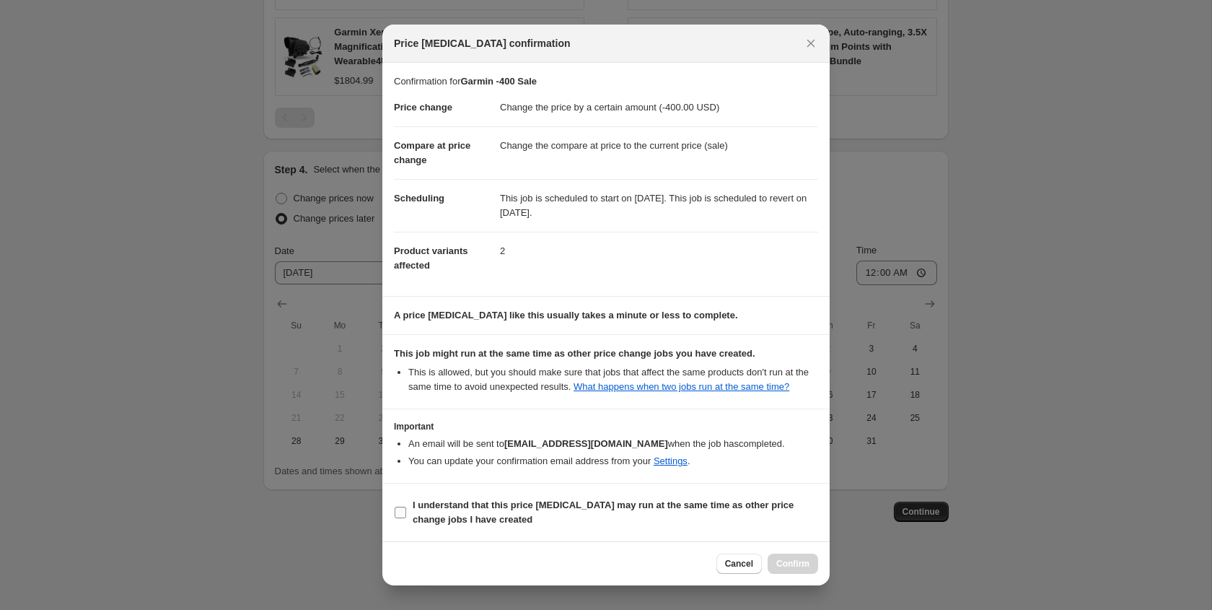
click at [401, 518] on input "I understand that this price change job may run at the same time as other price…" at bounding box center [401, 513] width 12 height 12
checkbox input "true"
click at [805, 565] on span "Confirm" at bounding box center [792, 564] width 33 height 12
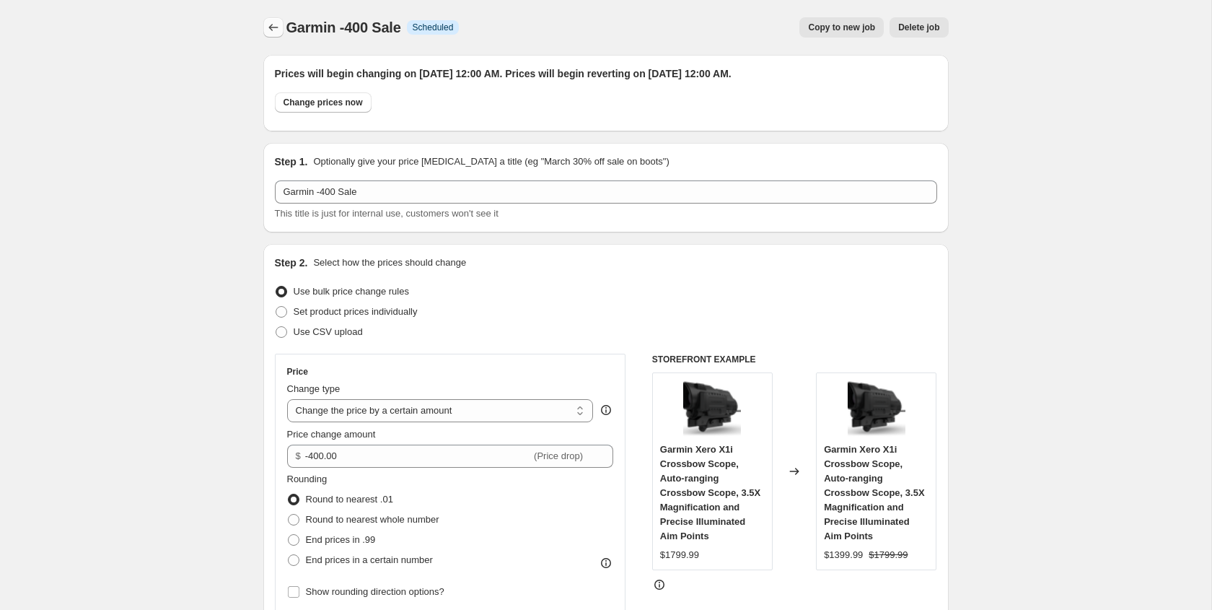
click at [274, 32] on icon "Price change jobs" at bounding box center [273, 27] width 14 height 14
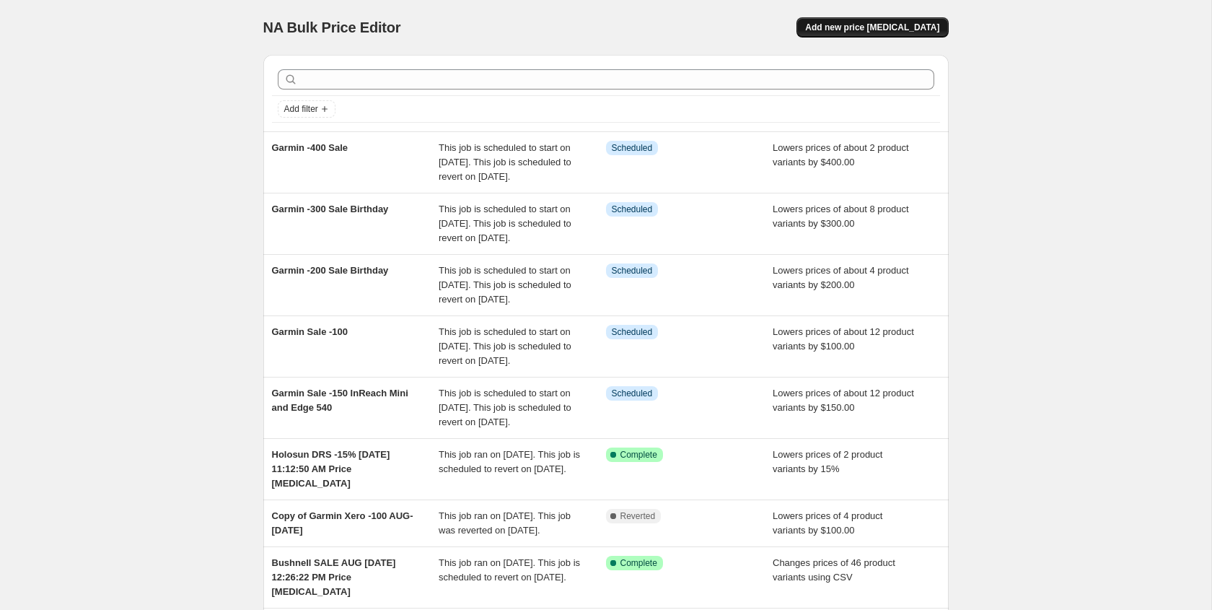
click at [882, 30] on span "Add new price change job" at bounding box center [872, 28] width 134 height 12
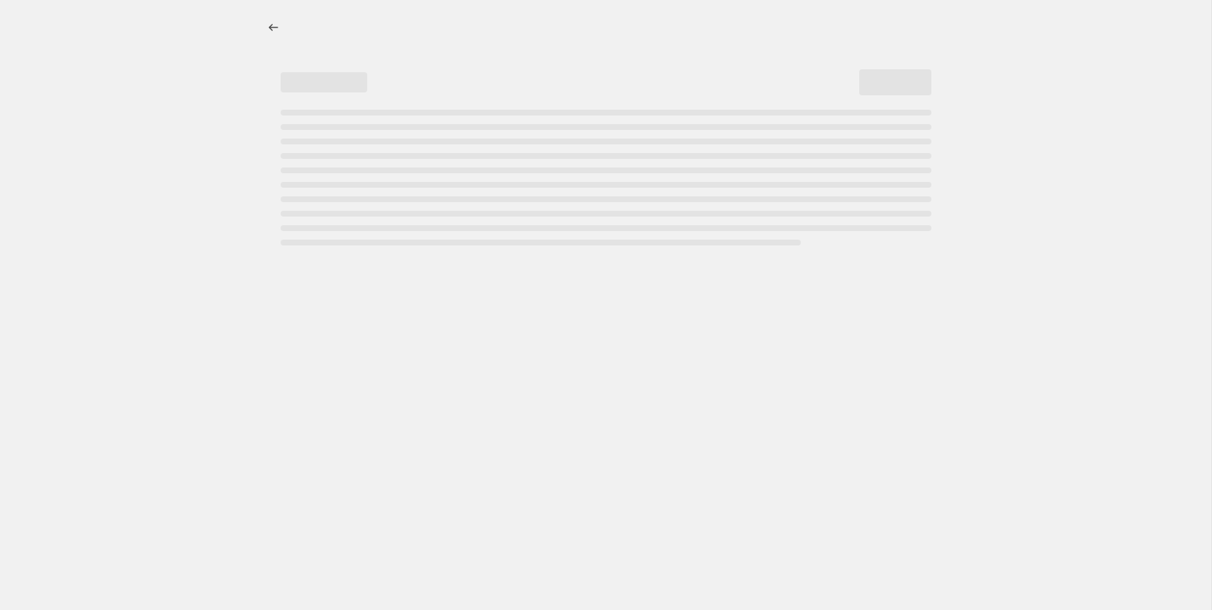
select select "percentage"
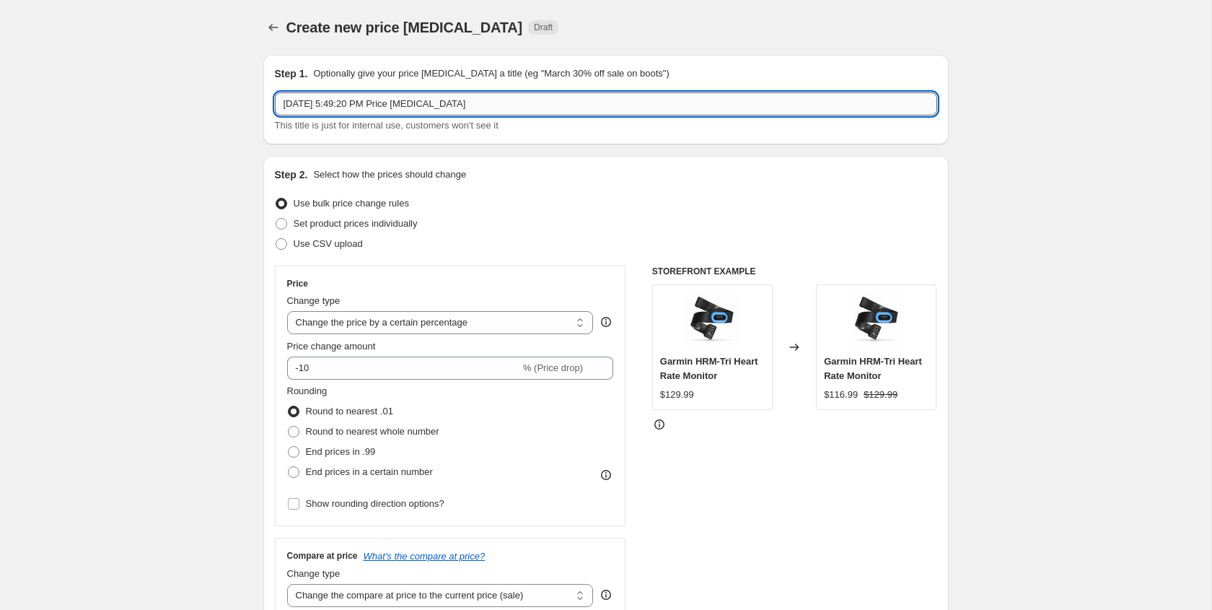
click at [284, 102] on input "Sep 26, 2025, 5:49:20 PM Price change job" at bounding box center [606, 103] width 662 height 23
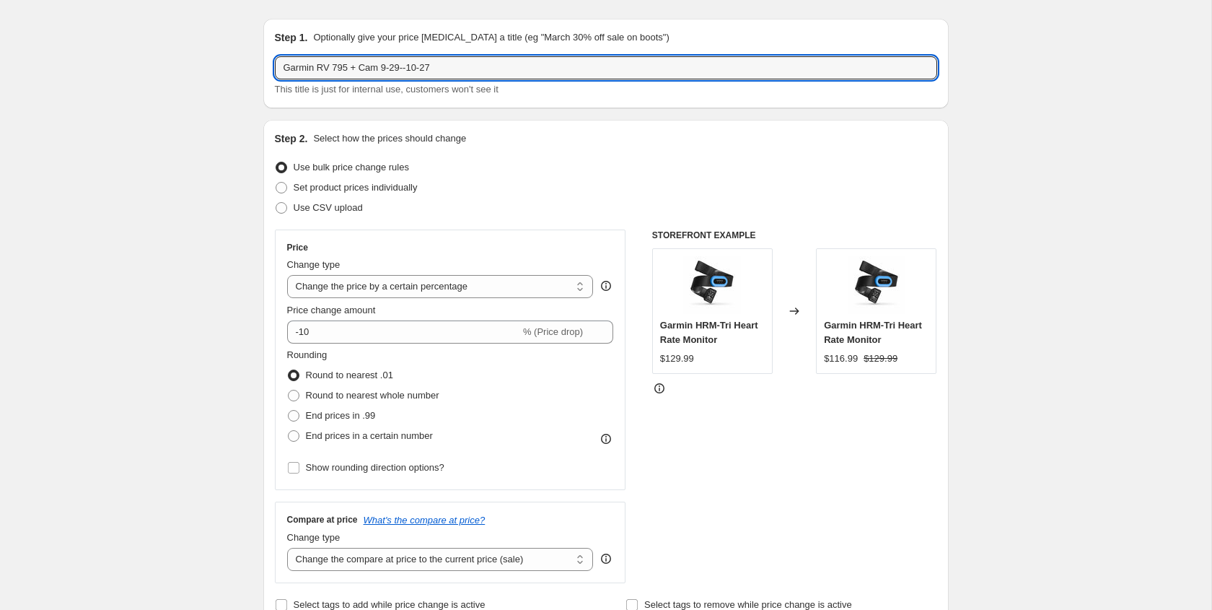
scroll to position [53, 0]
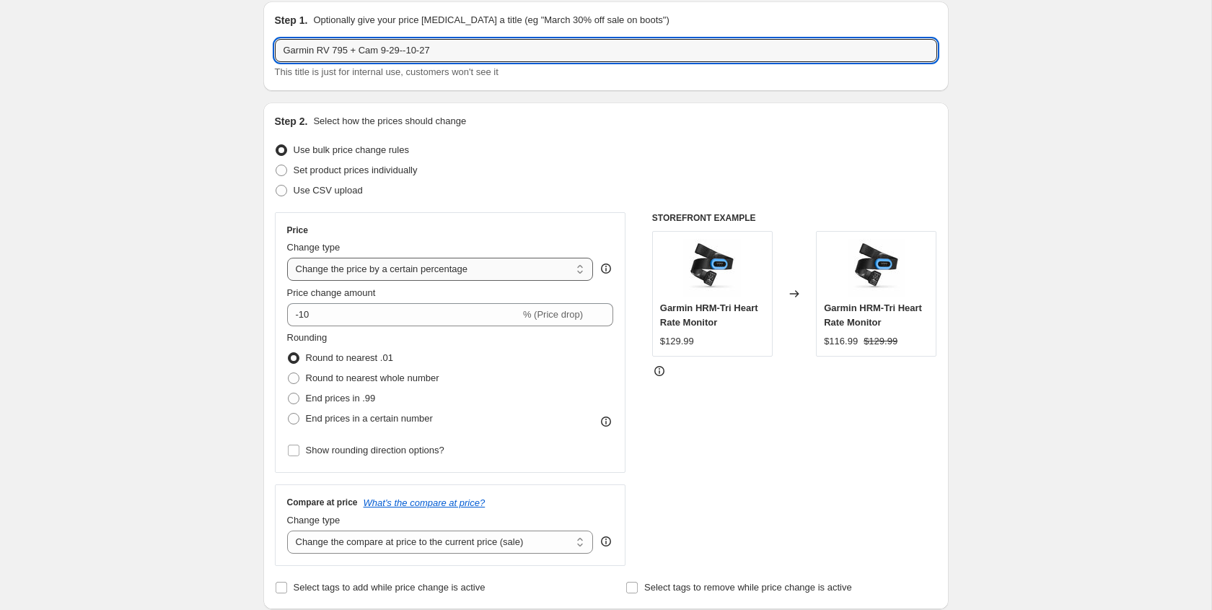
type input "Garmin RV 795 + Cam 9-29--10-27"
click at [367, 271] on select "Change the price to a certain amount Change the price by a certain amount Chang…" at bounding box center [440, 269] width 307 height 23
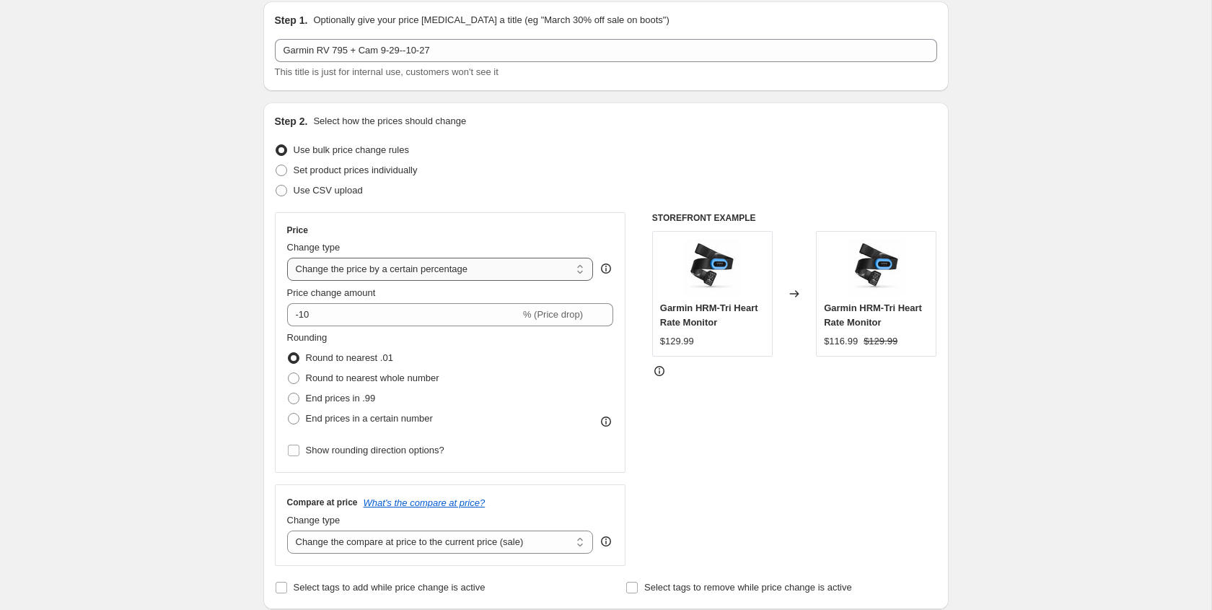
select select "by"
click at [287, 258] on select "Change the price to a certain amount Change the price by a certain amount Chang…" at bounding box center [440, 269] width 307 height 23
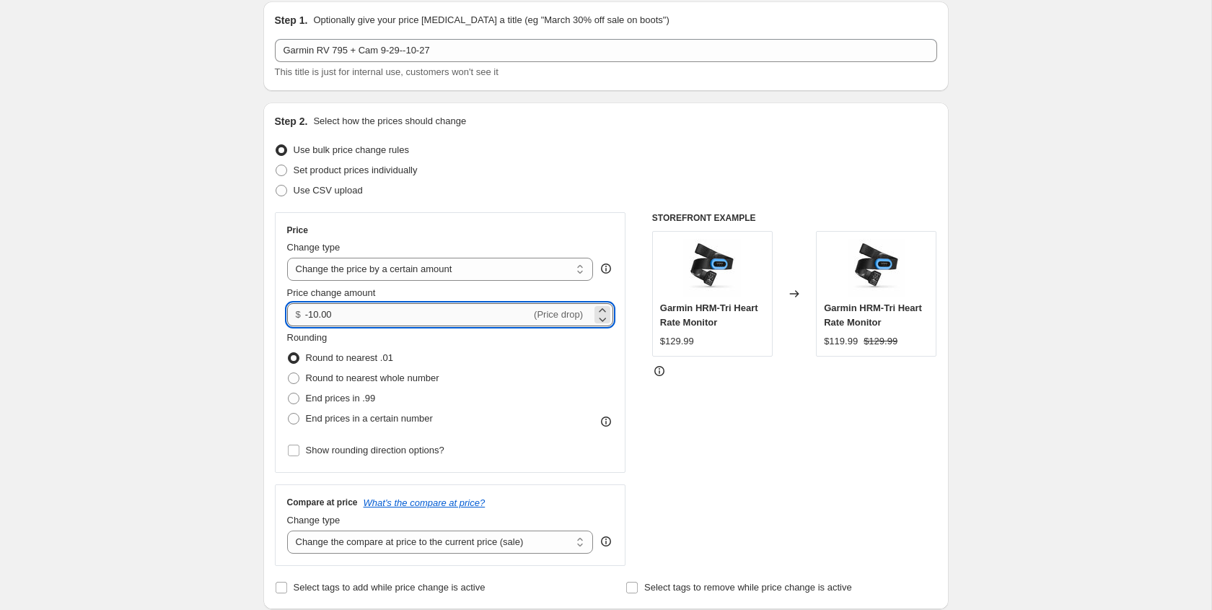
click at [317, 315] on input "-10.00" at bounding box center [418, 314] width 226 height 23
type input "-100.00"
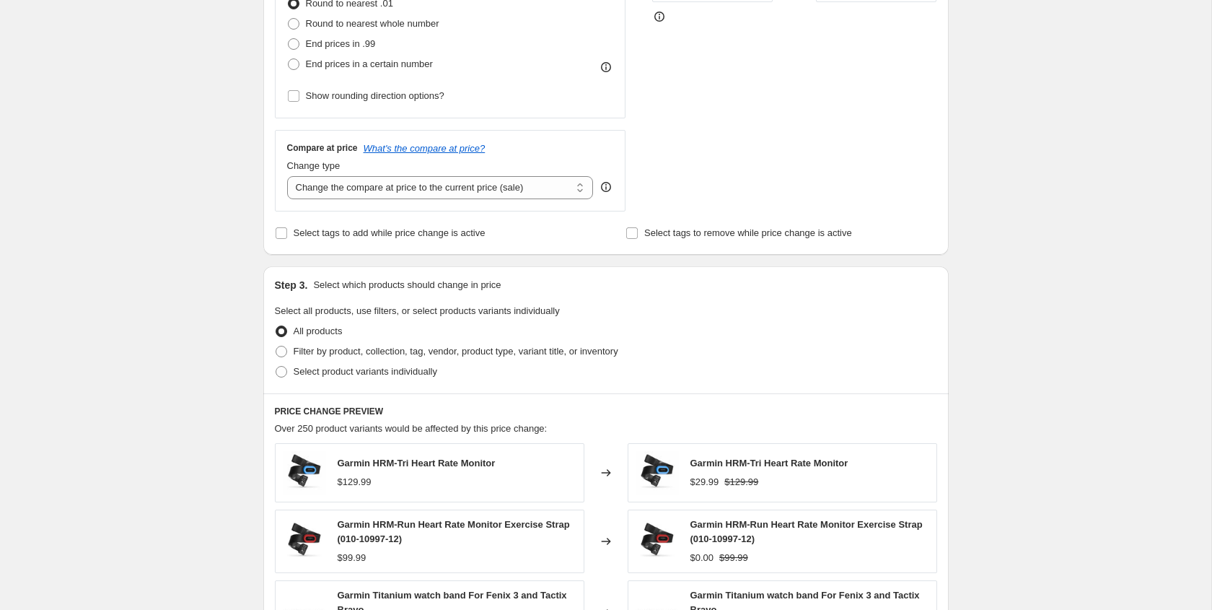
scroll to position [409, 0]
click at [282, 369] on span at bounding box center [282, 370] width 12 height 12
click at [276, 365] on input "Select product variants individually" at bounding box center [276, 364] width 1 height 1
radio input "true"
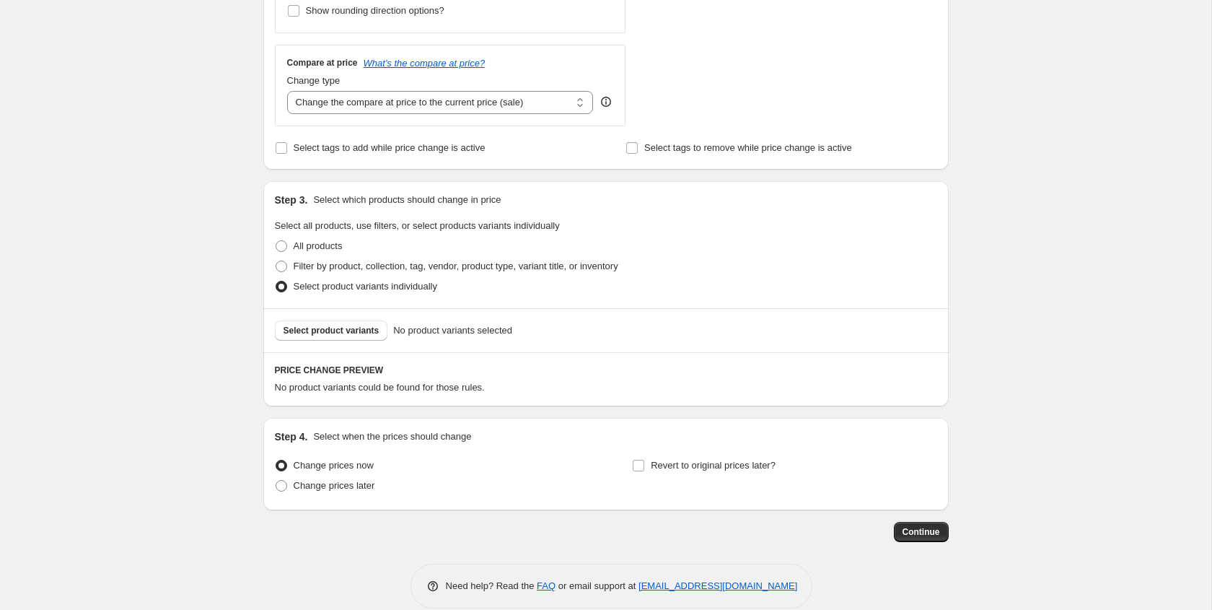
scroll to position [513, 0]
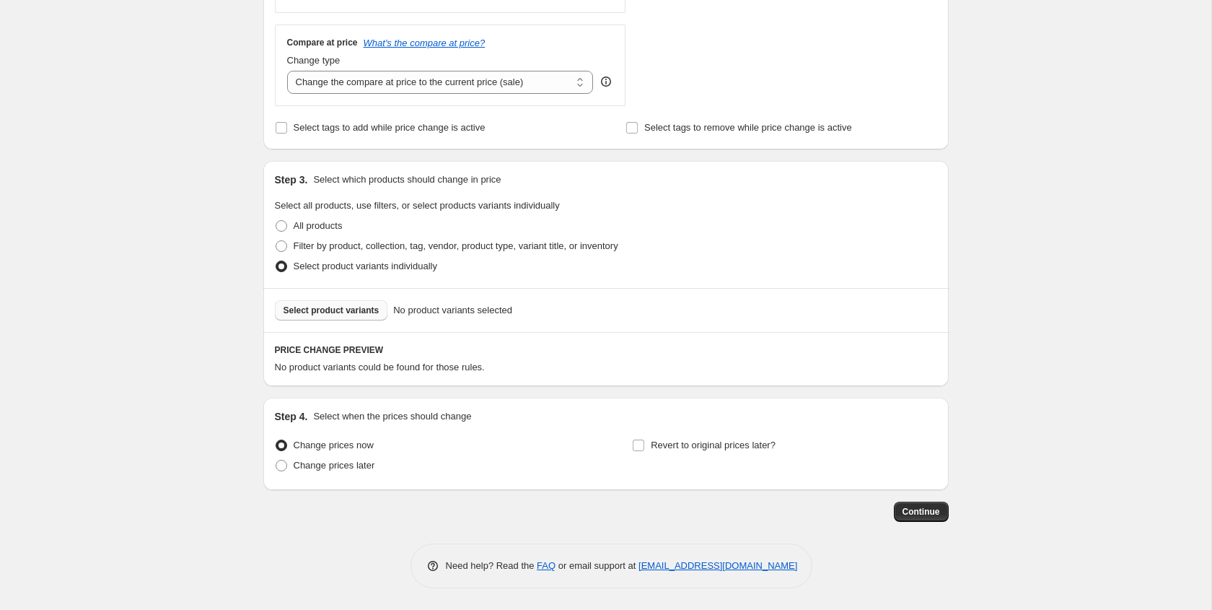
click at [330, 315] on span "Select product variants" at bounding box center [332, 310] width 96 height 12
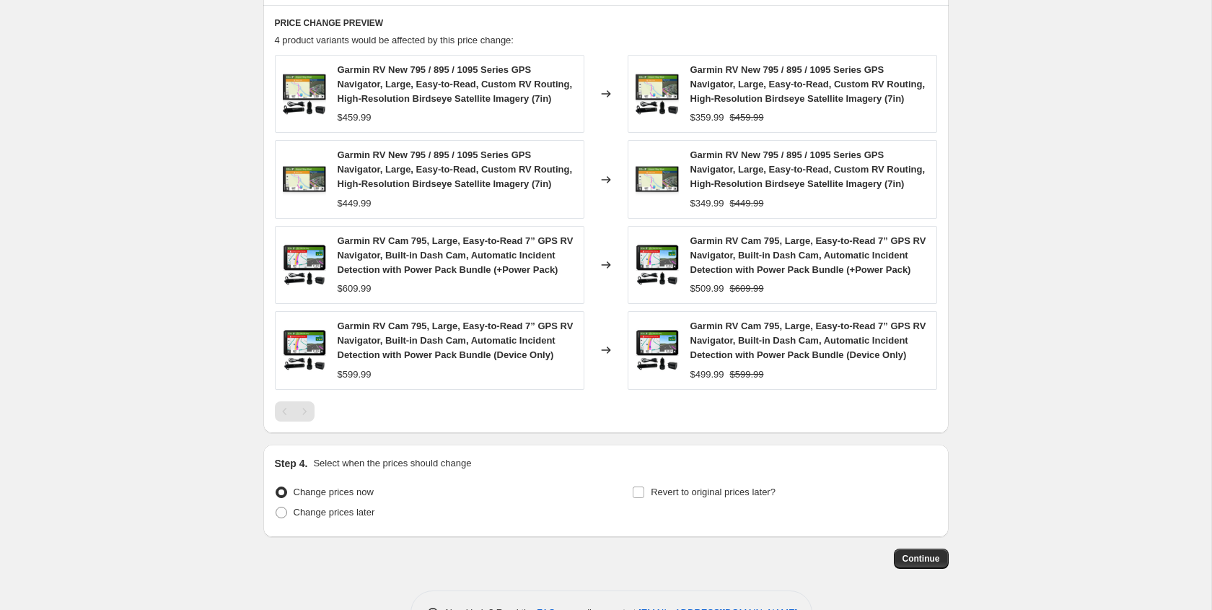
scroll to position [915, 0]
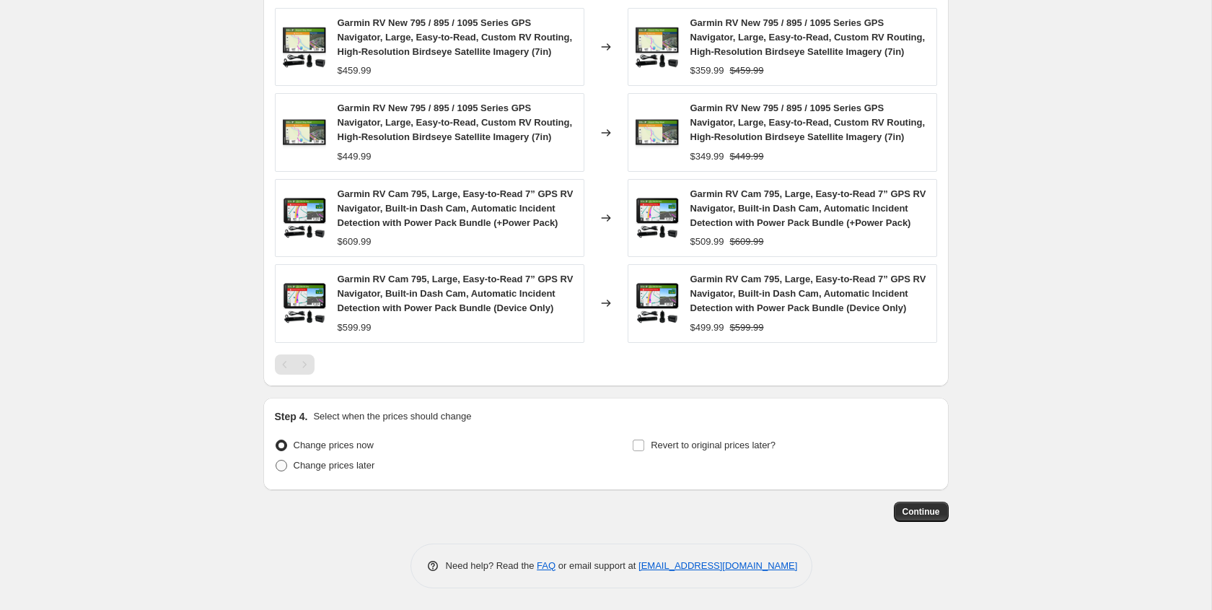
click at [281, 465] on span at bounding box center [282, 466] width 12 height 12
click at [276, 460] on input "Change prices later" at bounding box center [276, 460] width 1 height 1
radio input "true"
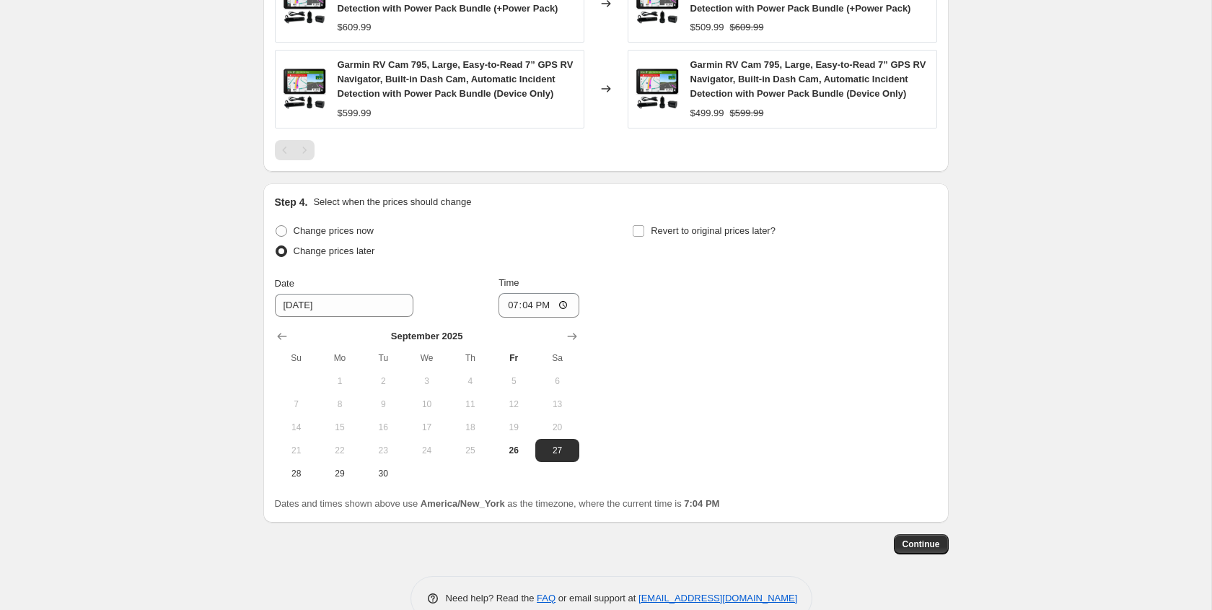
scroll to position [1105, 0]
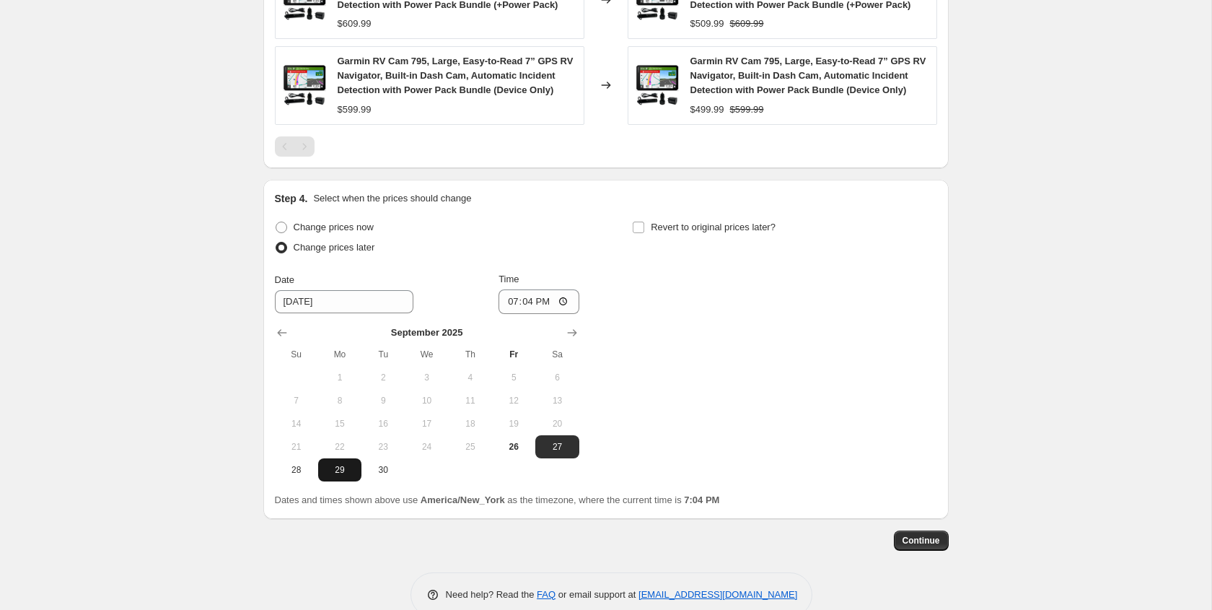
click at [341, 476] on span "29" at bounding box center [340, 470] width 32 height 12
type input "9/29/2025"
click at [511, 314] on input "19:04" at bounding box center [539, 301] width 81 height 25
type input "00:00"
click at [639, 233] on input "Revert to original prices later?" at bounding box center [639, 228] width 12 height 12
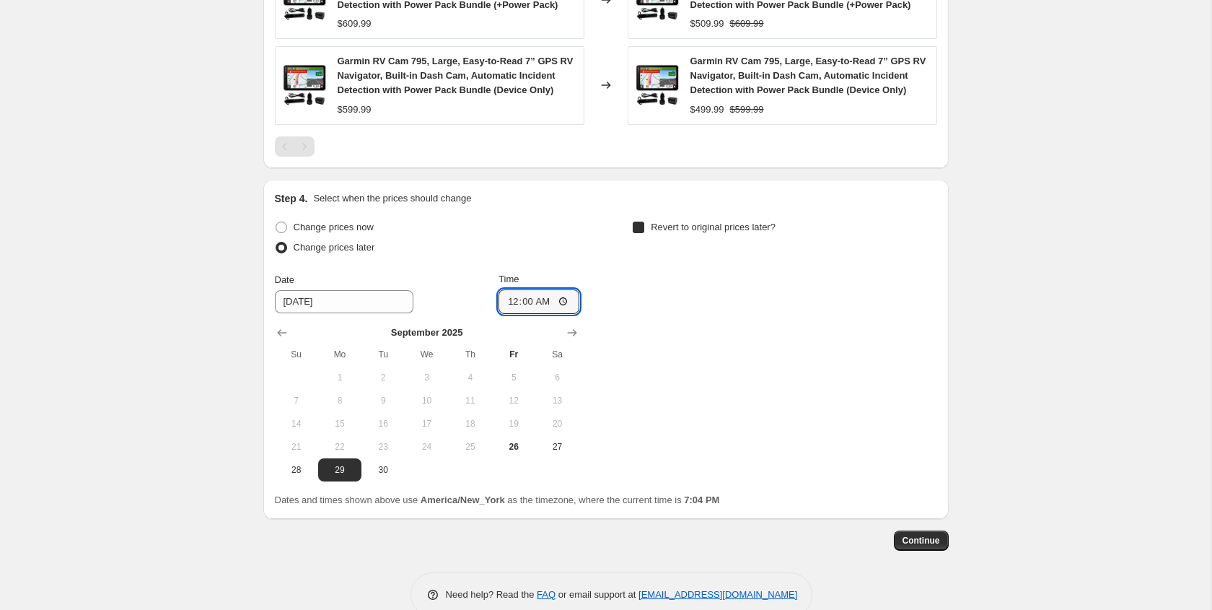
checkbox input "true"
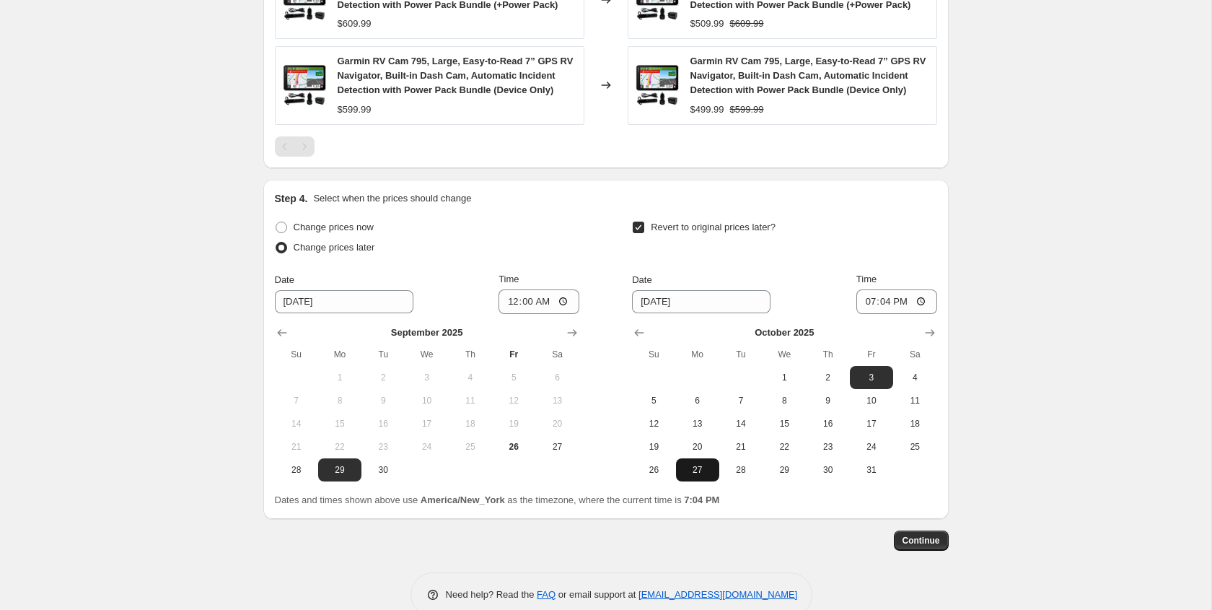
click at [705, 476] on span "27" at bounding box center [698, 470] width 32 height 12
type input "10/27/2025"
click at [864, 314] on input "19:04" at bounding box center [896, 301] width 81 height 25
type input "00:00"
click at [758, 260] on div "Revert to original prices later?" at bounding box center [784, 238] width 304 height 43
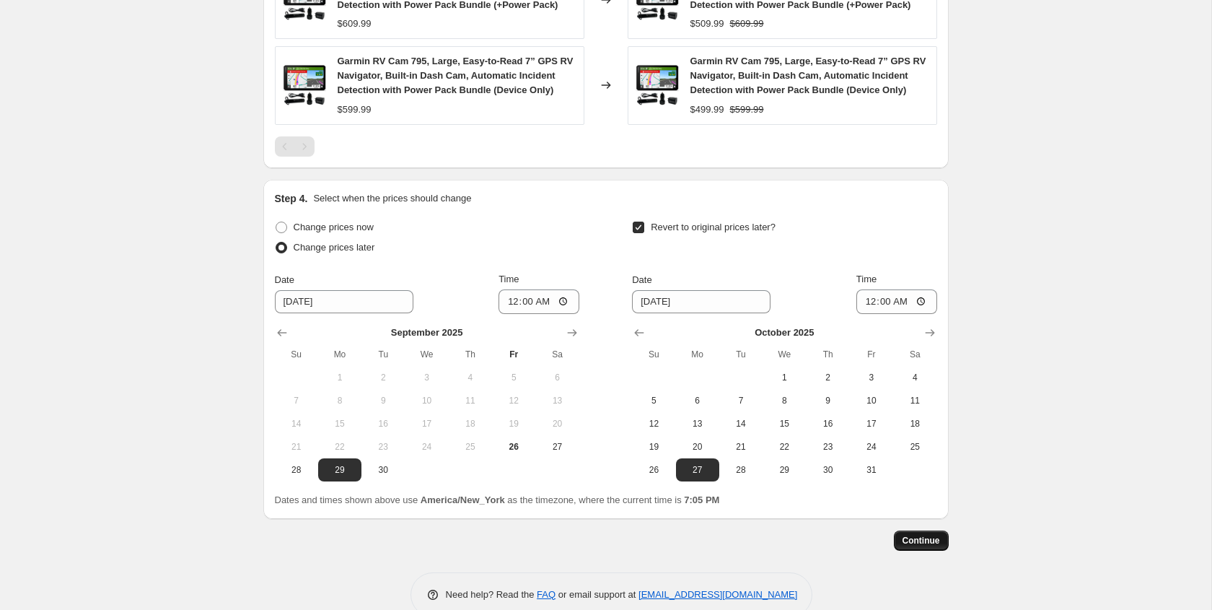
click at [922, 546] on span "Continue" at bounding box center [922, 541] width 38 height 12
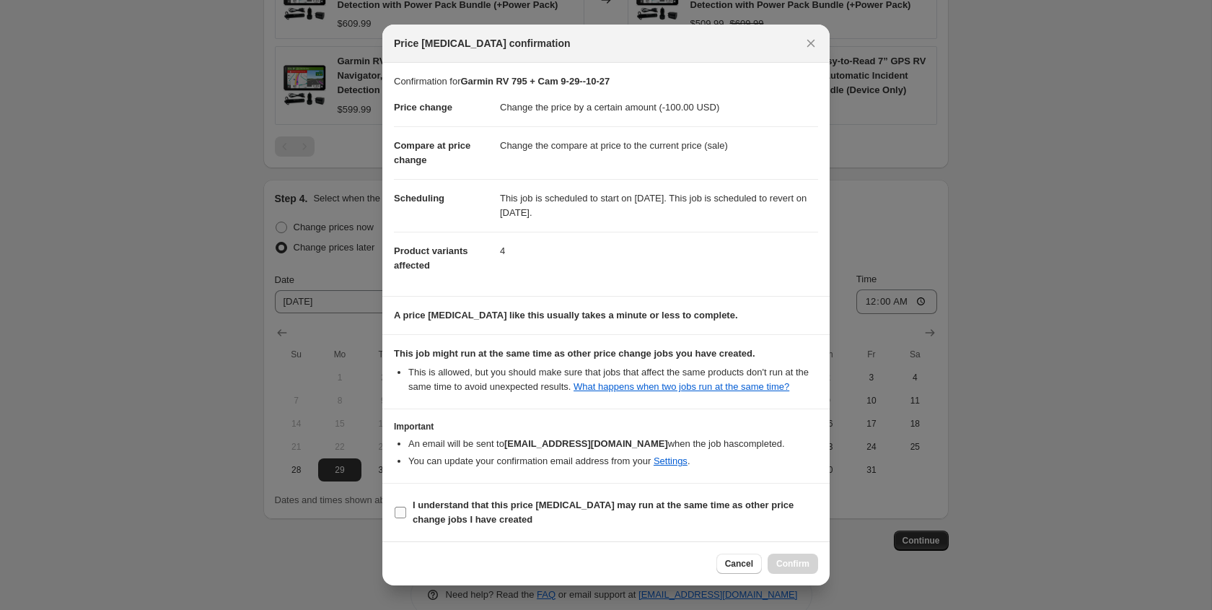
click at [400, 518] on input "I understand that this price change job may run at the same time as other price…" at bounding box center [401, 513] width 12 height 12
checkbox input "true"
click at [790, 565] on span "Confirm" at bounding box center [792, 564] width 33 height 12
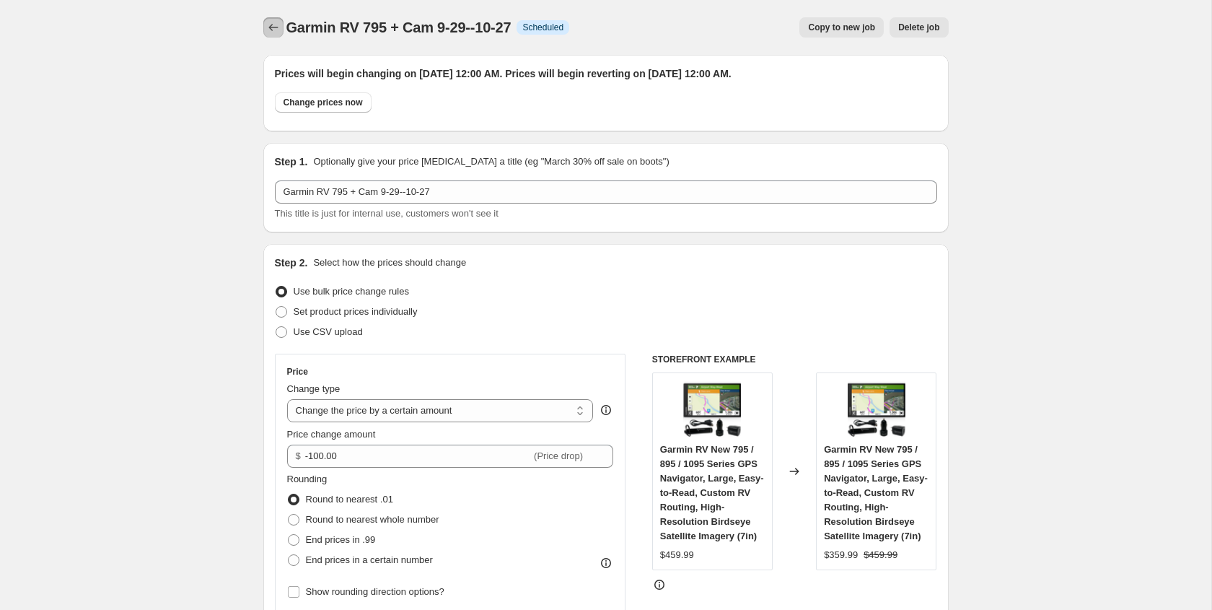
click at [268, 30] on icon "Price change jobs" at bounding box center [273, 27] width 14 height 14
